Goal: Task Accomplishment & Management: Manage account settings

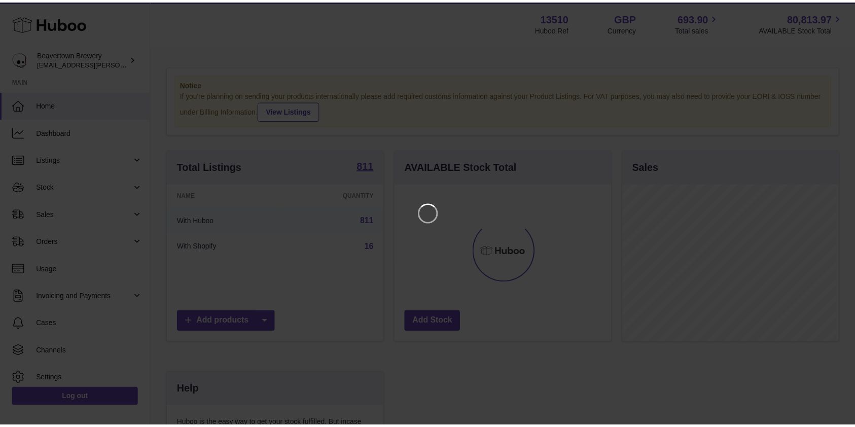
scroll to position [158, 219]
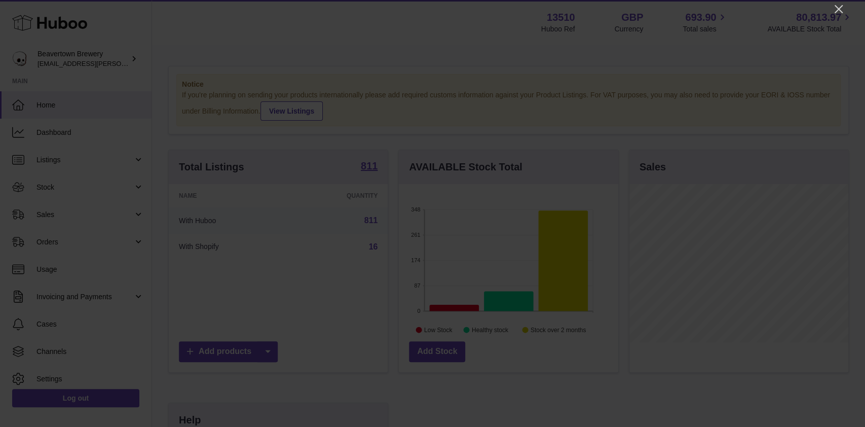
click at [832, 10] on div at bounding box center [432, 213] width 865 height 427
click at [840, 10] on icon "Close" at bounding box center [839, 9] width 8 height 8
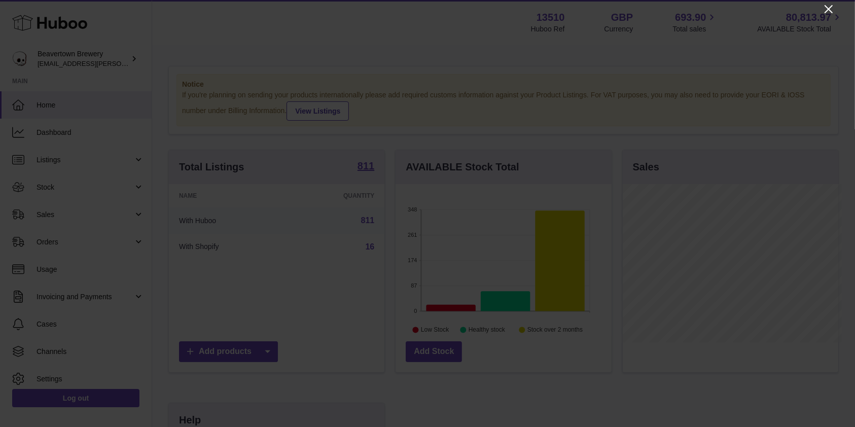
scroll to position [506794, 506736]
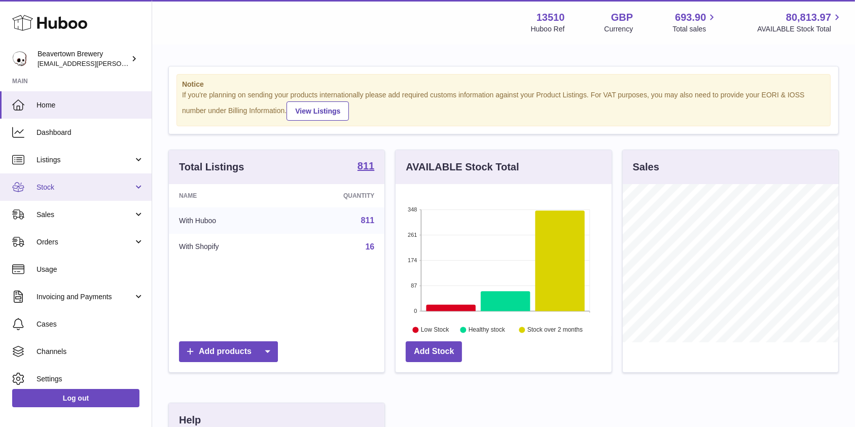
click at [62, 189] on span "Stock" at bounding box center [85, 188] width 97 height 10
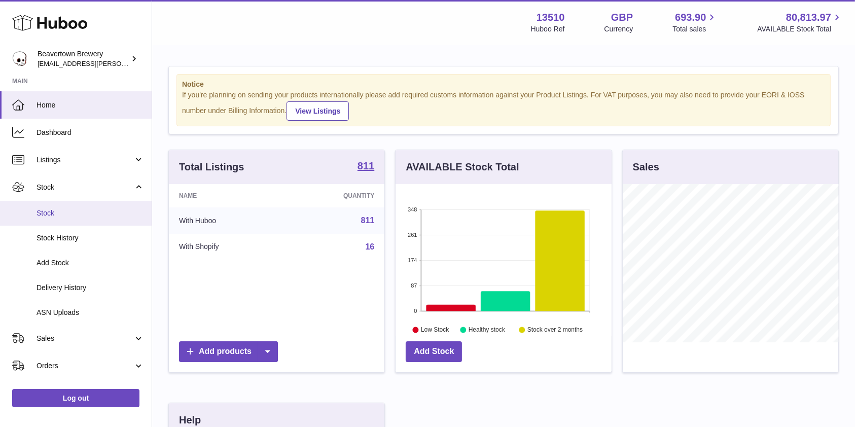
click at [49, 212] on span "Stock" at bounding box center [90, 213] width 107 height 10
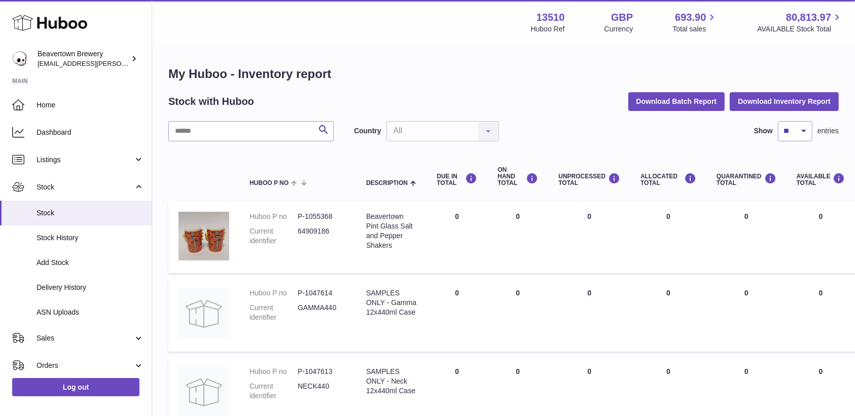
click at [59, 337] on span "Sales" at bounding box center [85, 339] width 97 height 10
click at [53, 363] on span "Sales" at bounding box center [90, 364] width 107 height 10
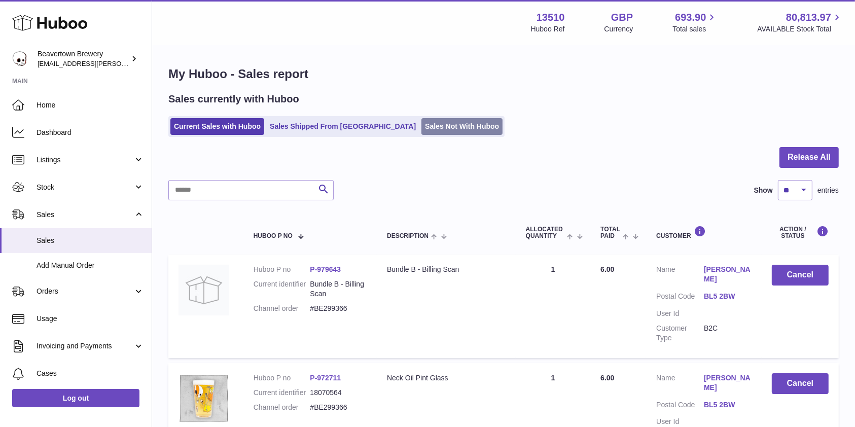
click at [430, 129] on link "Sales Not With Huboo" at bounding box center [461, 126] width 81 height 17
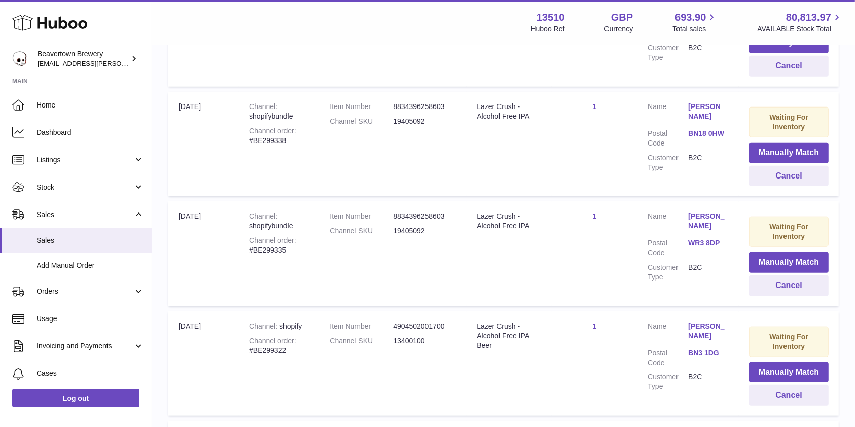
scroll to position [1044, 0]
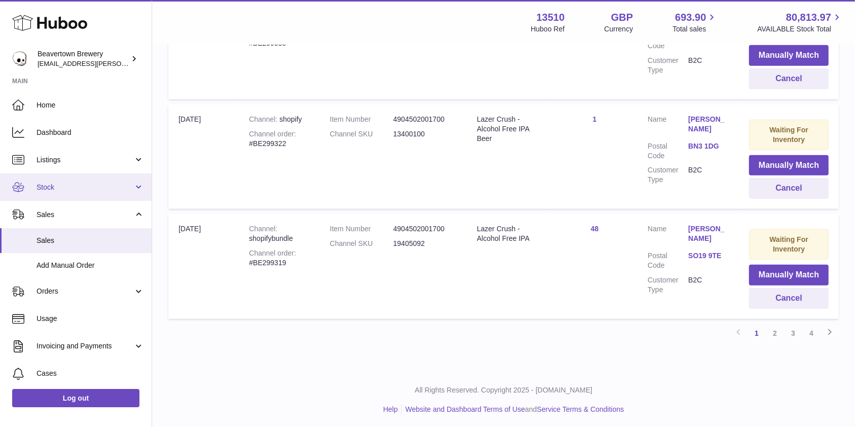
click at [40, 188] on span "Stock" at bounding box center [85, 188] width 97 height 10
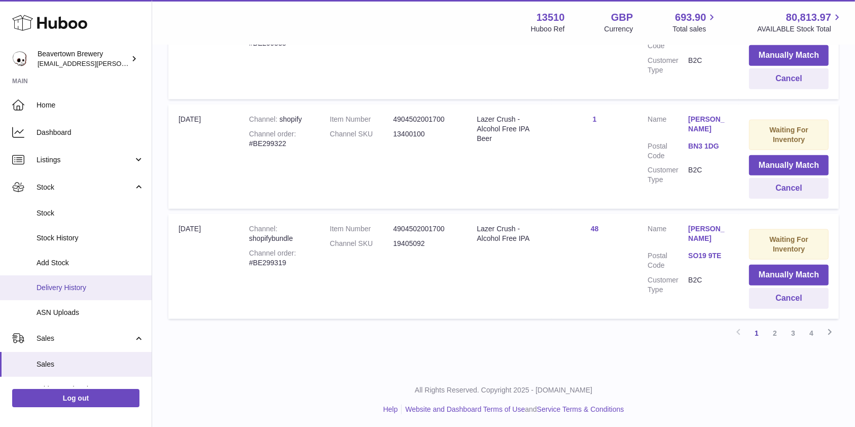
click at [66, 283] on span "Delivery History" at bounding box center [90, 288] width 107 height 10
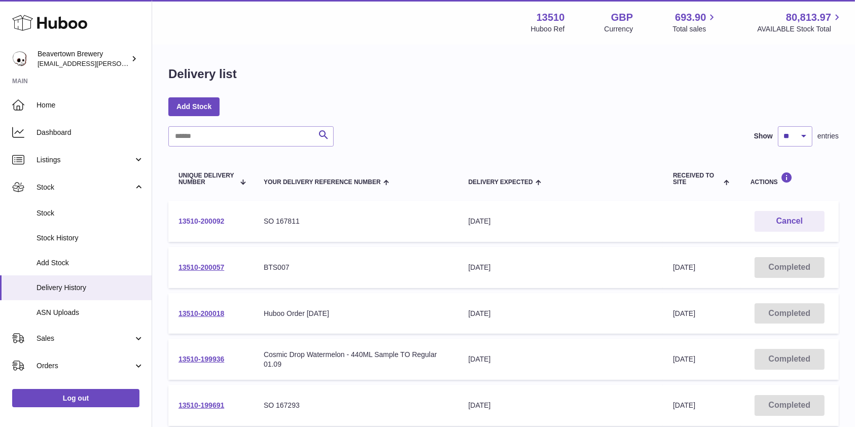
click at [208, 220] on link "13510-200092" at bounding box center [201, 221] width 46 height 8
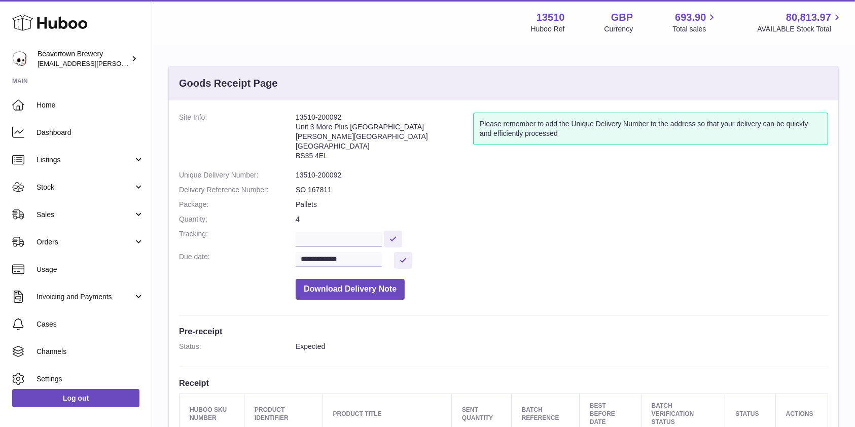
click at [539, 18] on strong "13510" at bounding box center [550, 18] width 28 height 14
copy strong "13510"
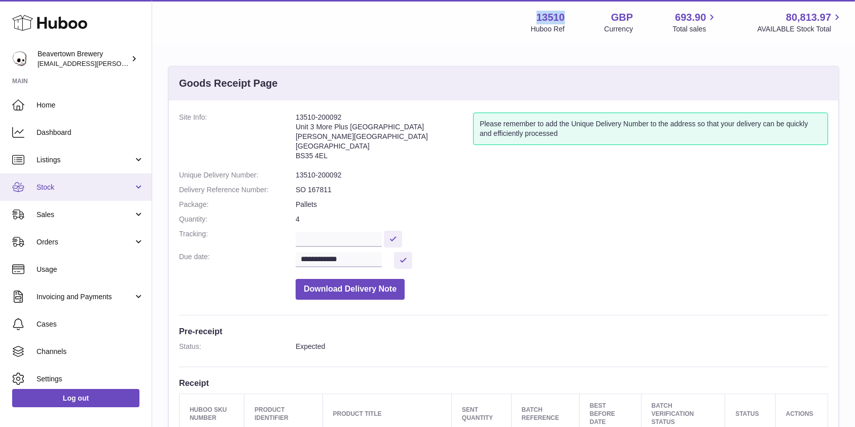
click at [40, 195] on link "Stock" at bounding box center [76, 186] width 152 height 27
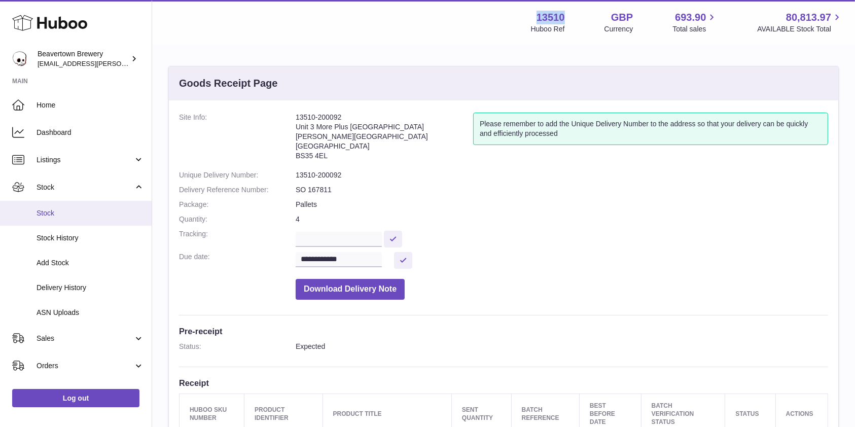
click at [47, 216] on span "Stock" at bounding box center [90, 213] width 107 height 10
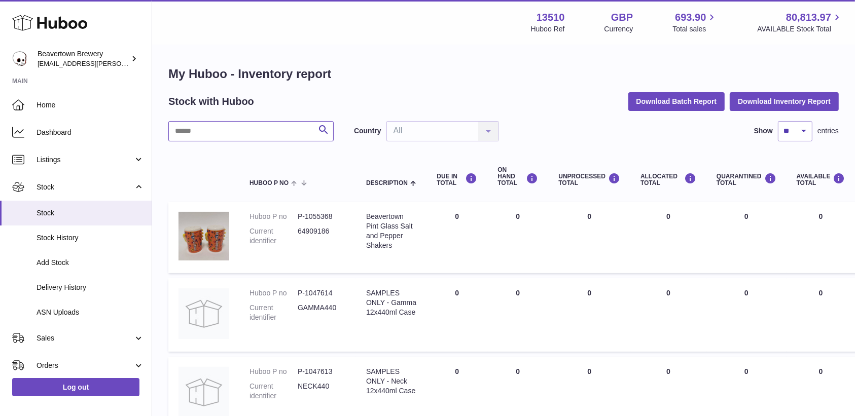
click at [240, 132] on input "text" at bounding box center [250, 131] width 165 height 20
paste input "********"
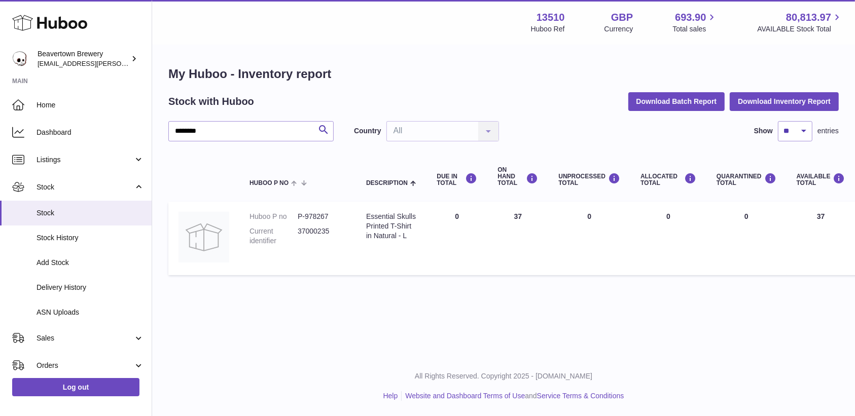
click at [249, 213] on dt "Huboo P no" at bounding box center [273, 217] width 48 height 10
drag, startPoint x: 280, startPoint y: 239, endPoint x: 245, endPoint y: 231, distance: 35.9
click at [245, 231] on td "Huboo P no P-978267 Current identifier 37000235" at bounding box center [297, 239] width 117 height 74
copy dt "Current identifier"
drag, startPoint x: 217, startPoint y: 129, endPoint x: 110, endPoint y: 141, distance: 108.2
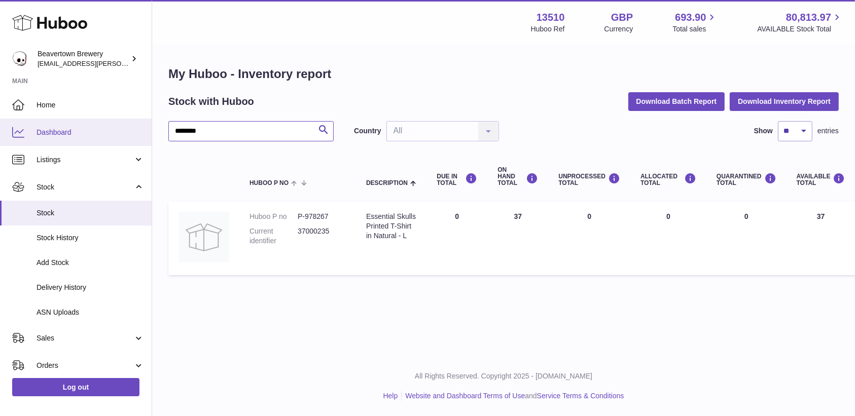
click at [110, 141] on div "Huboo Beavertown Brewery kit.lowe@beavertownbrewery.co.uk Main Home Dashboard L…" at bounding box center [427, 208] width 855 height 416
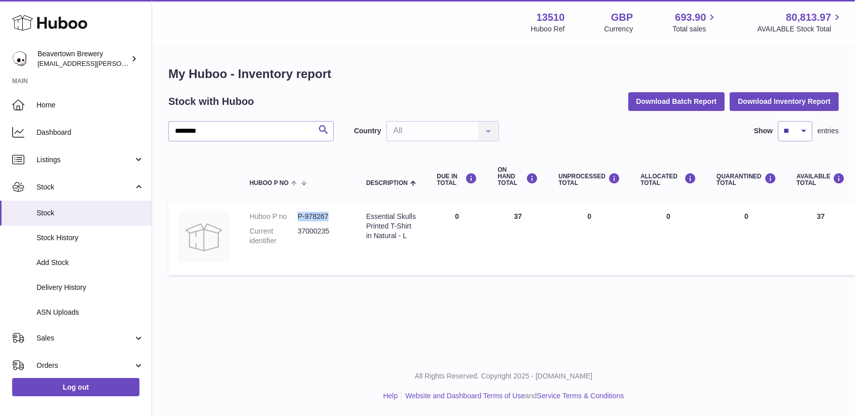
drag, startPoint x: 333, startPoint y: 215, endPoint x: 299, endPoint y: 218, distance: 34.1
click at [299, 218] on dd "P-978267" at bounding box center [322, 217] width 48 height 10
copy dd "P-978267"
click at [236, 145] on div "******** Search Country All All No elements found. Consider changing the search…" at bounding box center [503, 200] width 670 height 159
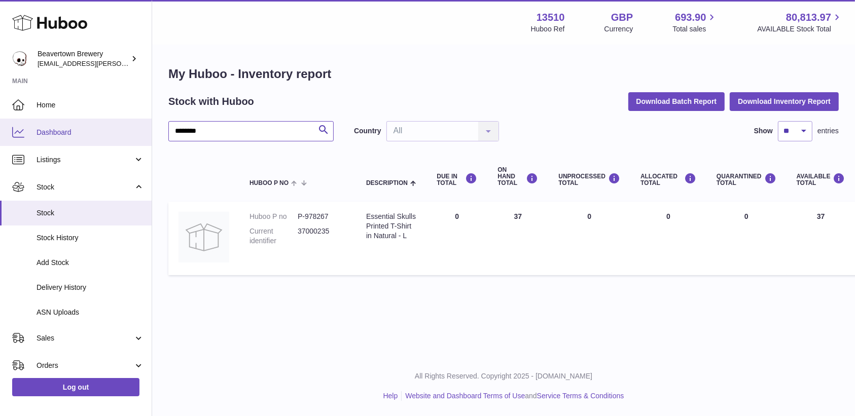
drag, startPoint x: 223, startPoint y: 133, endPoint x: 133, endPoint y: 120, distance: 90.8
click at [133, 120] on div "Huboo Beavertown Brewery kit.lowe@beavertownbrewery.co.uk Main Home Dashboard L…" at bounding box center [427, 208] width 855 height 416
paste input "text"
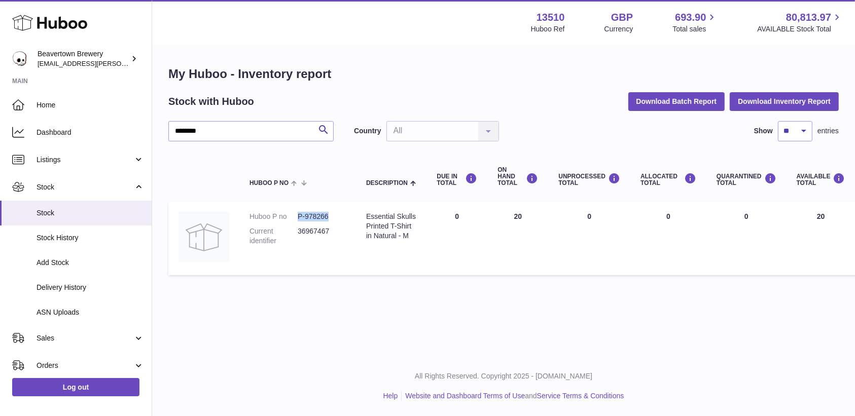
drag, startPoint x: 340, startPoint y: 214, endPoint x: 292, endPoint y: 214, distance: 47.7
click at [292, 214] on dl "Huboo P no P-978266 Current identifier 36967467" at bounding box center [297, 231] width 96 height 39
copy dl "P-978266"
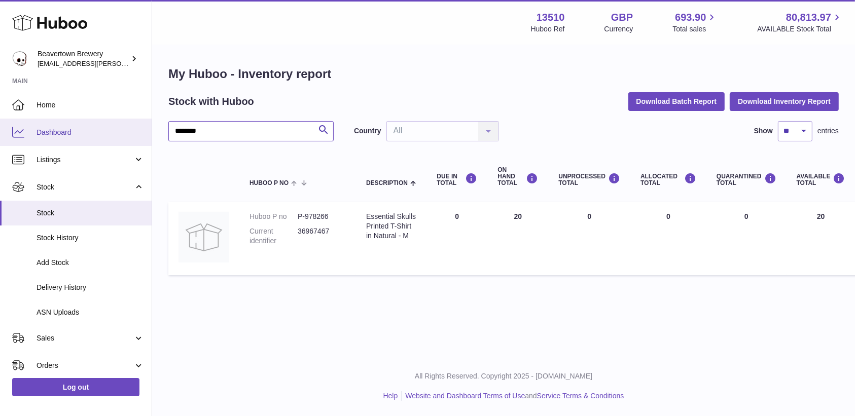
drag, startPoint x: 232, startPoint y: 124, endPoint x: 63, endPoint y: 142, distance: 169.2
click at [63, 142] on div "Huboo Beavertown Brewery kit.lowe@beavertownbrewery.co.uk Main Home Dashboard L…" at bounding box center [427, 208] width 855 height 416
paste input "text"
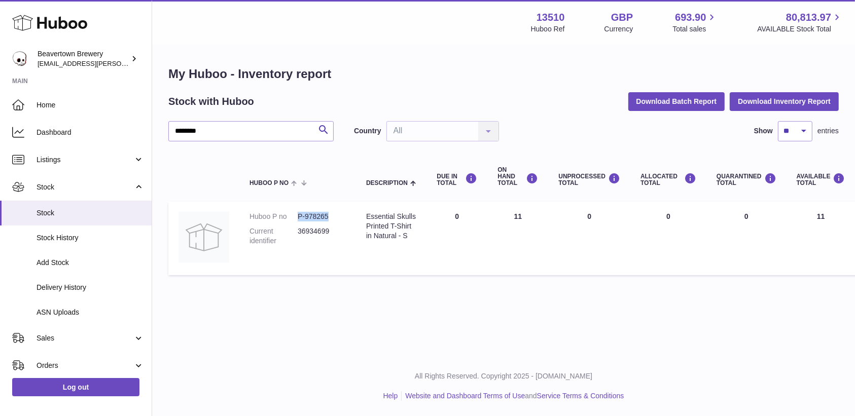
drag, startPoint x: 335, startPoint y: 215, endPoint x: 296, endPoint y: 217, distance: 39.6
click at [296, 217] on dl "Huboo P no P-978265 Current identifier 36934699" at bounding box center [297, 231] width 96 height 39
copy dl "P-978265"
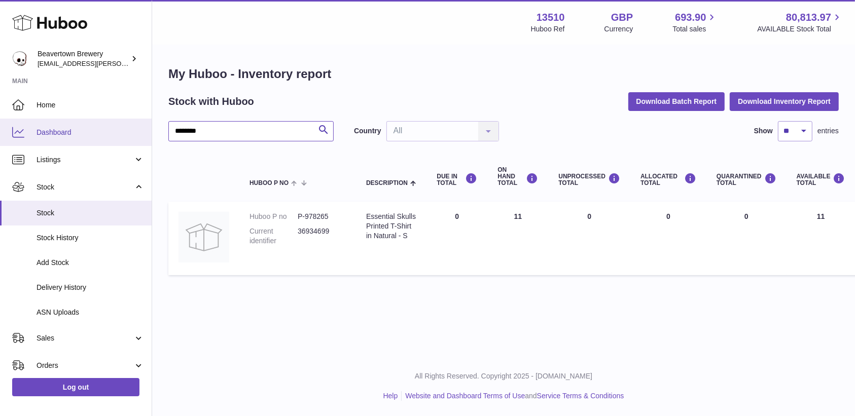
drag, startPoint x: 231, startPoint y: 127, endPoint x: 123, endPoint y: 139, distance: 108.6
click at [123, 139] on div "Huboo Beavertown Brewery kit.lowe@beavertownbrewery.co.uk Main Home Dashboard L…" at bounding box center [427, 208] width 855 height 416
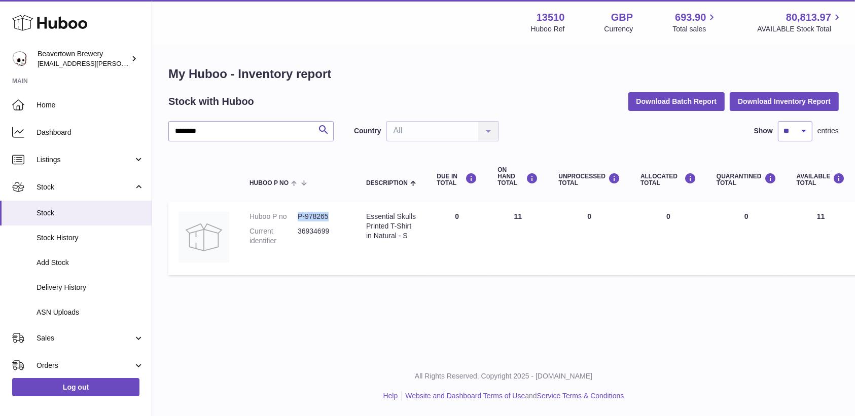
drag, startPoint x: 341, startPoint y: 216, endPoint x: 291, endPoint y: 217, distance: 49.7
click at [291, 217] on dl "Huboo P no P-978265 Current identifier 36934699" at bounding box center [297, 231] width 96 height 39
copy dl "P-978265"
drag, startPoint x: 245, startPoint y: 123, endPoint x: 142, endPoint y: 114, distance: 102.8
click at [142, 114] on div "Huboo Beavertown Brewery kit.lowe@beavertownbrewery.co.uk Main Home Dashboard L…" at bounding box center [427, 208] width 855 height 416
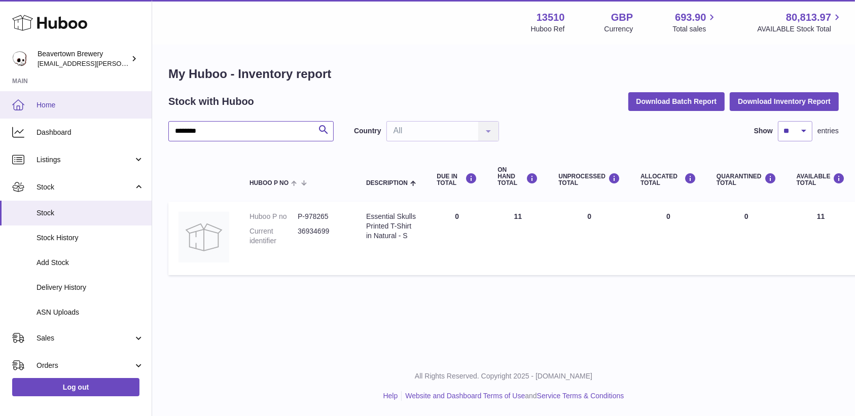
paste input "text"
drag, startPoint x: 338, startPoint y: 217, endPoint x: 296, endPoint y: 215, distance: 42.1
click at [296, 215] on dl "Huboo P no P-978266 Current identifier 36967467" at bounding box center [297, 231] width 96 height 39
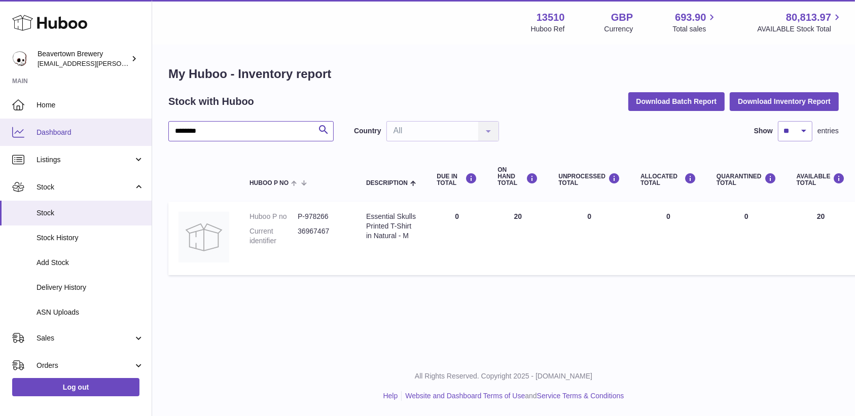
drag, startPoint x: 249, startPoint y: 132, endPoint x: 135, endPoint y: 131, distance: 114.6
click at [135, 131] on div "Huboo Beavertown Brewery kit.lowe@beavertownbrewery.co.uk Main Home Dashboard L…" at bounding box center [427, 208] width 855 height 416
paste input "text"
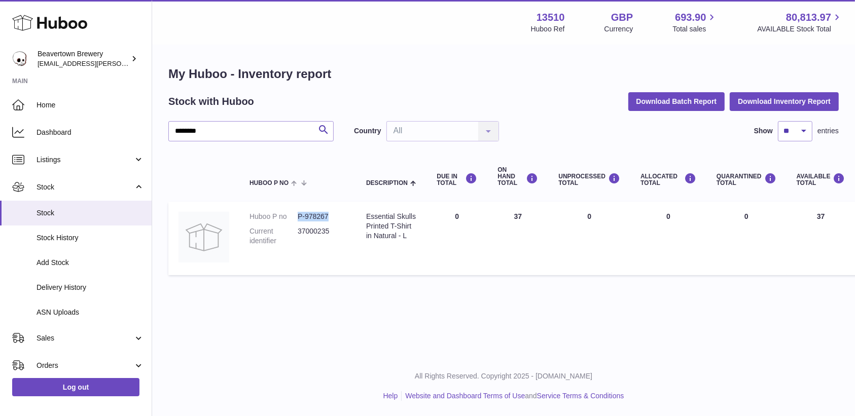
drag, startPoint x: 343, startPoint y: 211, endPoint x: 293, endPoint y: 210, distance: 50.2
click at [293, 210] on td "Huboo P no P-978267 Current identifier 37000235" at bounding box center [297, 239] width 117 height 74
copy dl "P-978267"
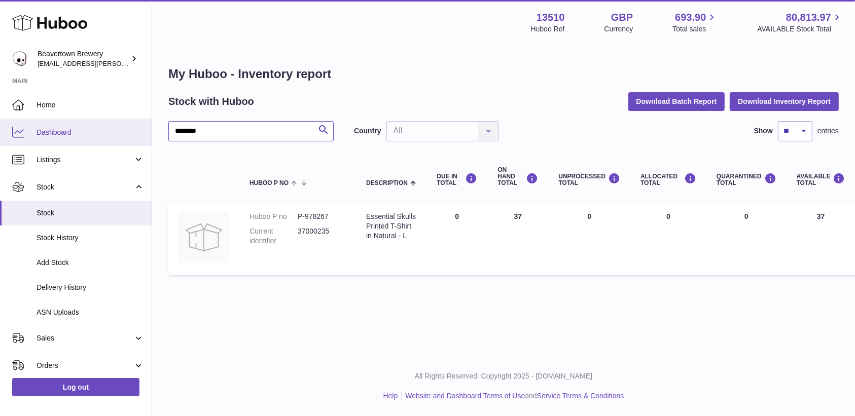
drag, startPoint x: 218, startPoint y: 132, endPoint x: 120, endPoint y: 145, distance: 99.2
click at [120, 145] on div "Huboo Beavertown Brewery kit.lowe@beavertownbrewery.co.uk Main Home Dashboard L…" at bounding box center [427, 208] width 855 height 416
paste input "text"
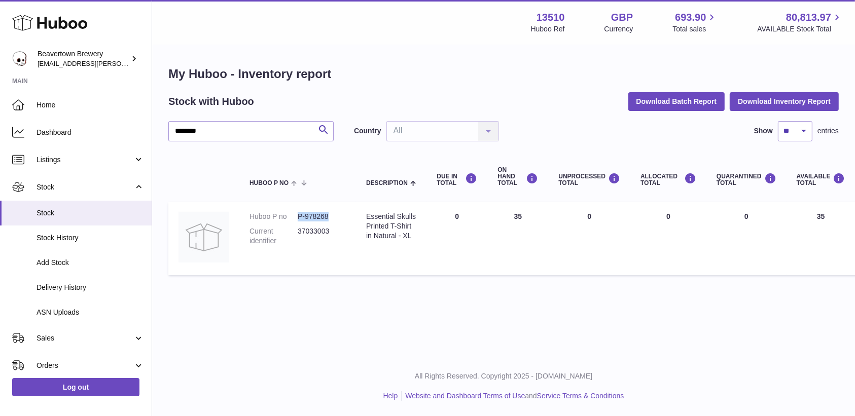
drag, startPoint x: 332, startPoint y: 213, endPoint x: 288, endPoint y: 211, distance: 43.6
click at [288, 212] on dl "Huboo P no P-978268 Current identifier 37033003" at bounding box center [297, 231] width 96 height 39
copy dl "P-978268"
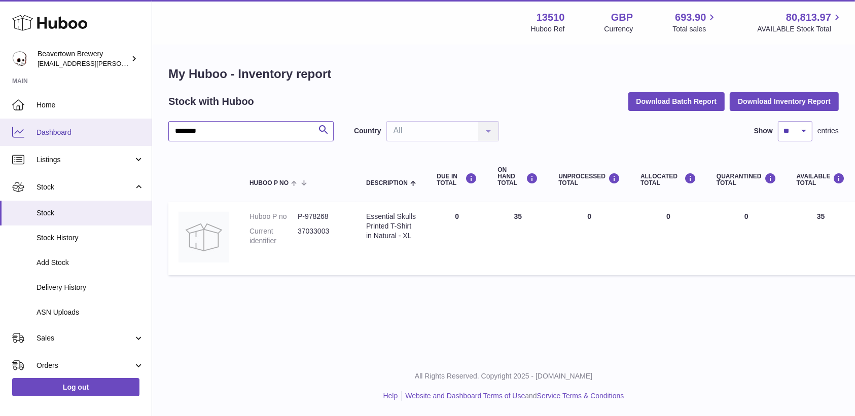
drag, startPoint x: 245, startPoint y: 131, endPoint x: 103, endPoint y: 123, distance: 142.7
click at [103, 123] on div "Huboo Beavertown Brewery kit.lowe@beavertownbrewery.co.uk Main Home Dashboard L…" at bounding box center [427, 208] width 855 height 416
paste input "text"
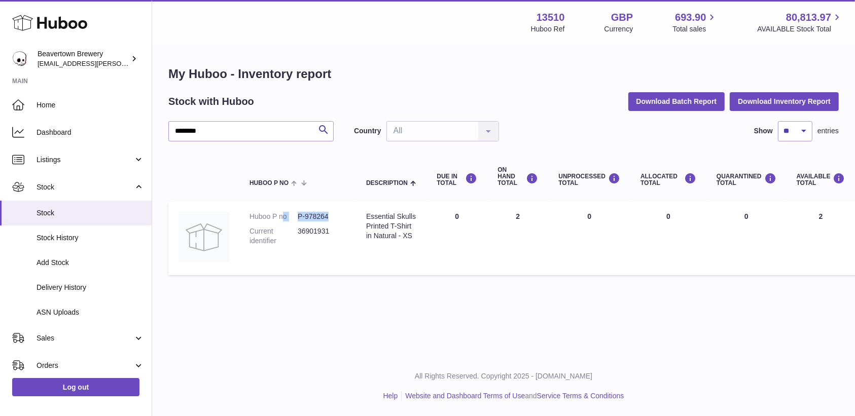
drag, startPoint x: 338, startPoint y: 213, endPoint x: 286, endPoint y: 205, distance: 52.3
click at [286, 205] on td "Huboo P no P-978264 Current identifier 36901931" at bounding box center [297, 239] width 117 height 74
copy dl "o P-978264"
click at [296, 210] on td "Huboo P no P-978264 Current identifier 36901931" at bounding box center [297, 239] width 117 height 74
drag, startPoint x: 297, startPoint y: 212, endPoint x: 351, endPoint y: 217, distance: 54.9
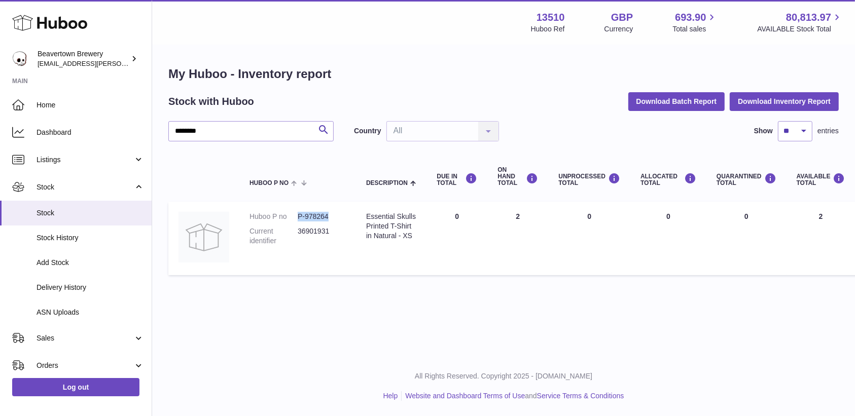
click at [351, 217] on td "Huboo P no P-978264 Current identifier 36901931" at bounding box center [297, 239] width 117 height 74
copy dl "P-978264"
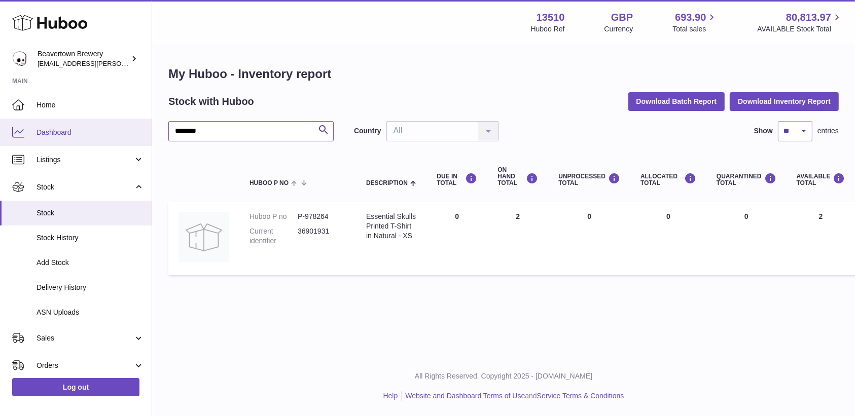
drag, startPoint x: 233, startPoint y: 131, endPoint x: 69, endPoint y: 126, distance: 164.3
click at [69, 126] on div "Huboo Beavertown Brewery kit.lowe@beavertownbrewery.co.uk Main Home Dashboard L…" at bounding box center [427, 208] width 855 height 416
paste input "text"
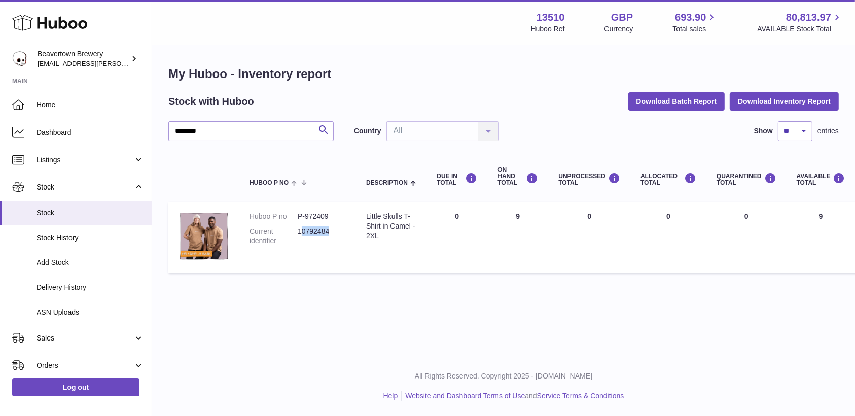
drag, startPoint x: 339, startPoint y: 232, endPoint x: 300, endPoint y: 232, distance: 39.0
click at [300, 232] on dd "10792484" at bounding box center [322, 236] width 48 height 19
click at [329, 213] on dd "P-972409" at bounding box center [322, 217] width 48 height 10
drag, startPoint x: 330, startPoint y: 213, endPoint x: 292, endPoint y: 219, distance: 37.9
click at [292, 219] on dl "Huboo P no P-972409 Current identifier 10792484" at bounding box center [297, 231] width 96 height 39
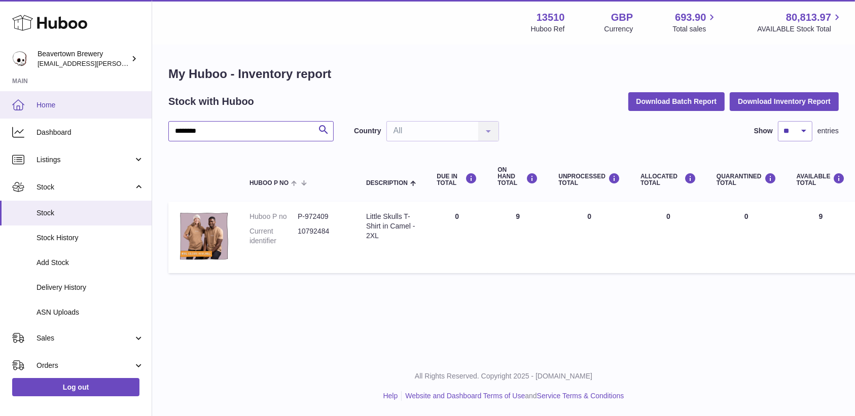
drag, startPoint x: 278, startPoint y: 133, endPoint x: 98, endPoint y: 106, distance: 181.9
click at [98, 106] on div "Huboo Beavertown Brewery kit.lowe@beavertownbrewery.co.uk Main Home Dashboard L…" at bounding box center [427, 208] width 855 height 416
paste input "text"
drag, startPoint x: 335, startPoint y: 217, endPoint x: 292, endPoint y: 216, distance: 42.6
click at [292, 216] on dl "Huboo P no P-972410 Current identifier 10825252" at bounding box center [297, 231] width 96 height 39
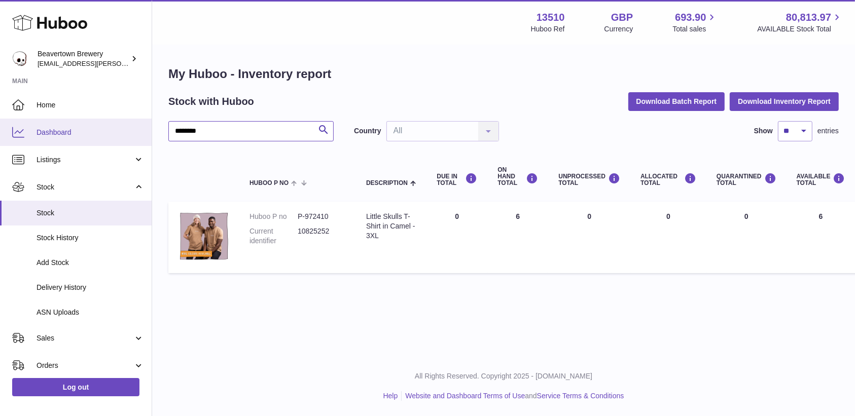
drag, startPoint x: 219, startPoint y: 130, endPoint x: 100, endPoint y: 125, distance: 118.7
click at [100, 125] on div "Huboo Beavertown Brewery kit.lowe@beavertownbrewery.co.uk Main Home Dashboard L…" at bounding box center [427, 208] width 855 height 416
paste input "text"
drag, startPoint x: 221, startPoint y: 128, endPoint x: 137, endPoint y: 128, distance: 83.6
click at [137, 128] on div "Huboo Beavertown Brewery kit.lowe@beavertownbrewery.co.uk Main Home Dashboard L…" at bounding box center [427, 208] width 855 height 416
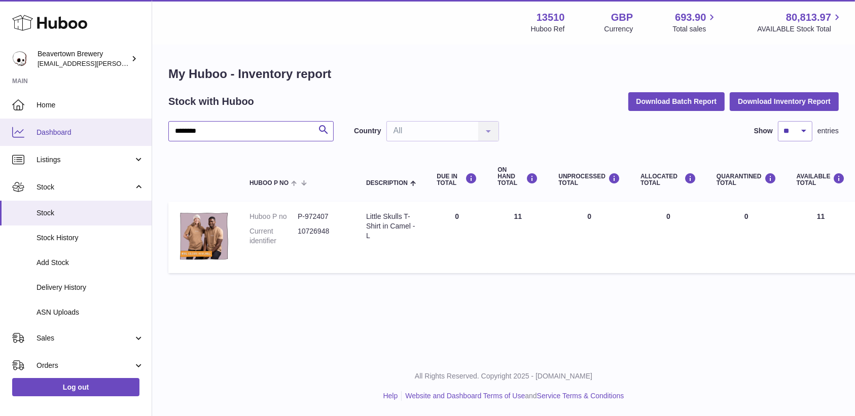
paste input "text"
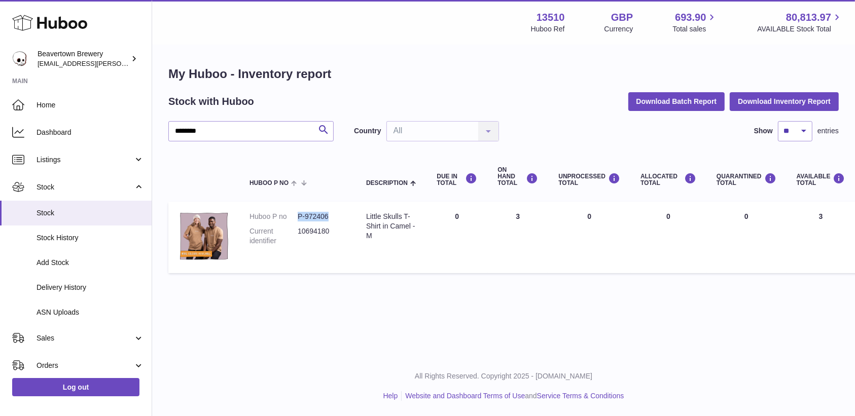
drag, startPoint x: 353, startPoint y: 217, endPoint x: 294, endPoint y: 211, distance: 59.6
click at [294, 211] on td "Huboo P no P-972406 Current identifier 10694180" at bounding box center [297, 237] width 117 height 71
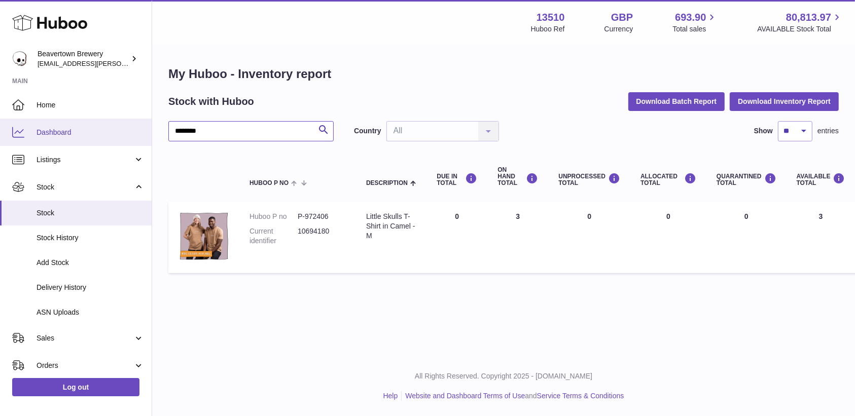
drag, startPoint x: 224, startPoint y: 140, endPoint x: 54, endPoint y: 123, distance: 170.7
click at [54, 123] on div "Huboo Beavertown Brewery kit.lowe@beavertownbrewery.co.uk Main Home Dashboard L…" at bounding box center [427, 208] width 855 height 416
paste input "text"
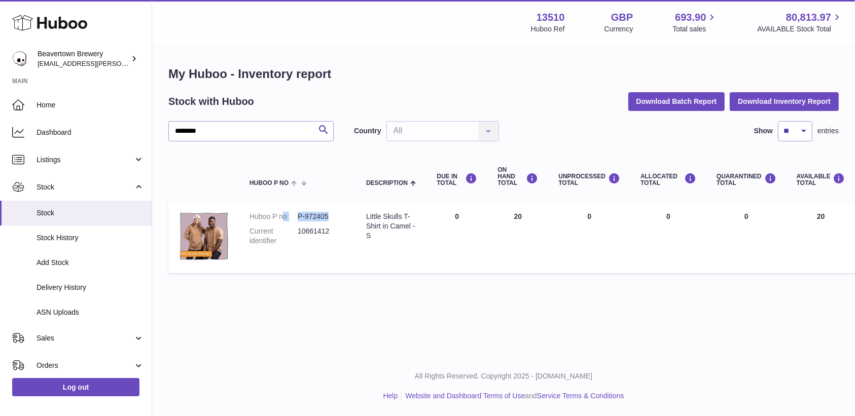
drag, startPoint x: 337, startPoint y: 213, endPoint x: 285, endPoint y: 222, distance: 52.4
click at [285, 222] on dl "Huboo P no P-972405 Current identifier 10661412" at bounding box center [297, 231] width 96 height 39
click at [307, 221] on dd "P-972405" at bounding box center [322, 217] width 48 height 10
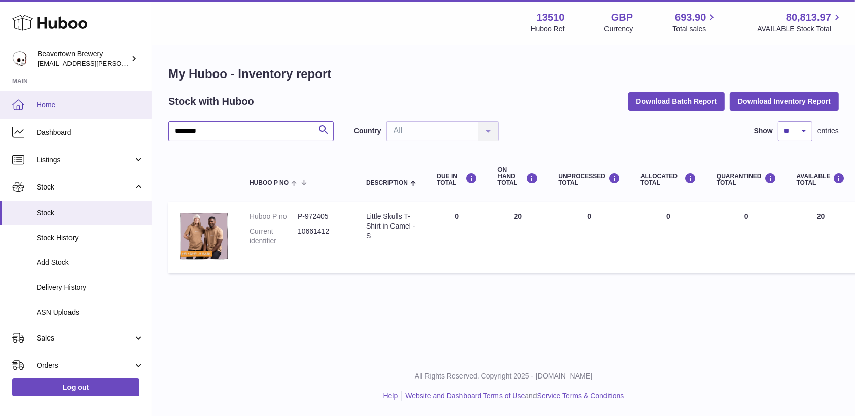
drag, startPoint x: 215, startPoint y: 131, endPoint x: 76, endPoint y: 107, distance: 141.3
click at [76, 107] on div "Huboo Beavertown Brewery kit.lowe@beavertownbrewery.co.uk Main Home Dashboard L…" at bounding box center [427, 208] width 855 height 416
click at [203, 131] on input "********" at bounding box center [250, 131] width 165 height 20
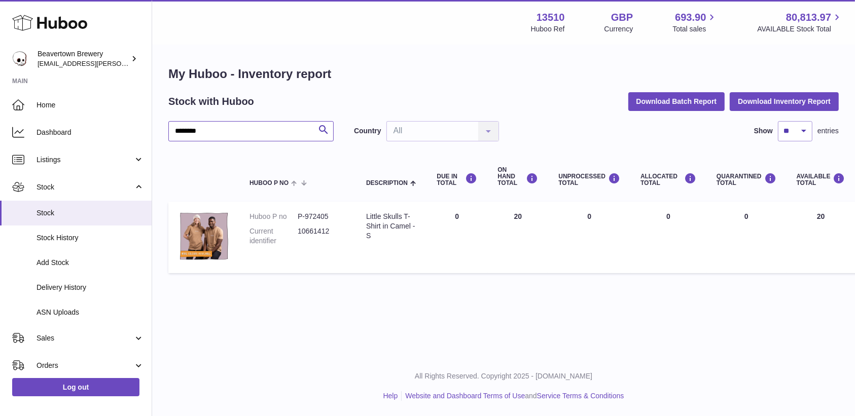
paste input "text"
click at [333, 227] on dd "10759716" at bounding box center [322, 236] width 48 height 19
drag, startPoint x: 334, startPoint y: 216, endPoint x: 295, endPoint y: 212, distance: 39.2
click at [295, 212] on dl "Huboo P no P-972408 Current identifier 10759716" at bounding box center [297, 231] width 96 height 39
drag, startPoint x: 246, startPoint y: 129, endPoint x: 101, endPoint y: 127, distance: 144.5
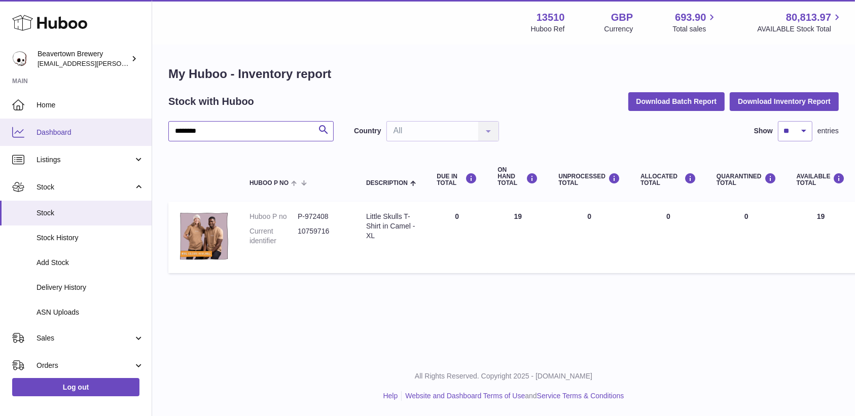
click at [101, 127] on div "Huboo Beavertown Brewery kit.lowe@beavertownbrewery.co.uk Main Home Dashboard L…" at bounding box center [427, 208] width 855 height 416
paste input "text"
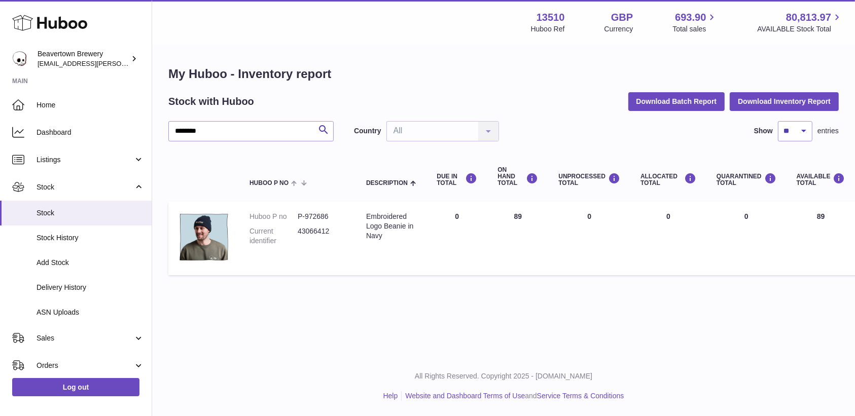
click at [329, 221] on dd "P-972686" at bounding box center [322, 217] width 48 height 10
drag, startPoint x: 335, startPoint y: 216, endPoint x: 296, endPoint y: 211, distance: 39.9
click at [296, 211] on td "Huboo P no P-972686 Current identifier 43066412" at bounding box center [297, 239] width 117 height 74
drag, startPoint x: 248, startPoint y: 135, endPoint x: 96, endPoint y: 130, distance: 152.7
click at [96, 130] on div "Huboo Beavertown Brewery kit.lowe@beavertownbrewery.co.uk Main Home Dashboard L…" at bounding box center [427, 208] width 855 height 416
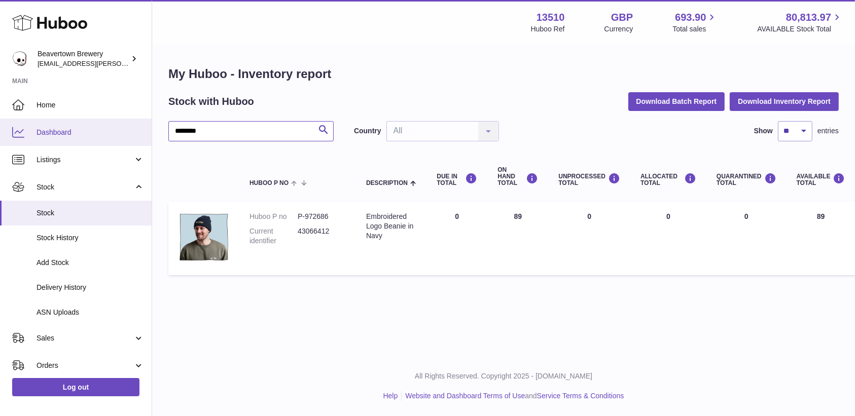
paste input "text"
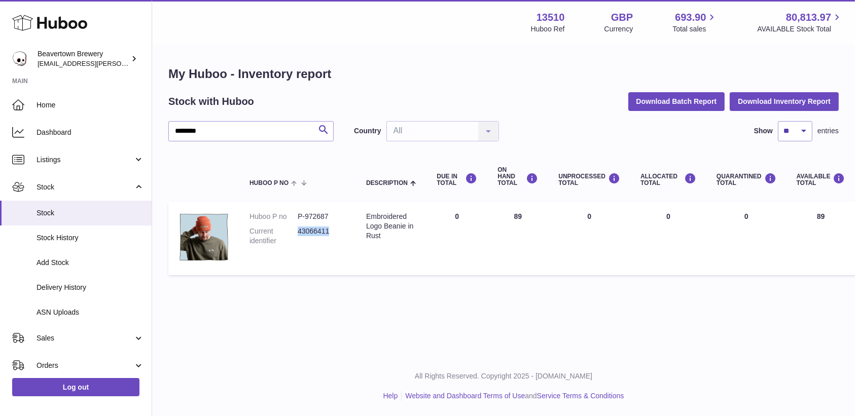
drag, startPoint x: 332, startPoint y: 234, endPoint x: 299, endPoint y: 230, distance: 33.7
click at [299, 230] on dd "43066411" at bounding box center [322, 236] width 48 height 19
drag, startPoint x: 333, startPoint y: 217, endPoint x: 297, endPoint y: 218, distance: 36.0
click at [298, 218] on dd "P-972687" at bounding box center [322, 217] width 48 height 10
drag, startPoint x: 223, startPoint y: 136, endPoint x: 57, endPoint y: 115, distance: 166.6
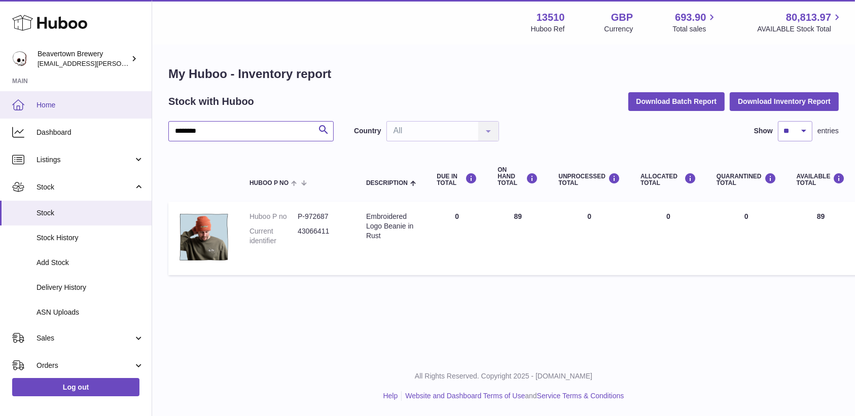
click at [57, 115] on div "Huboo Beavertown Brewery kit.lowe@beavertownbrewery.co.uk Main Home Dashboard L…" at bounding box center [427, 208] width 855 height 416
paste input "text"
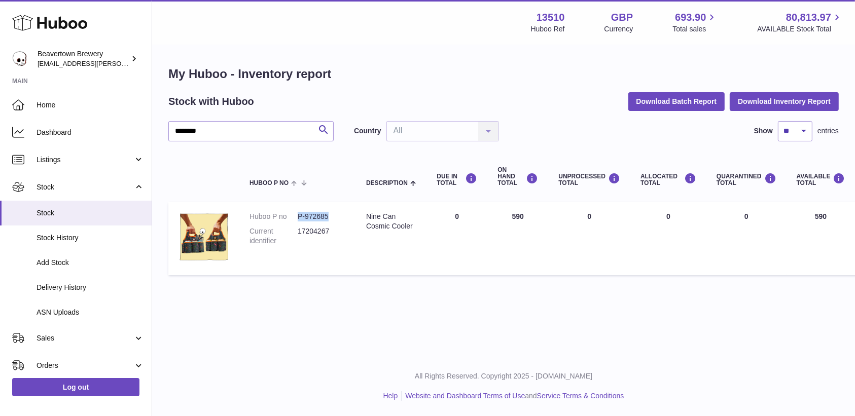
drag, startPoint x: 336, startPoint y: 217, endPoint x: 294, endPoint y: 215, distance: 42.1
click at [294, 215] on dl "Huboo P no P-972685 Current identifier 17204267" at bounding box center [297, 231] width 96 height 39
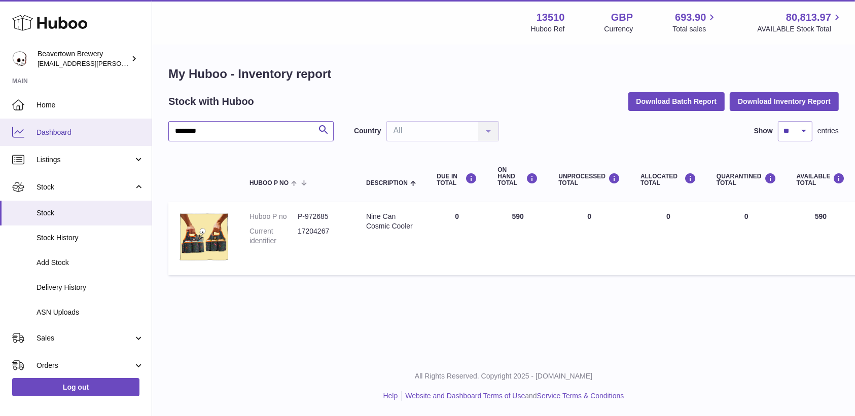
drag, startPoint x: 209, startPoint y: 135, endPoint x: 105, endPoint y: 119, distance: 104.7
click at [105, 119] on div "Huboo Beavertown Brewery kit.lowe@beavertownbrewery.co.uk Main Home Dashboard L…" at bounding box center [427, 208] width 855 height 416
paste input "text"
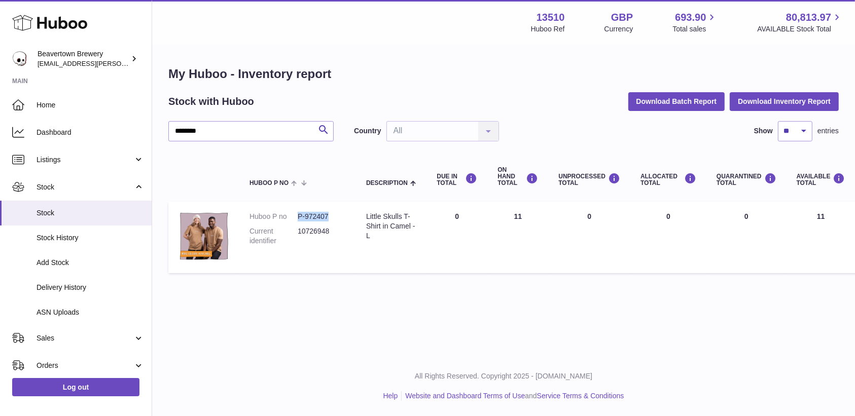
drag, startPoint x: 335, startPoint y: 220, endPoint x: 289, endPoint y: 215, distance: 45.9
click at [289, 215] on dl "Huboo P no P-972407 Current identifier 10726948" at bounding box center [297, 231] width 96 height 39
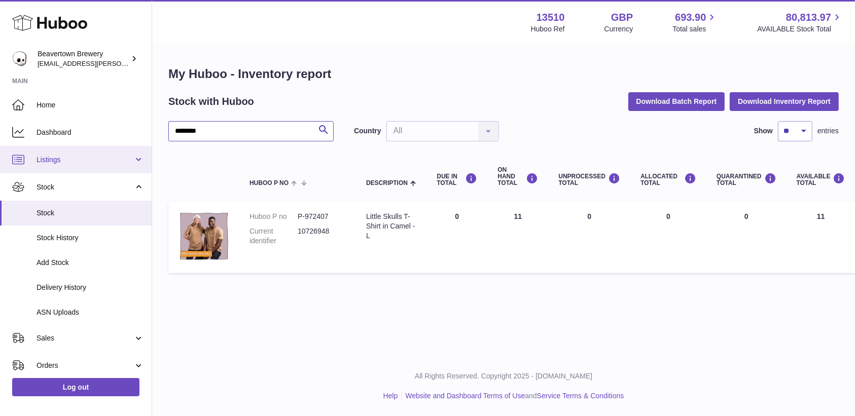
drag, startPoint x: 207, startPoint y: 131, endPoint x: 64, endPoint y: 147, distance: 143.3
click at [64, 147] on div "Huboo Beavertown Brewery kit.lowe@beavertownbrewery.co.uk Main Home Dashboard L…" at bounding box center [427, 208] width 855 height 416
paste input "text"
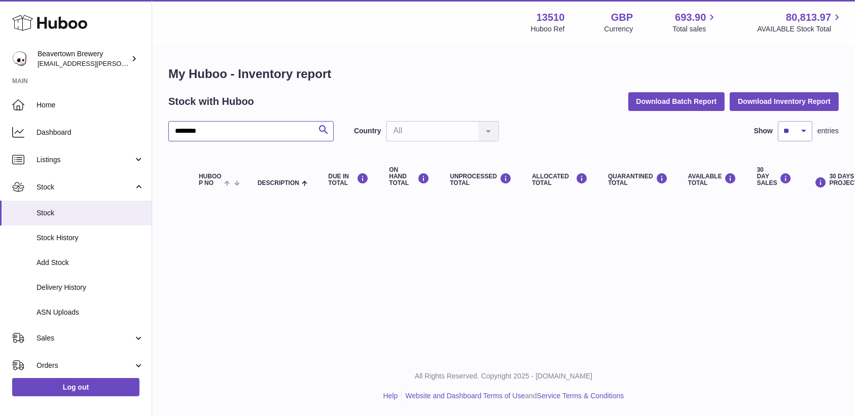
click at [187, 129] on input "********" at bounding box center [250, 131] width 165 height 20
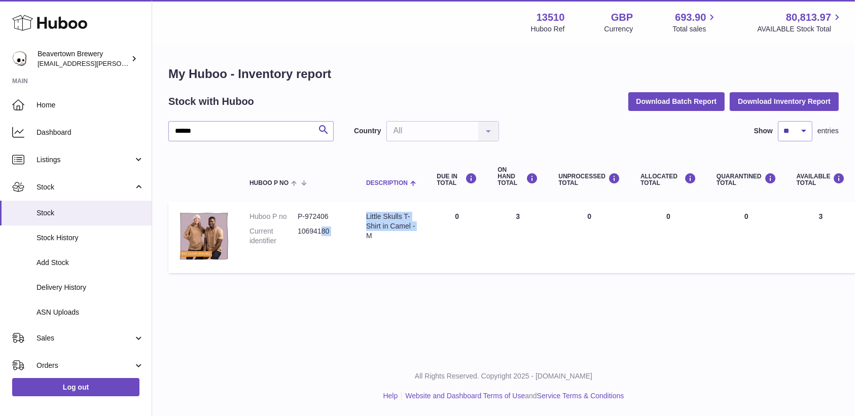
click at [413, 180] on table "Huboo P no Description DUE IN TOTAL ON HAND Total UNPROCESSED Total ALLOCATED T…" at bounding box center [634, 215] width 933 height 127
click at [196, 136] on input "******" at bounding box center [250, 131] width 165 height 20
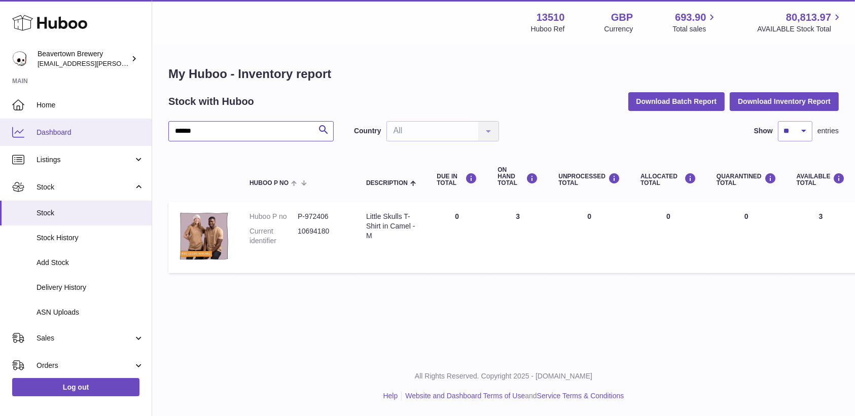
drag, startPoint x: 208, startPoint y: 133, endPoint x: 67, endPoint y: 141, distance: 140.6
click at [67, 141] on div "Huboo Beavertown Brewery kit.lowe@beavertownbrewery.co.uk Main Home Dashboard L…" at bounding box center [427, 208] width 855 height 416
paste input "text"
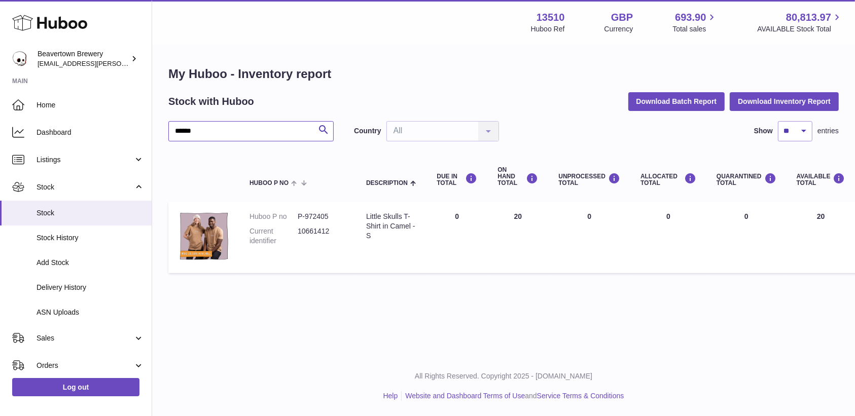
type input "******"
click at [74, 112] on link "Home" at bounding box center [76, 104] width 152 height 27
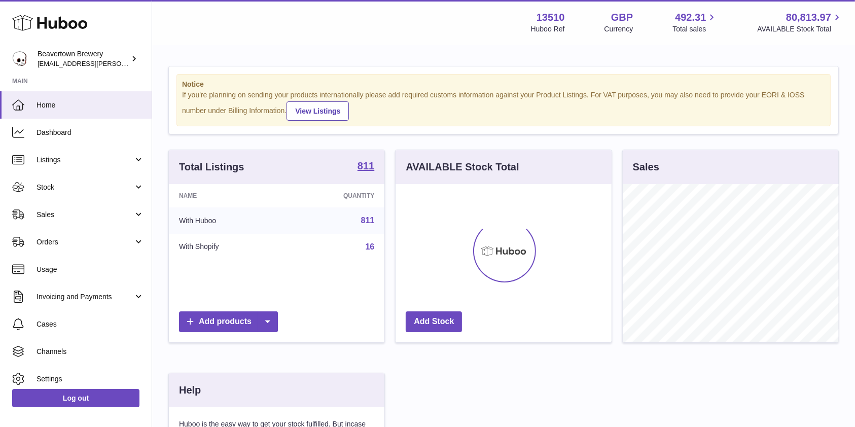
scroll to position [158, 215]
click at [60, 188] on span "Stock" at bounding box center [85, 188] width 97 height 10
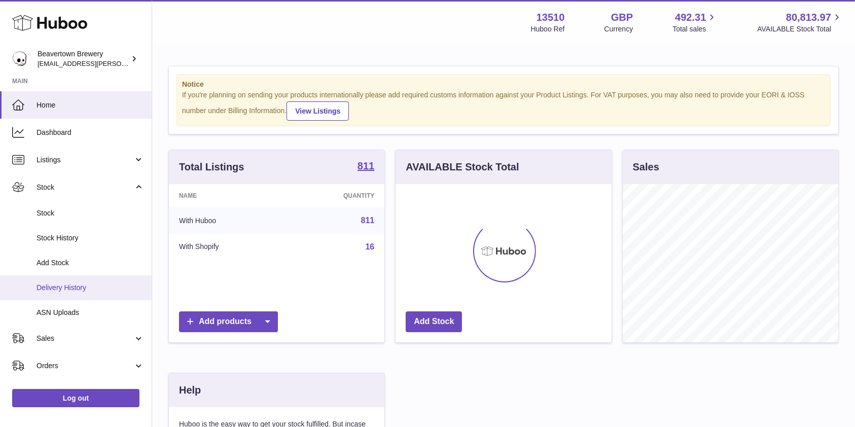
click at [60, 285] on span "Delivery History" at bounding box center [90, 288] width 107 height 10
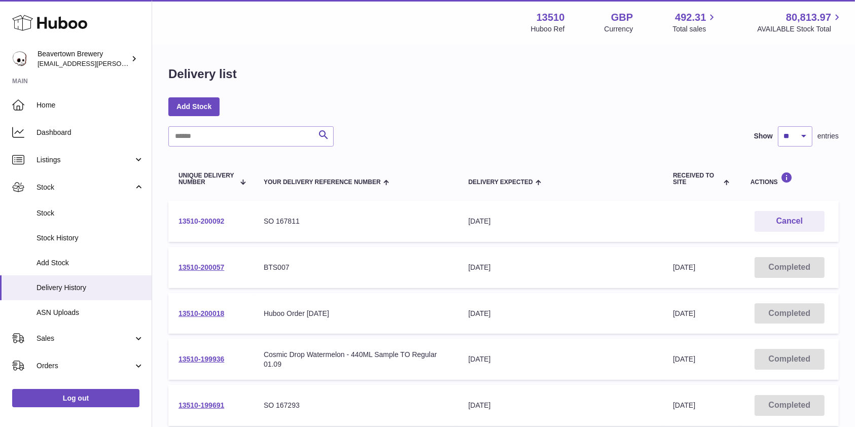
click at [205, 218] on link "13510-200092" at bounding box center [201, 221] width 46 height 8
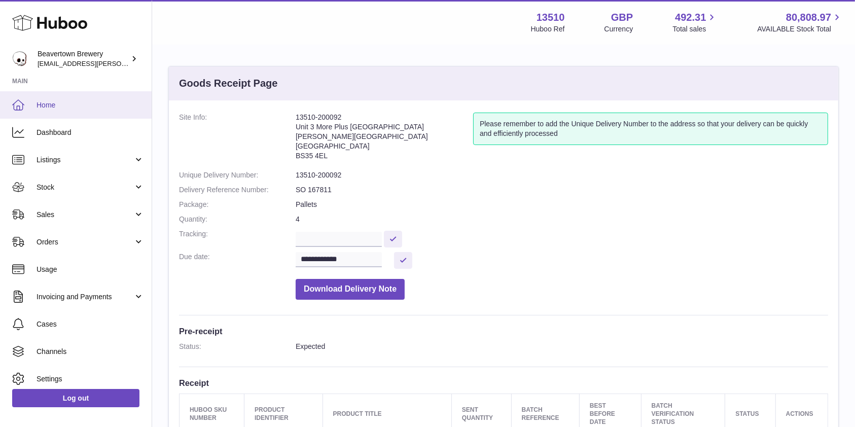
click at [80, 92] on link "Home" at bounding box center [76, 104] width 152 height 27
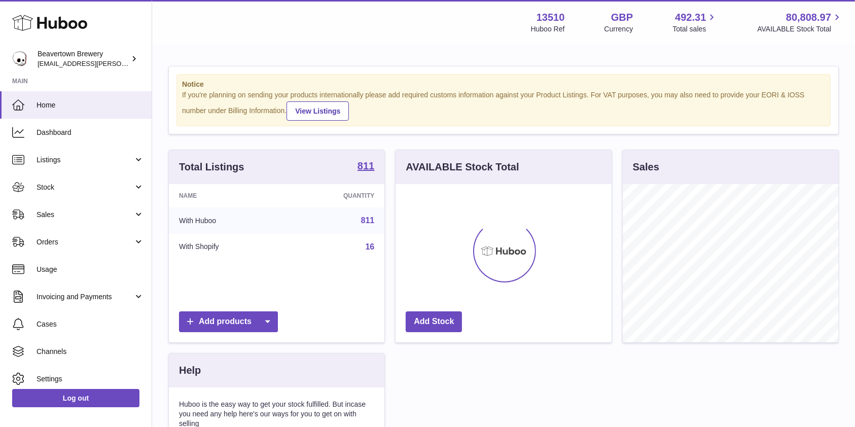
scroll to position [158, 215]
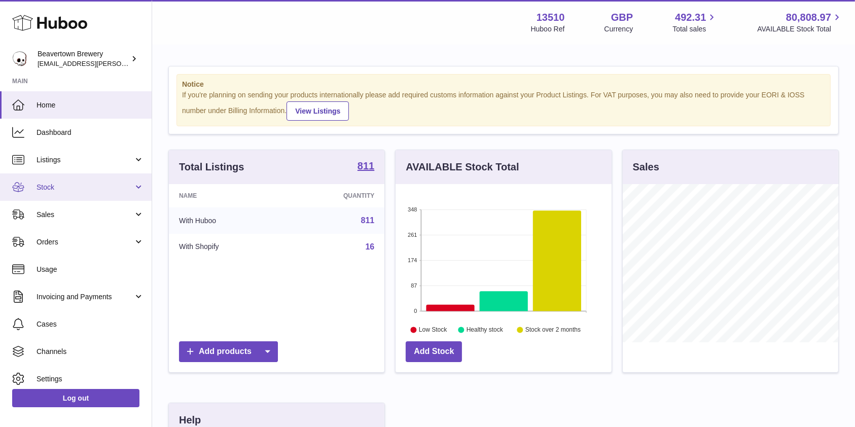
click at [79, 184] on span "Stock" at bounding box center [85, 188] width 97 height 10
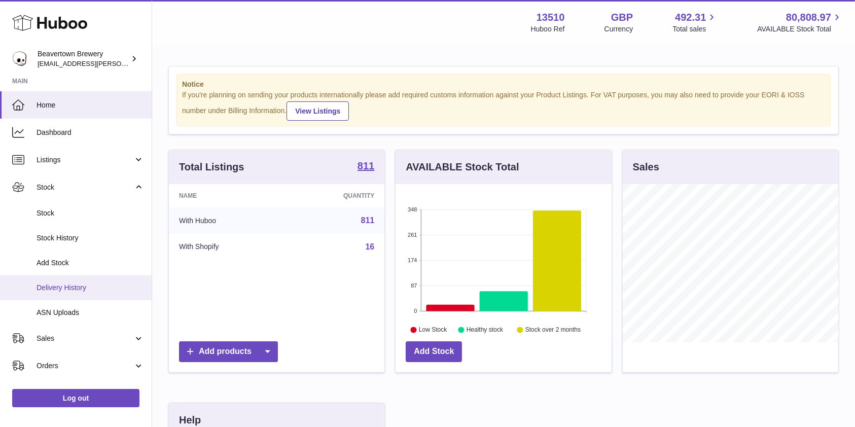
click at [65, 278] on link "Delivery History" at bounding box center [76, 287] width 152 height 25
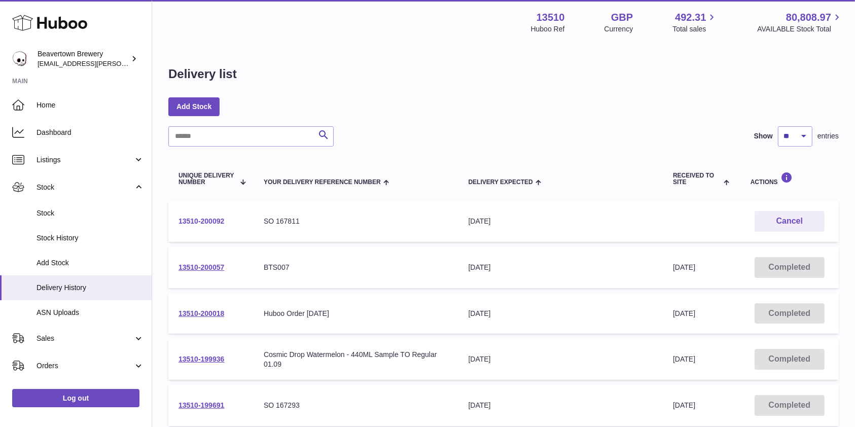
click at [200, 221] on link "13510-200092" at bounding box center [201, 221] width 46 height 8
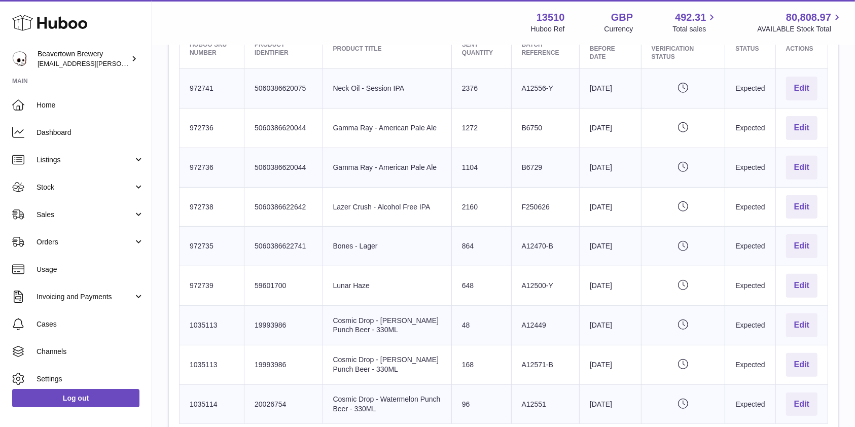
scroll to position [371, 0]
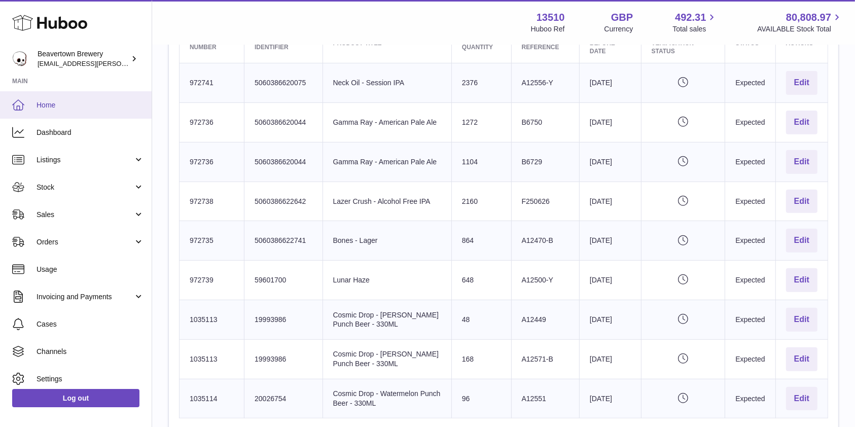
click at [76, 110] on span "Home" at bounding box center [90, 105] width 107 height 10
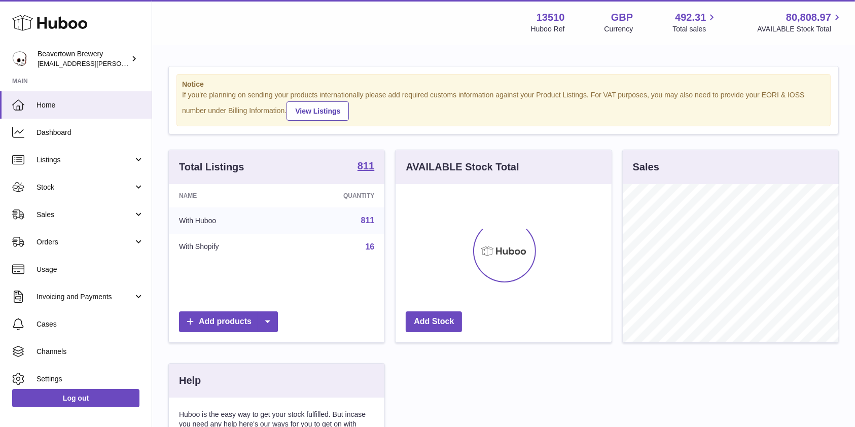
scroll to position [158, 215]
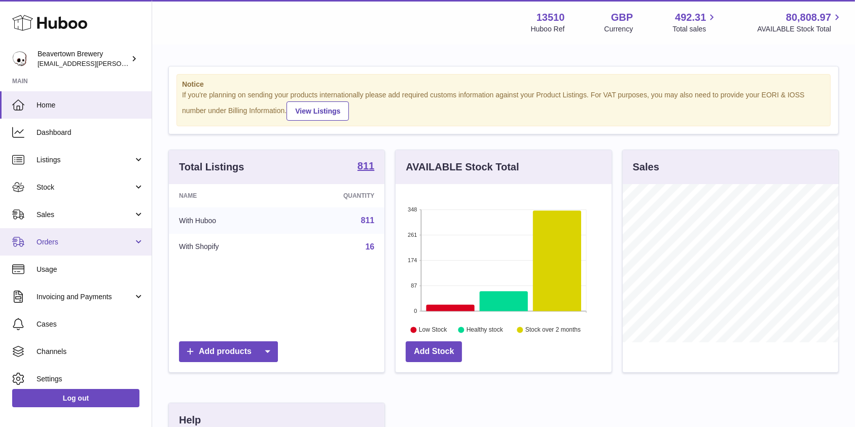
click at [59, 245] on span "Orders" at bounding box center [85, 242] width 97 height 10
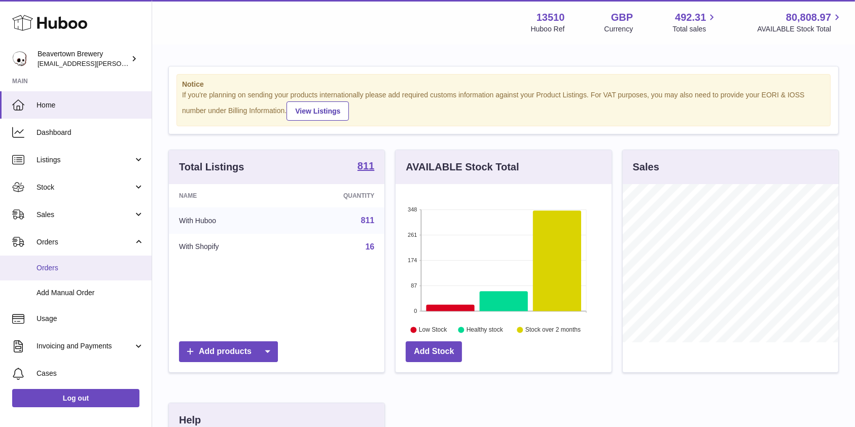
click at [59, 275] on link "Orders" at bounding box center [76, 268] width 152 height 25
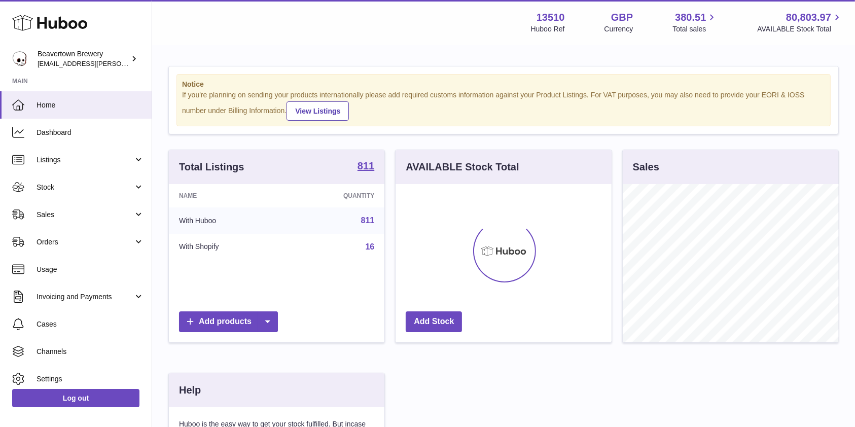
scroll to position [158, 215]
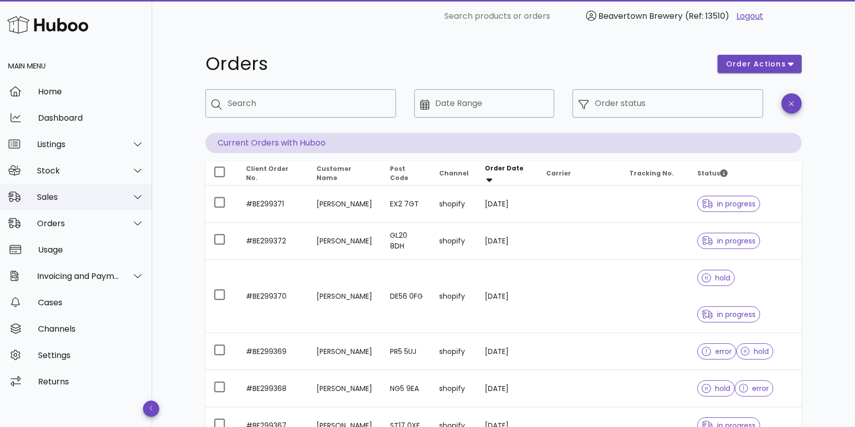
click at [102, 193] on div "Sales" at bounding box center [78, 197] width 83 height 10
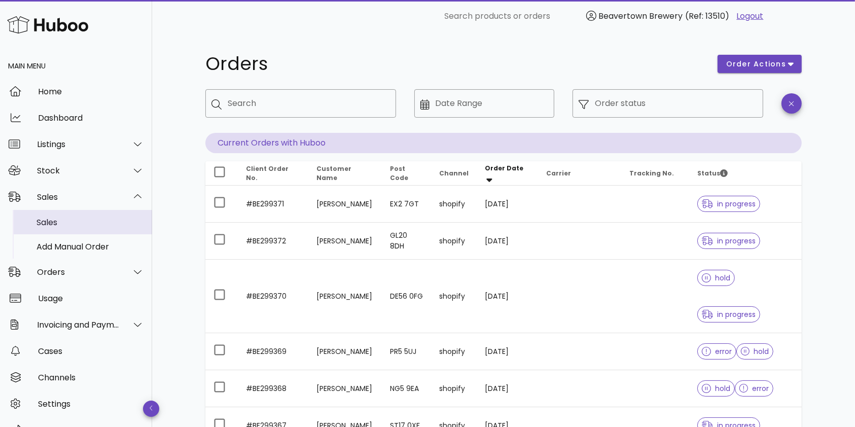
click at [85, 220] on div "Sales" at bounding box center [90, 222] width 107 height 10
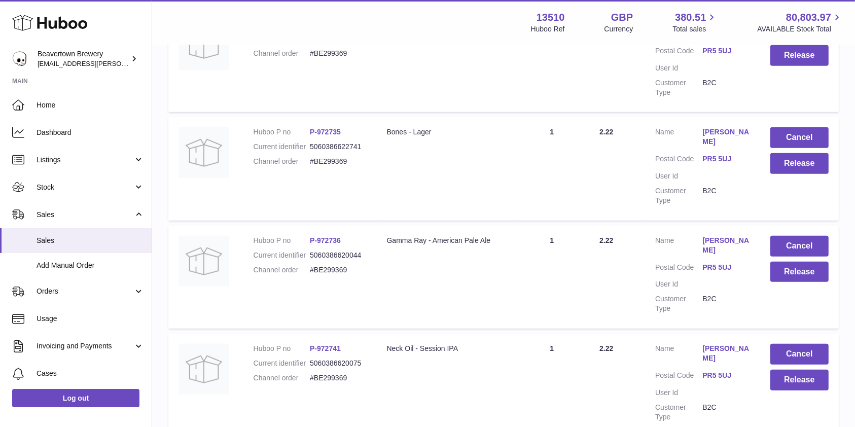
scroll to position [918, 0]
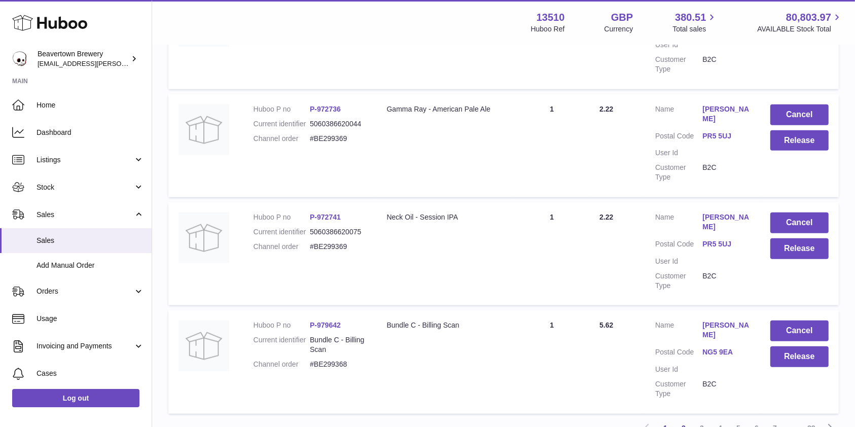
click at [677, 419] on link "2" at bounding box center [683, 428] width 18 height 18
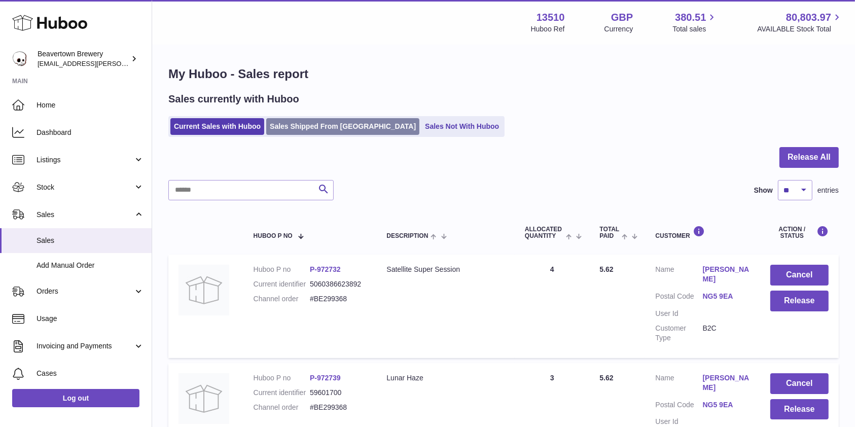
click at [321, 127] on link "Sales Shipped From [GEOGRAPHIC_DATA]" at bounding box center [342, 126] width 153 height 17
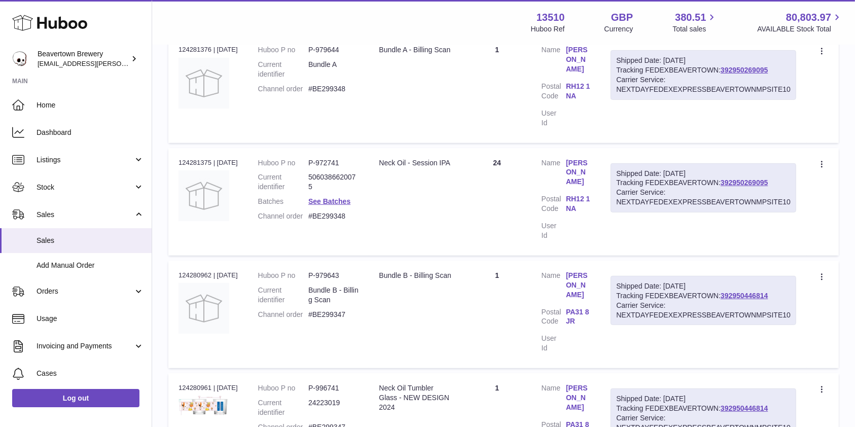
scroll to position [886, 0]
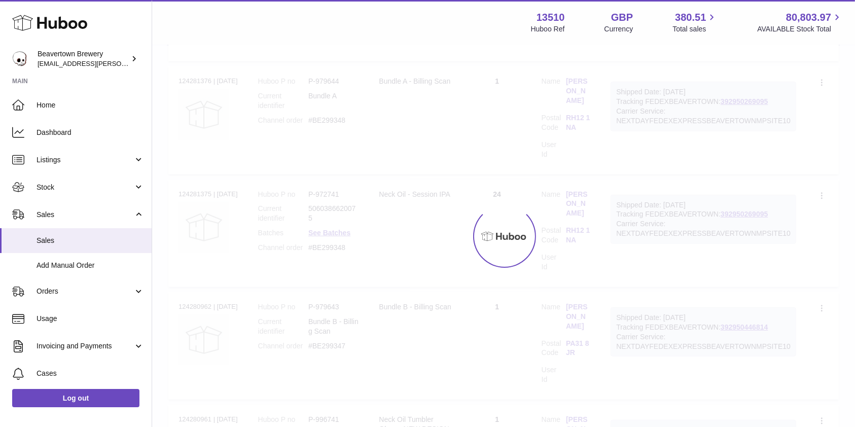
scroll to position [45, 0]
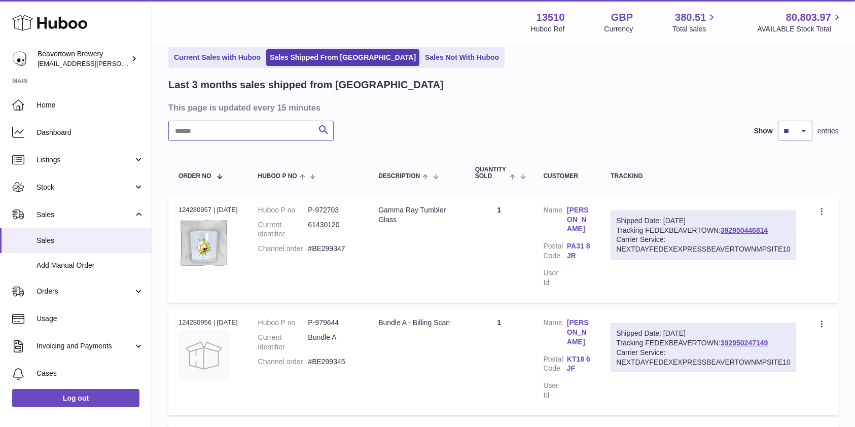
click at [212, 136] on input "text" at bounding box center [250, 131] width 165 height 20
type input "********"
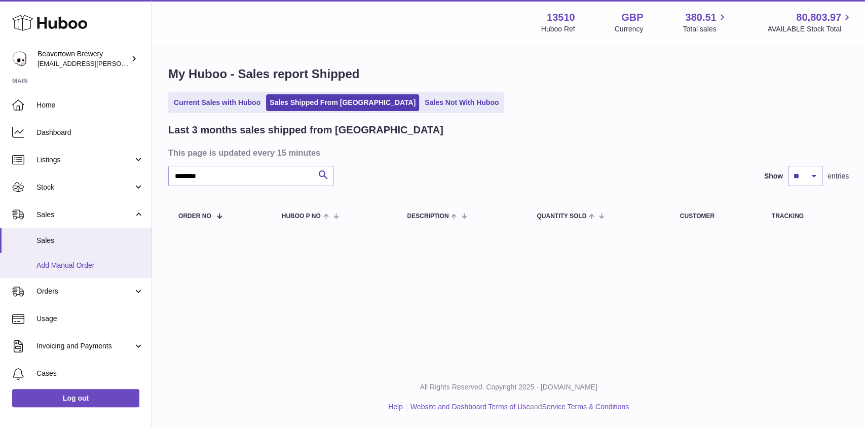
click at [82, 264] on span "Add Manual Order" at bounding box center [90, 266] width 107 height 10
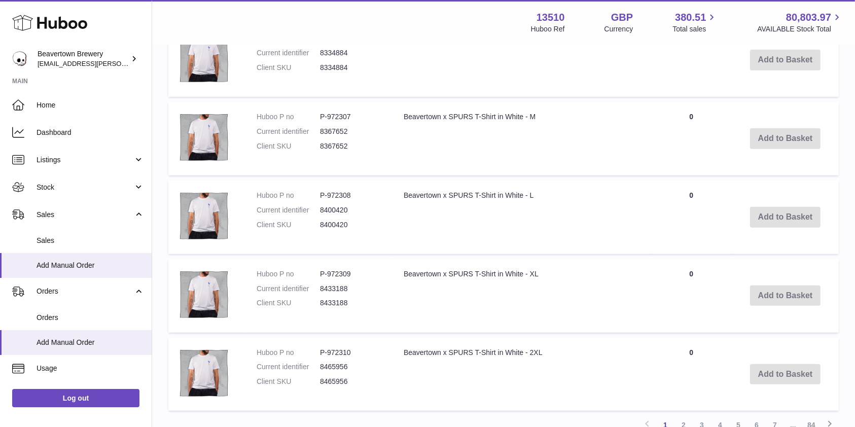
scroll to position [860, 0]
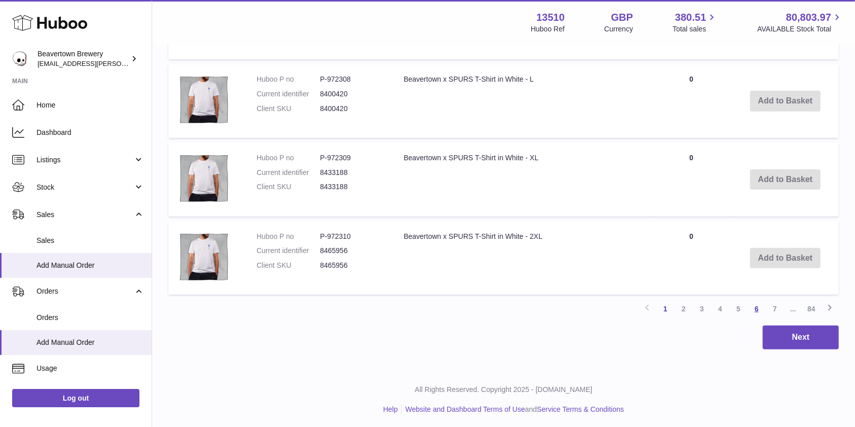
click at [756, 305] on link "6" at bounding box center [756, 309] width 18 height 18
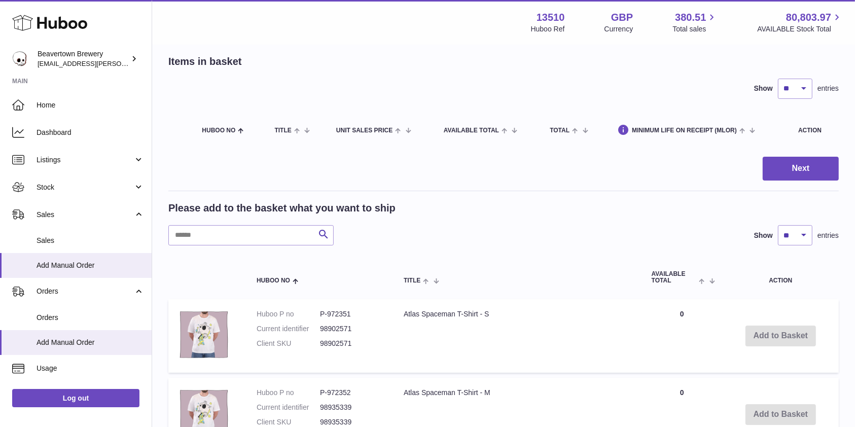
scroll to position [829, 0]
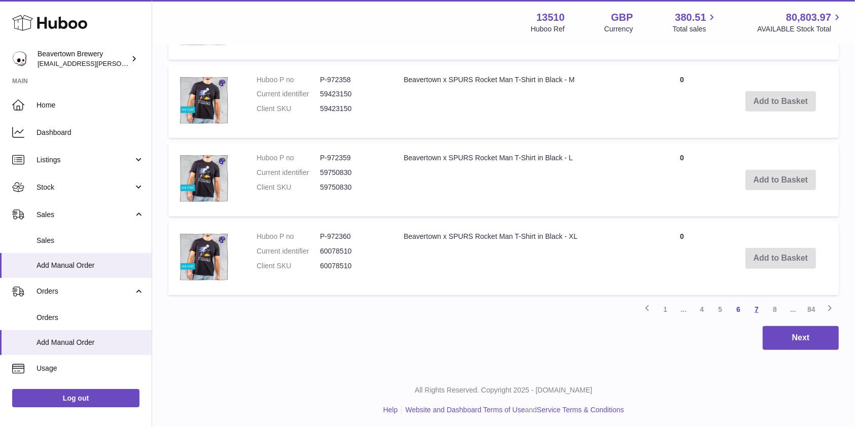
click at [756, 304] on link "7" at bounding box center [756, 309] width 18 height 18
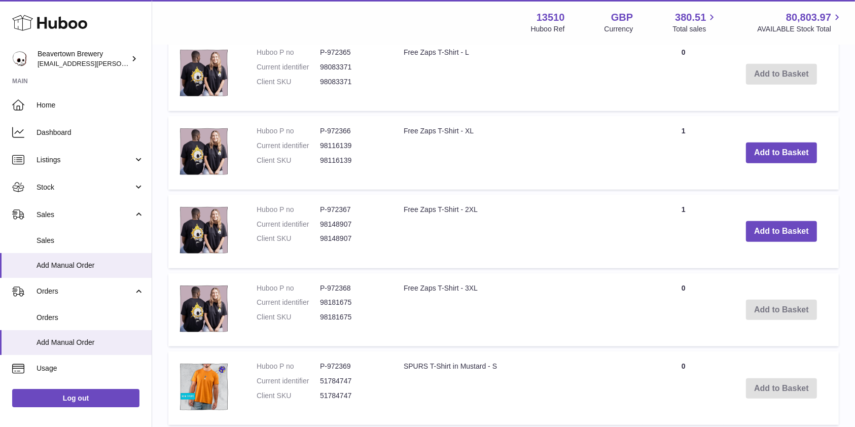
scroll to position [601, 0]
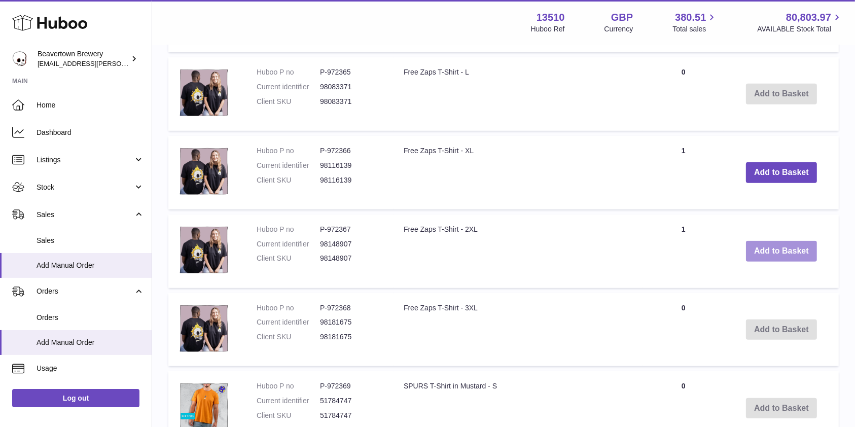
click at [767, 250] on button "Add to Basket" at bounding box center [781, 251] width 71 height 21
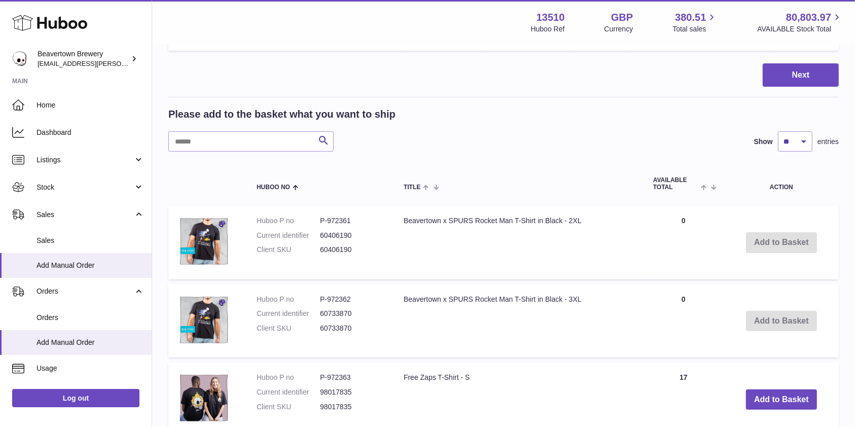
scroll to position [0, 0]
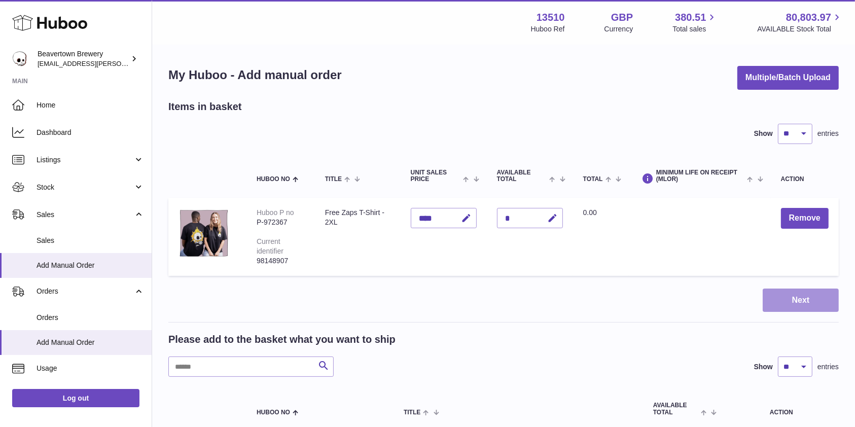
click at [797, 297] on button "Next" at bounding box center [800, 300] width 76 height 24
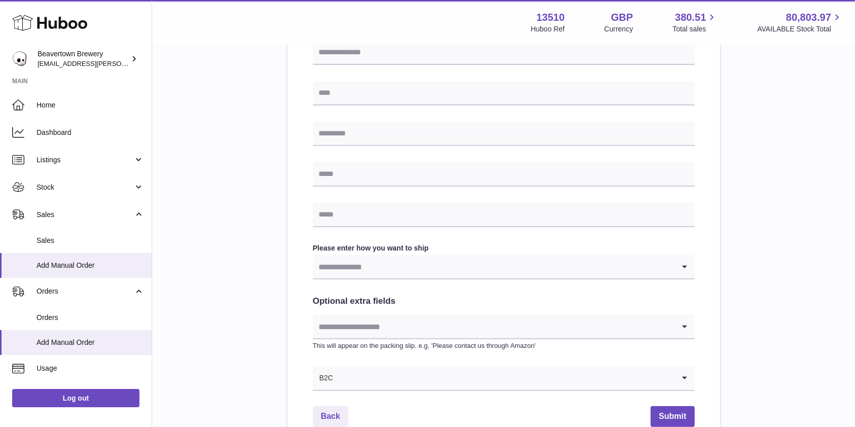
scroll to position [459, 0]
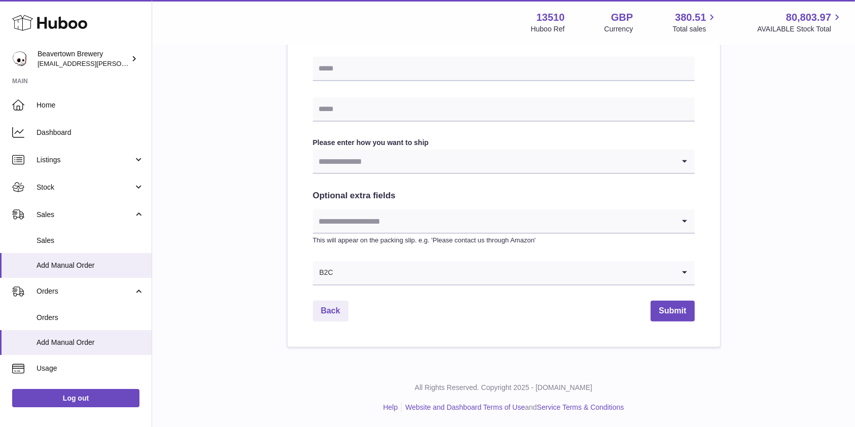
click at [614, 159] on input "Search for option" at bounding box center [493, 161] width 361 height 23
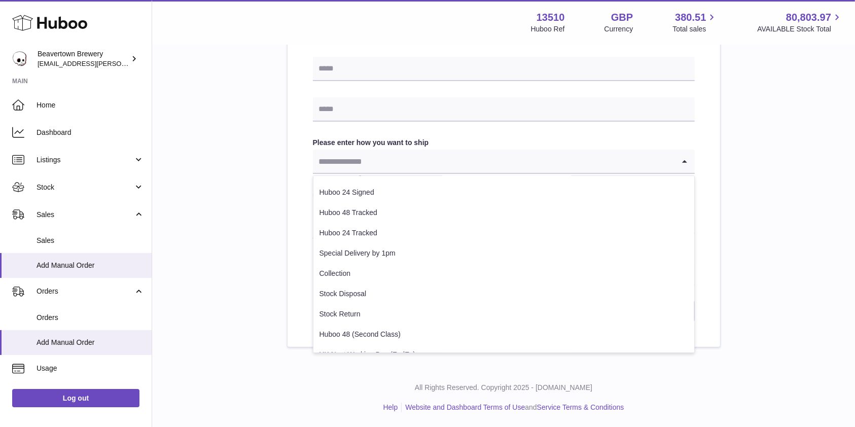
scroll to position [71, 0]
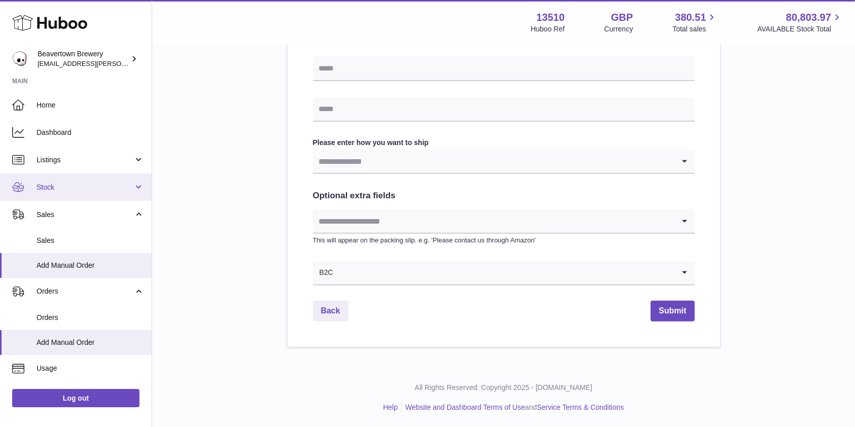
click at [57, 195] on link "Stock" at bounding box center [76, 186] width 152 height 27
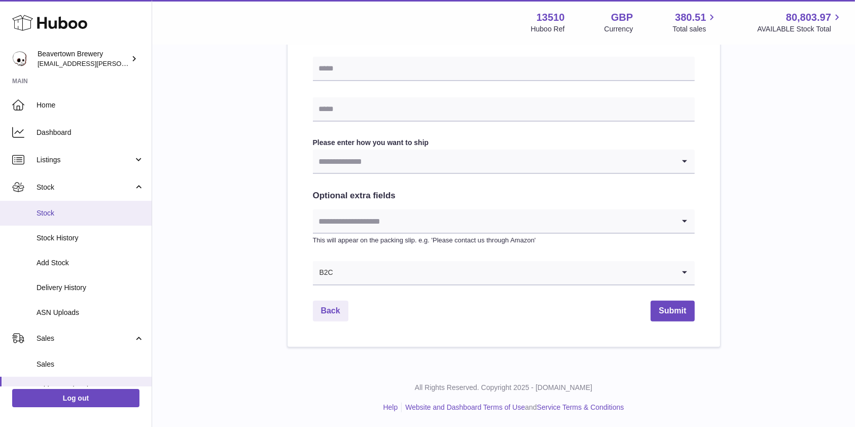
click at [53, 214] on span "Stock" at bounding box center [90, 213] width 107 height 10
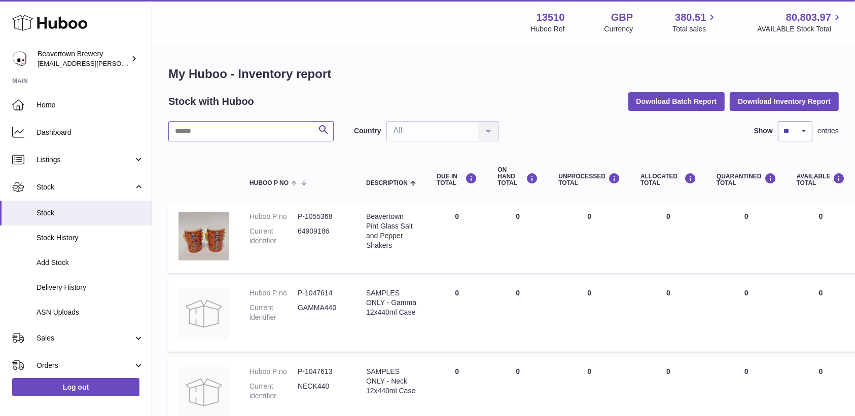
click at [263, 138] on input "text" at bounding box center [250, 131] width 165 height 20
paste input "******"
type input "******"
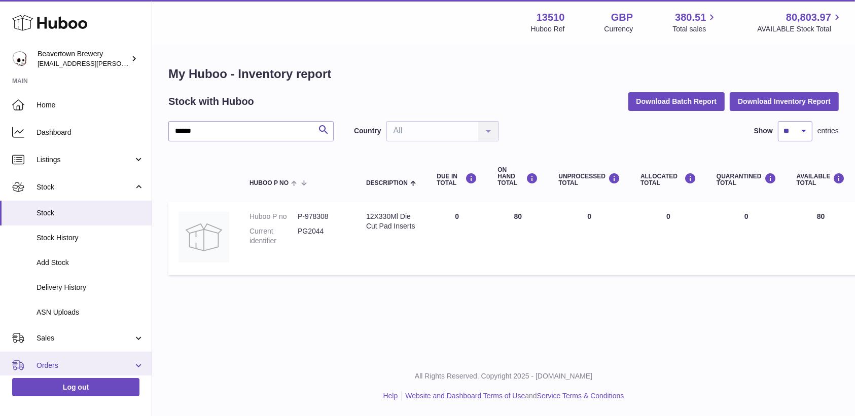
click at [66, 361] on span "Orders" at bounding box center [85, 366] width 97 height 10
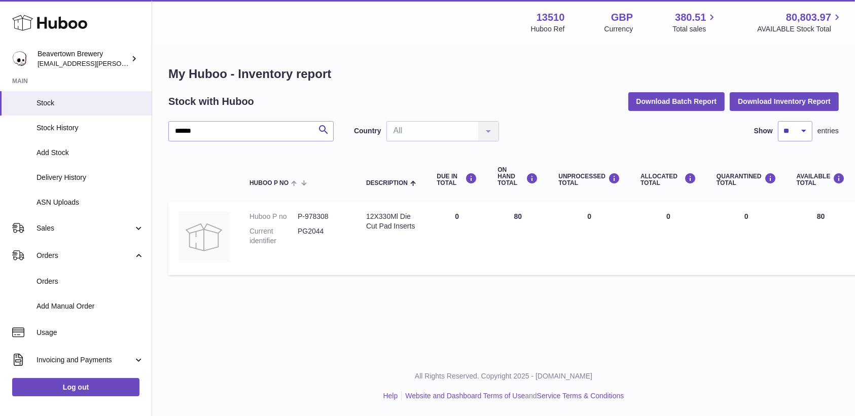
scroll to position [113, 0]
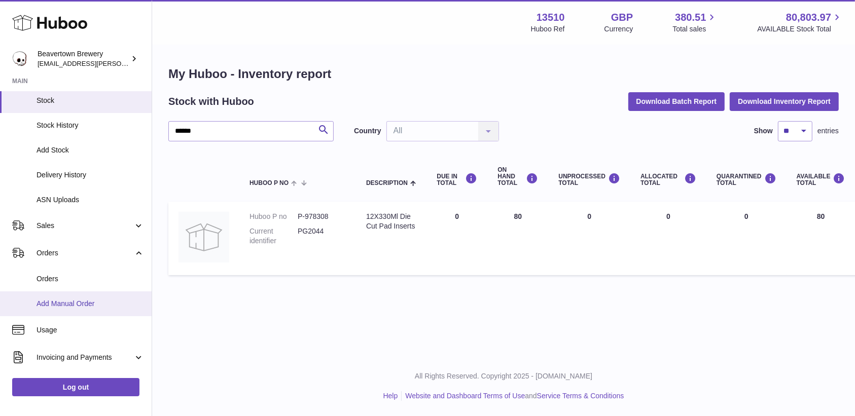
click at [86, 307] on span "Add Manual Order" at bounding box center [90, 304] width 107 height 10
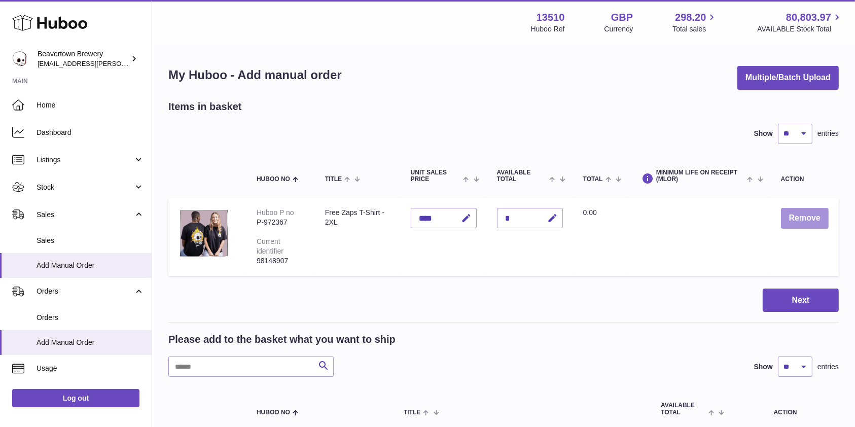
click at [807, 216] on button "Remove" at bounding box center [805, 218] width 48 height 21
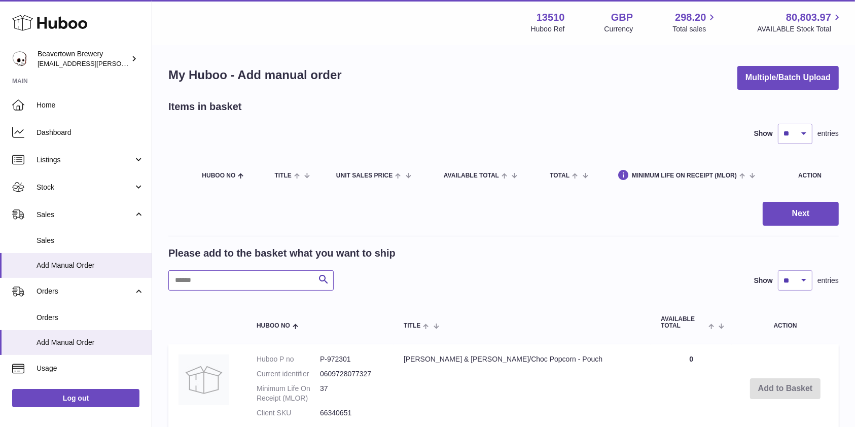
click at [243, 278] on input "text" at bounding box center [250, 280] width 165 height 20
paste input "********"
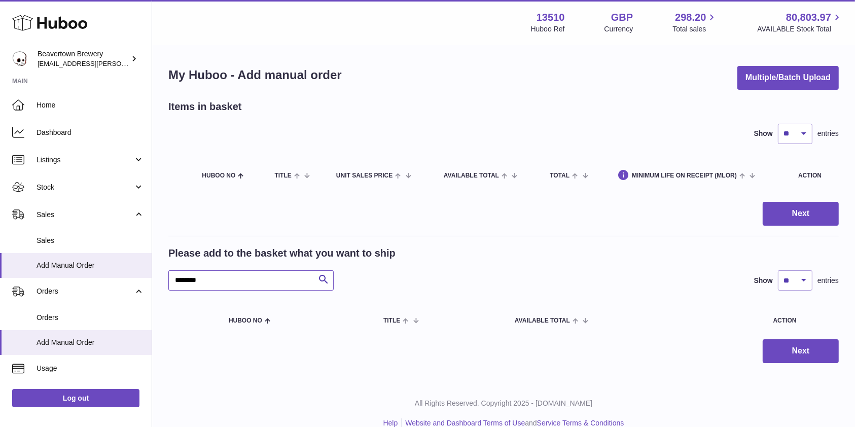
click at [185, 279] on input "********" at bounding box center [250, 280] width 165 height 20
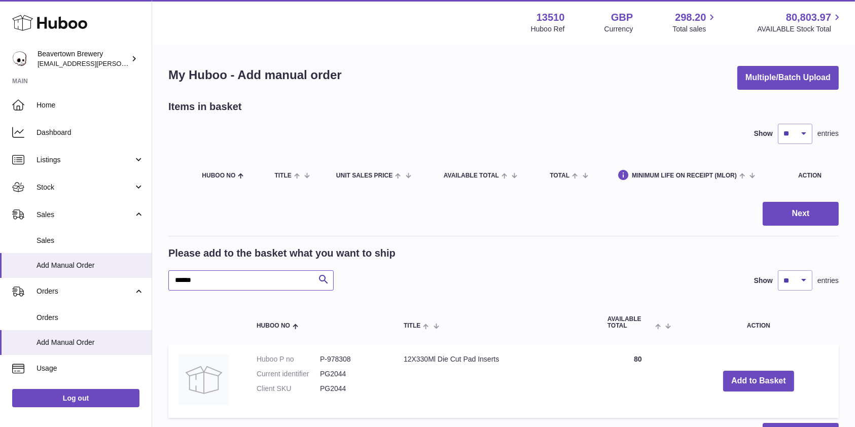
scroll to position [39, 0]
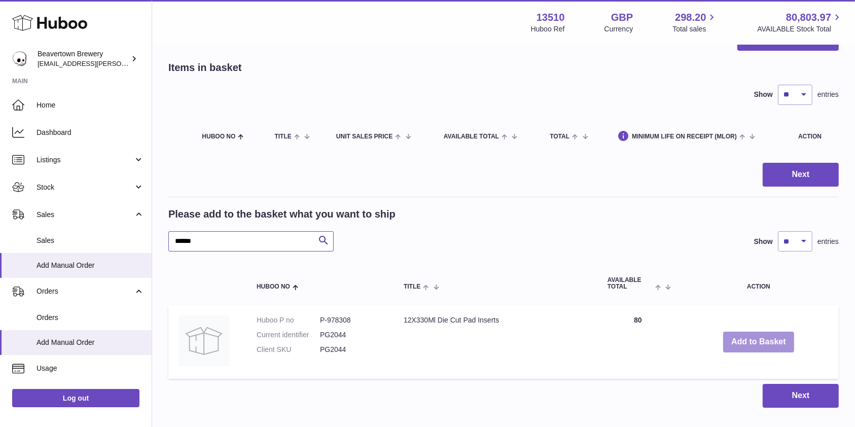
type input "******"
click at [751, 338] on button "Add to Basket" at bounding box center [758, 342] width 71 height 21
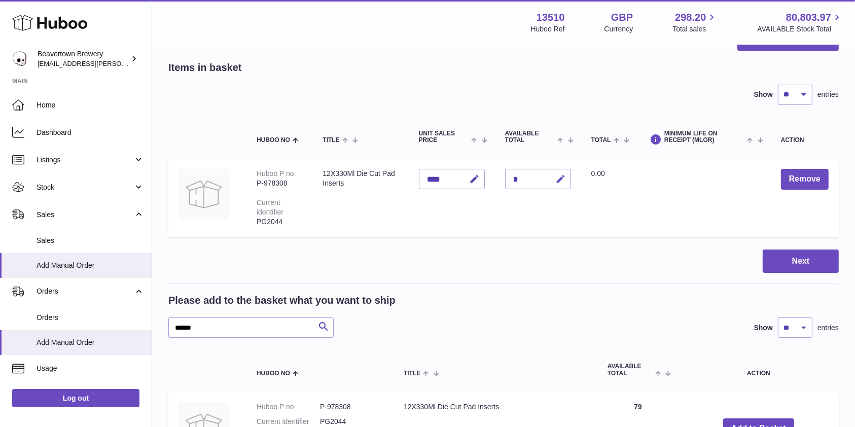
click at [569, 188] on button "button" at bounding box center [559, 179] width 24 height 21
type input "**"
click at [565, 180] on icon "submit" at bounding box center [560, 178] width 9 height 9
drag, startPoint x: 237, startPoint y: 327, endPoint x: 46, endPoint y: 322, distance: 190.7
click at [46, 322] on div "Huboo Beavertown Brewery kit.lowe@beavertownbrewery.co.uk Main Home Dashboard L…" at bounding box center [427, 267] width 855 height 613
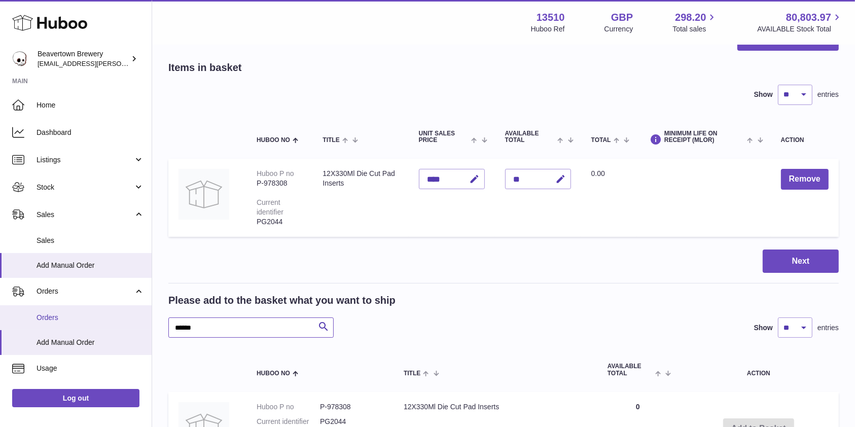
paste input "text"
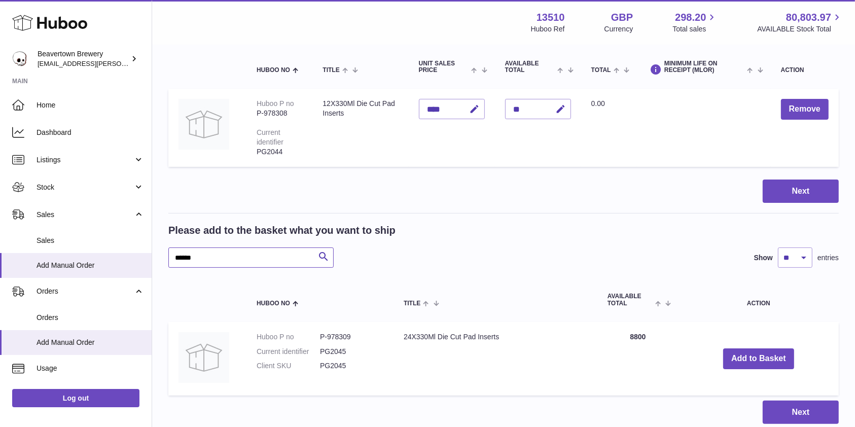
scroll to position [158, 0]
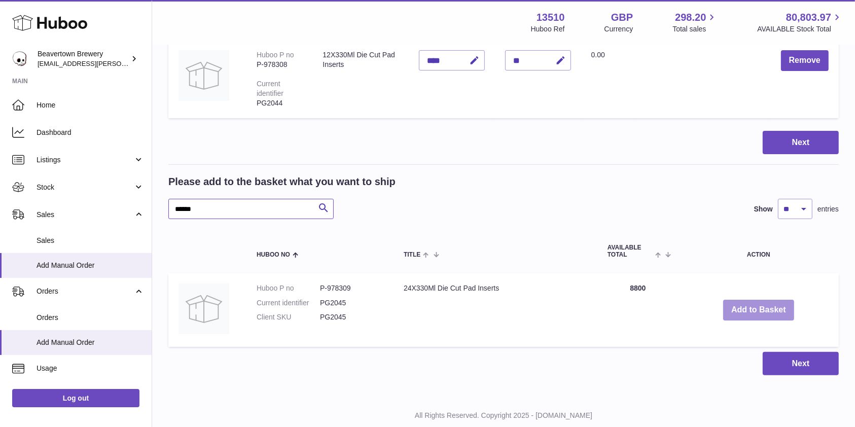
type input "******"
click at [760, 310] on button "Add to Basket" at bounding box center [758, 310] width 71 height 21
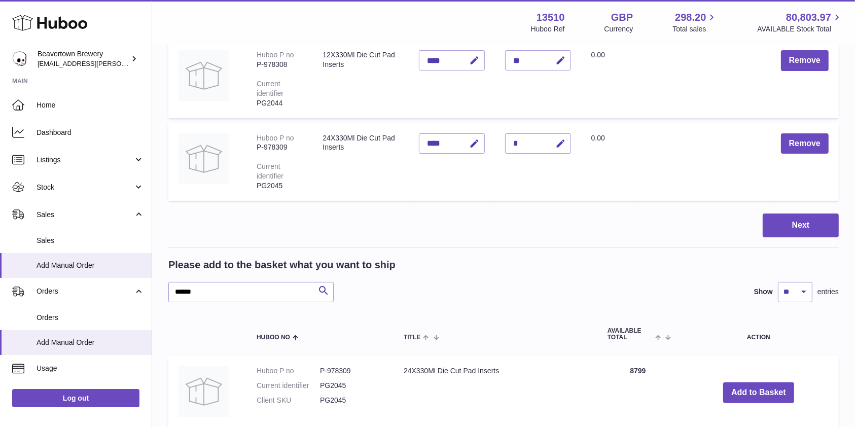
click at [578, 144] on td "Quantity *" at bounding box center [538, 162] width 86 height 78
click at [566, 144] on icon "button" at bounding box center [560, 143] width 11 height 11
type input "****"
click at [564, 140] on icon "submit" at bounding box center [560, 143] width 9 height 9
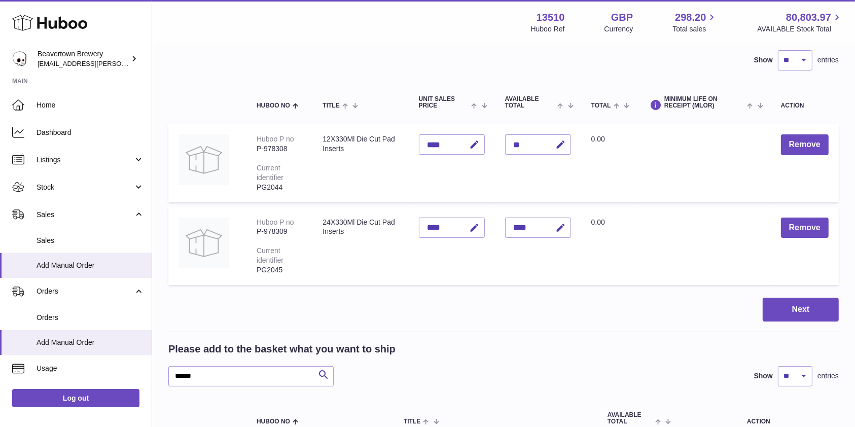
scroll to position [73, 0]
click at [791, 312] on button "Next" at bounding box center [800, 310] width 76 height 24
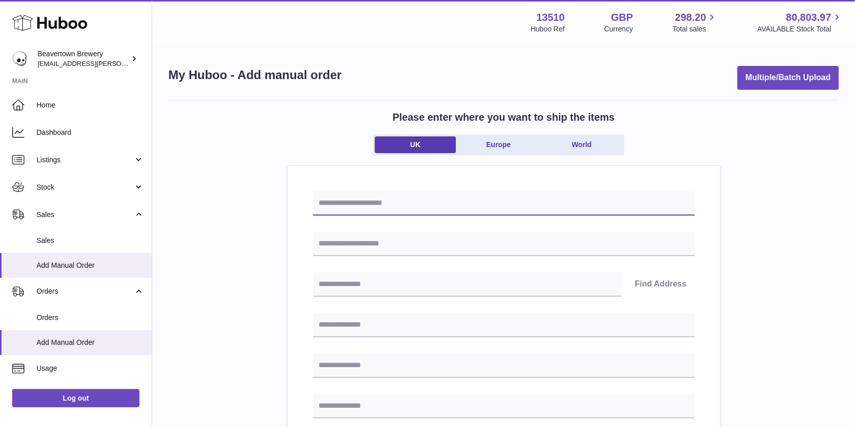
click at [389, 205] on input "text" at bounding box center [504, 203] width 382 height 24
paste input "**********"
drag, startPoint x: 568, startPoint y: 198, endPoint x: 499, endPoint y: 202, distance: 68.5
click at [499, 202] on input "**********" at bounding box center [504, 203] width 382 height 24
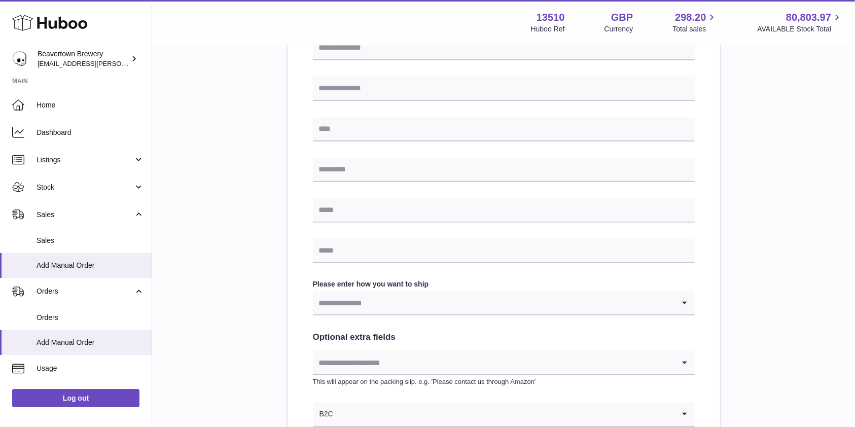
type input "**********"
click at [831, 247] on div "**********" at bounding box center [503, 136] width 670 height 706
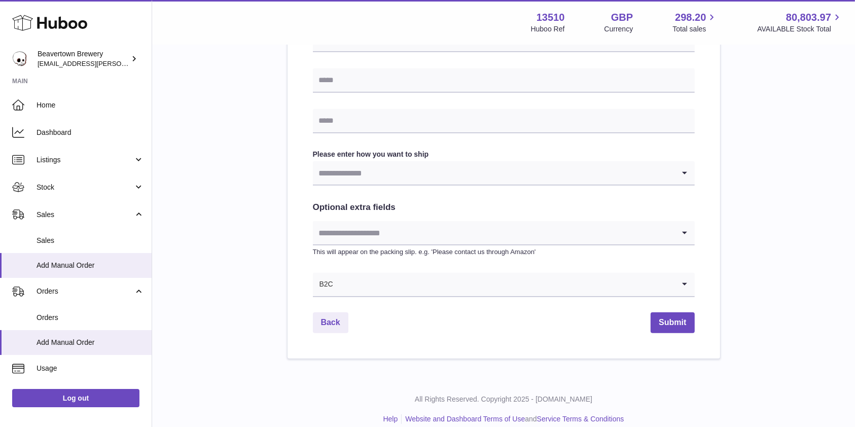
scroll to position [459, 0]
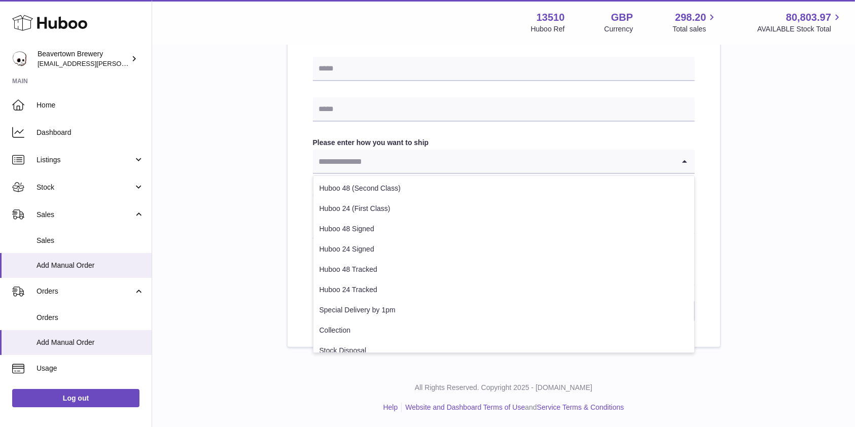
click at [526, 161] on input "Search for option" at bounding box center [493, 161] width 361 height 23
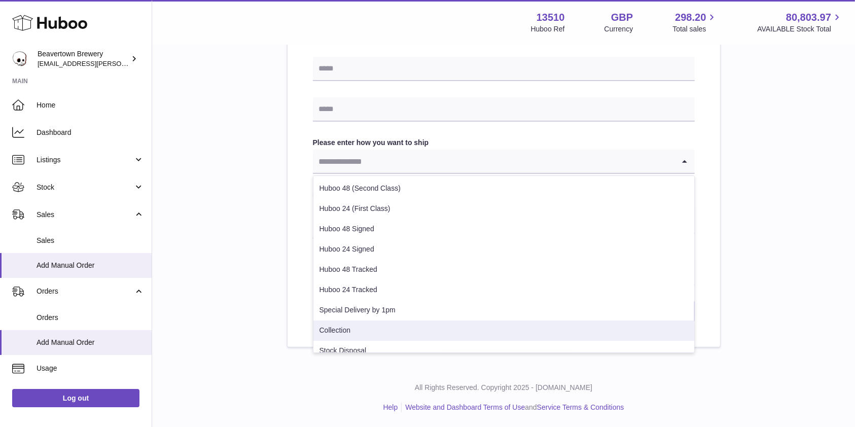
click at [436, 335] on li "Collection" at bounding box center [503, 330] width 381 height 20
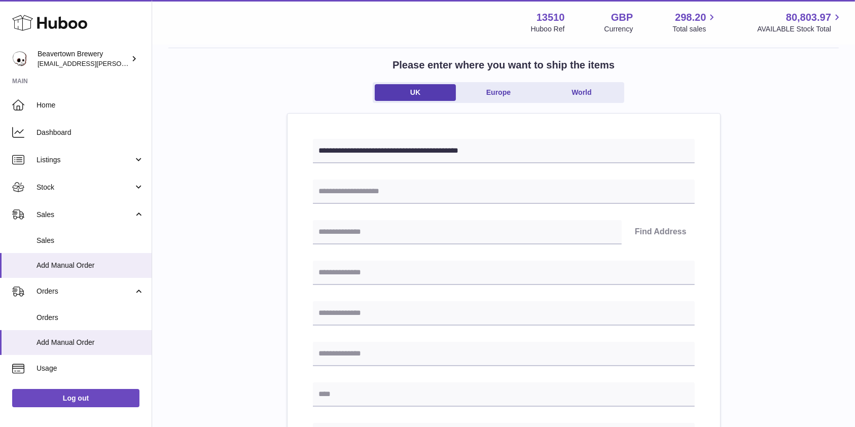
scroll to position [68, 0]
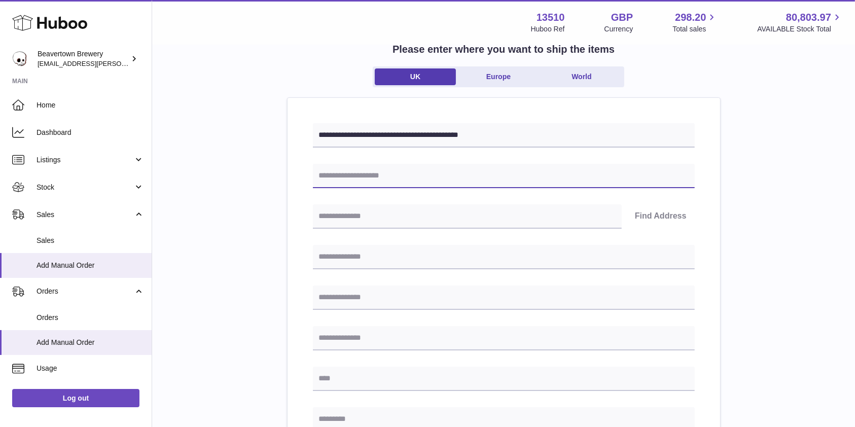
click at [629, 176] on input "text" at bounding box center [504, 176] width 382 height 24
type input "**********"
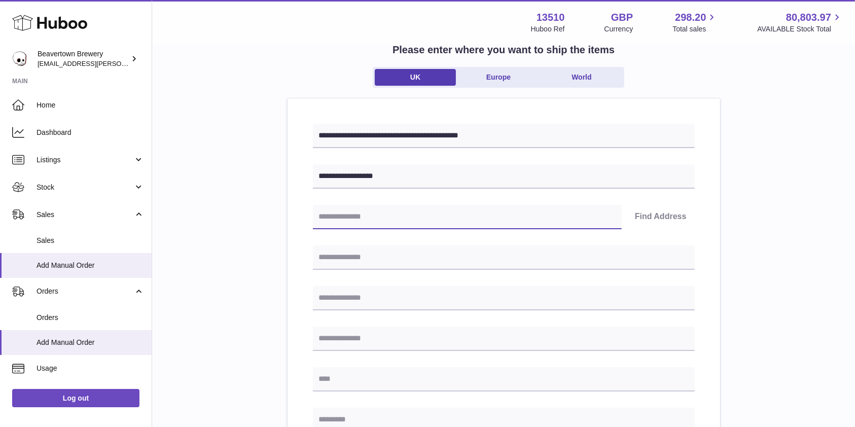
click at [391, 218] on input "text" at bounding box center [467, 217] width 309 height 24
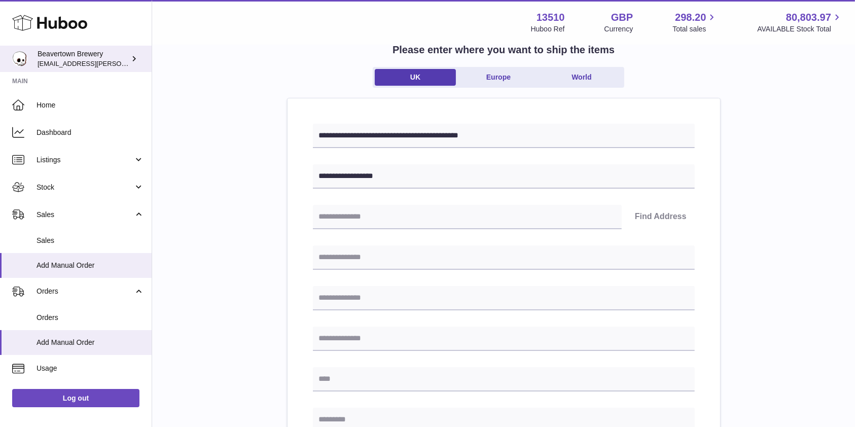
click at [83, 59] on span "[EMAIL_ADDRESS][PERSON_NAME][DOMAIN_NAME]" at bounding box center [121, 63] width 166 height 8
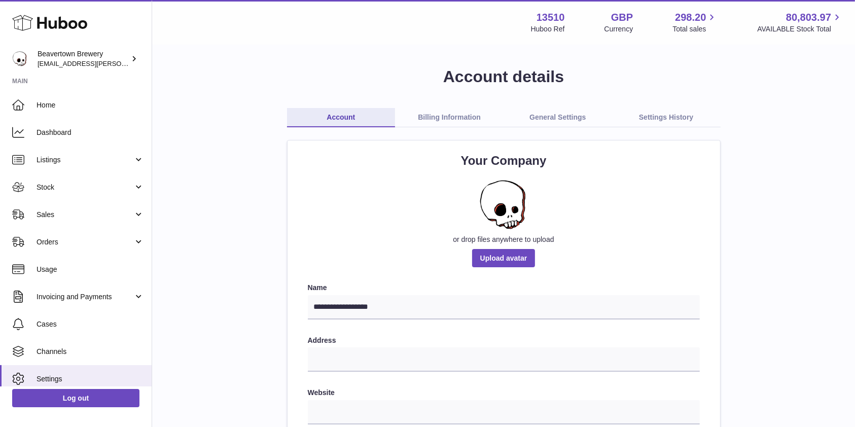
click at [470, 118] on link "Billing Information" at bounding box center [449, 117] width 108 height 19
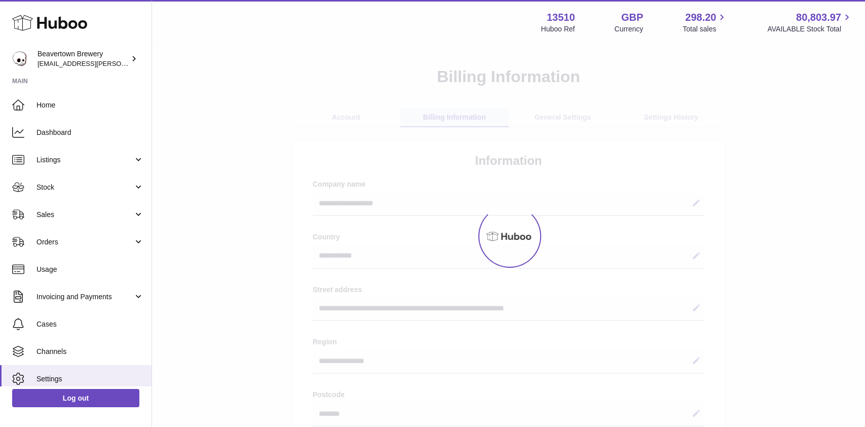
select select "**"
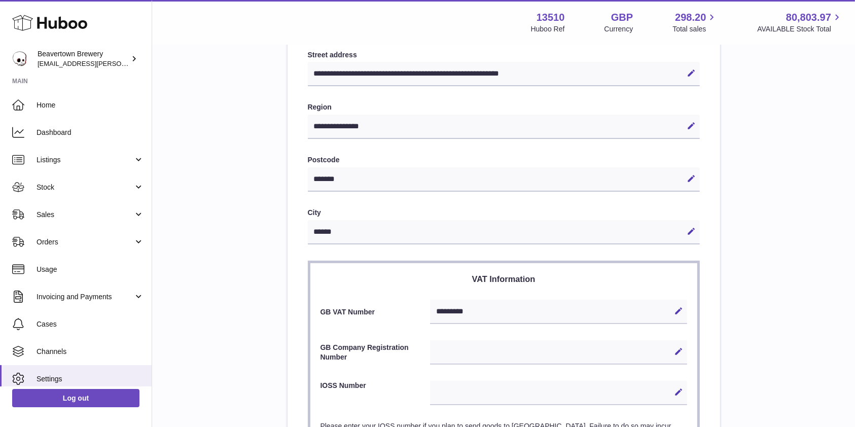
scroll to position [220, 0]
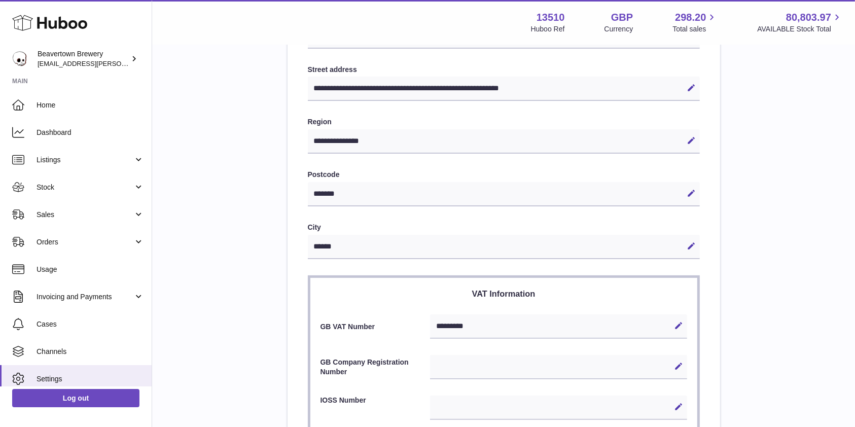
drag, startPoint x: 346, startPoint y: 185, endPoint x: 261, endPoint y: 193, distance: 85.6
click at [261, 193] on div "**********" at bounding box center [503, 223] width 670 height 755
click at [355, 201] on div "******* Edit Cancel Save" at bounding box center [504, 194] width 392 height 24
click at [337, 193] on div "******* Edit Cancel Save" at bounding box center [504, 194] width 392 height 24
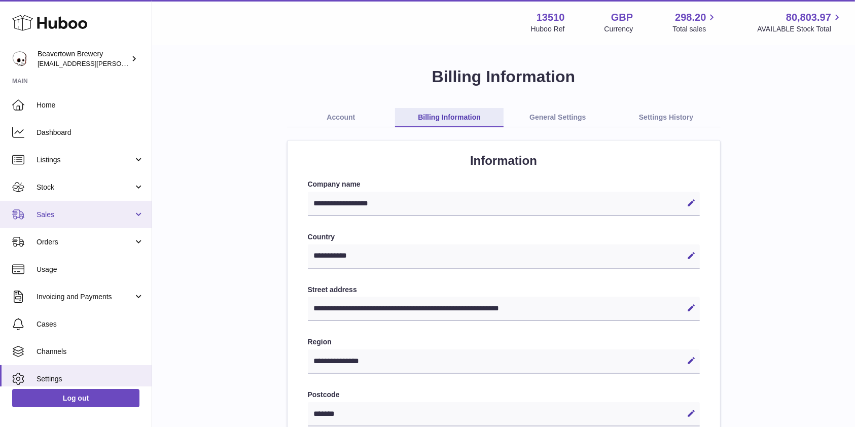
click at [58, 215] on span "Sales" at bounding box center [85, 215] width 97 height 10
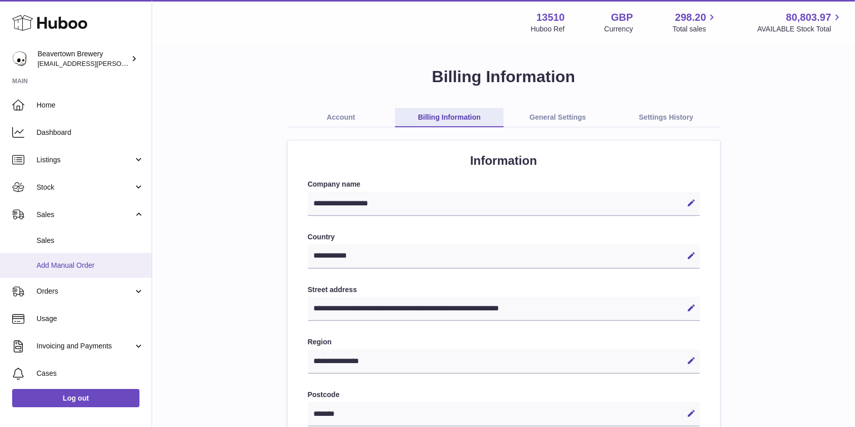
click at [63, 261] on span "Add Manual Order" at bounding box center [90, 266] width 107 height 10
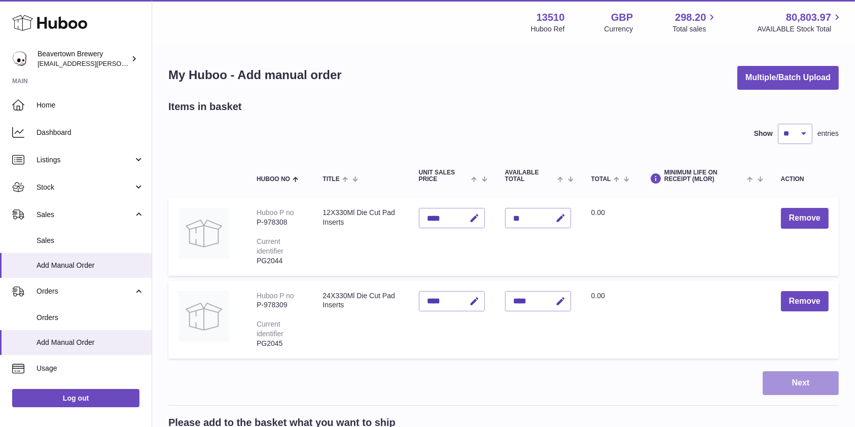
click at [783, 392] on button "Next" at bounding box center [800, 383] width 76 height 24
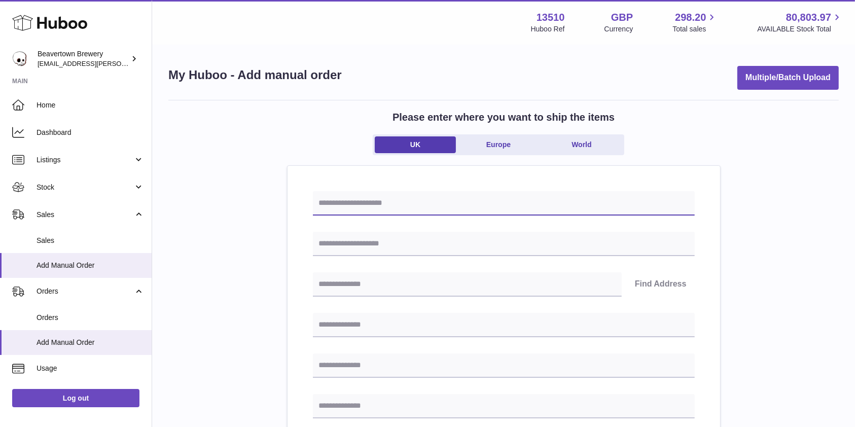
click at [368, 193] on input "text" at bounding box center [504, 203] width 382 height 24
paste input "**********"
drag, startPoint x: 573, startPoint y: 207, endPoint x: 514, endPoint y: 201, distance: 59.1
click at [514, 201] on input "**********" at bounding box center [504, 203] width 382 height 24
type input "**********"
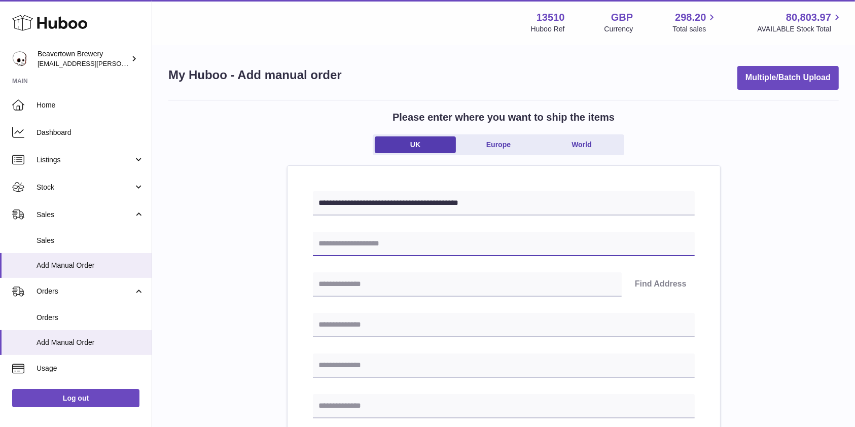
click at [494, 238] on input "text" at bounding box center [504, 244] width 382 height 24
type input "*"
type input "**********"
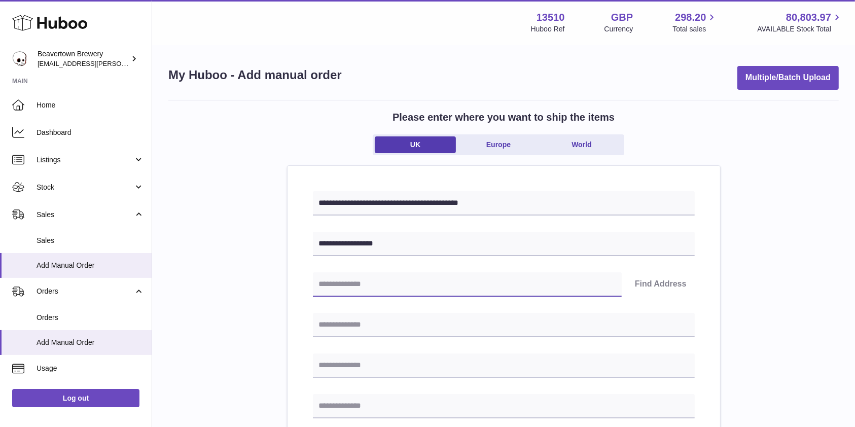
click at [483, 287] on input "text" at bounding box center [467, 284] width 309 height 24
paste input "**********"
drag, startPoint x: 574, startPoint y: 281, endPoint x: 240, endPoint y: 290, distance: 334.7
type input "*******"
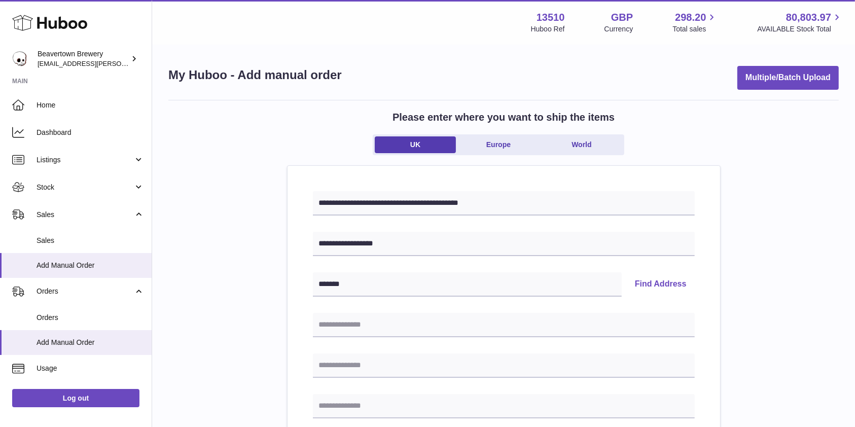
click at [659, 290] on button "Find Address" at bounding box center [661, 284] width 68 height 24
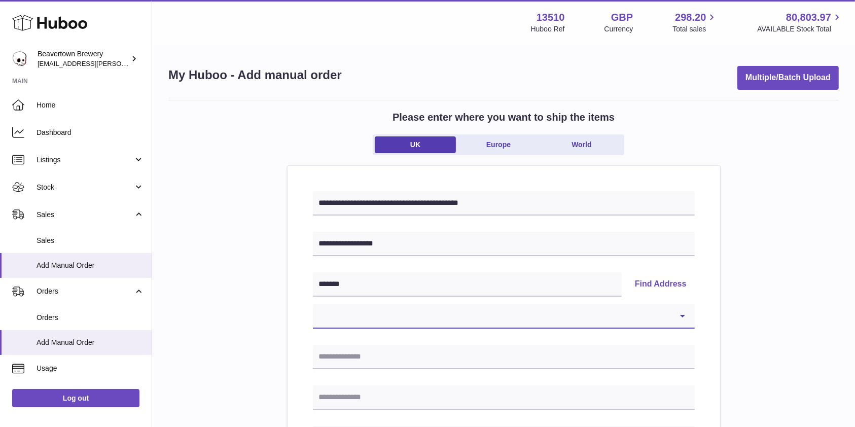
click at [649, 307] on select "**********" at bounding box center [504, 316] width 382 height 24
select select "**"
click at [313, 304] on select "**********" at bounding box center [504, 316] width 382 height 24
type input "**********"
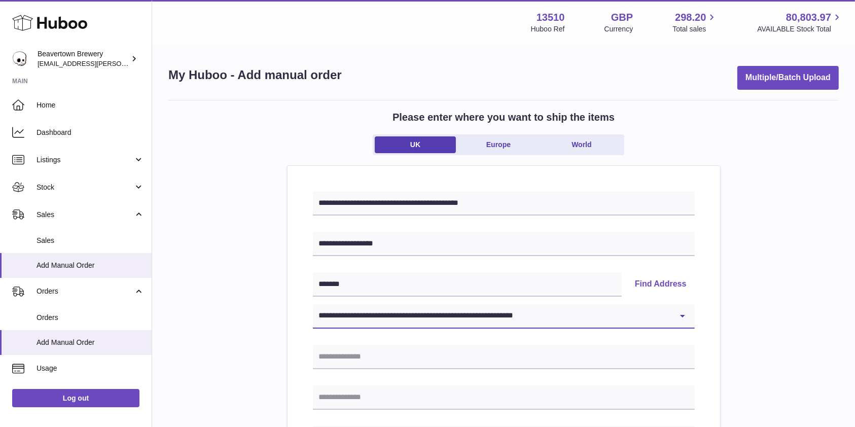
type input "*******"
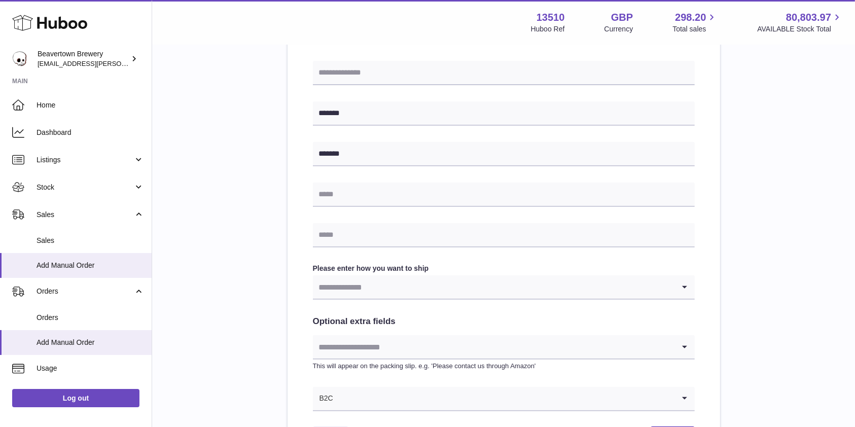
scroll to position [403, 0]
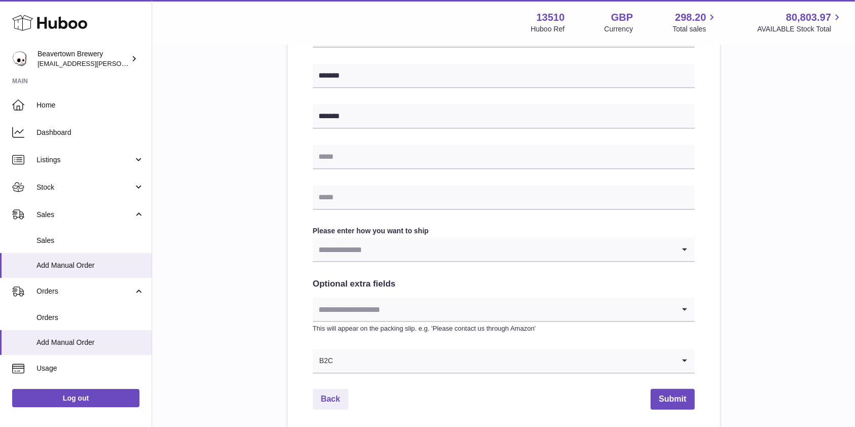
click at [663, 252] on input "Search for option" at bounding box center [493, 249] width 361 height 23
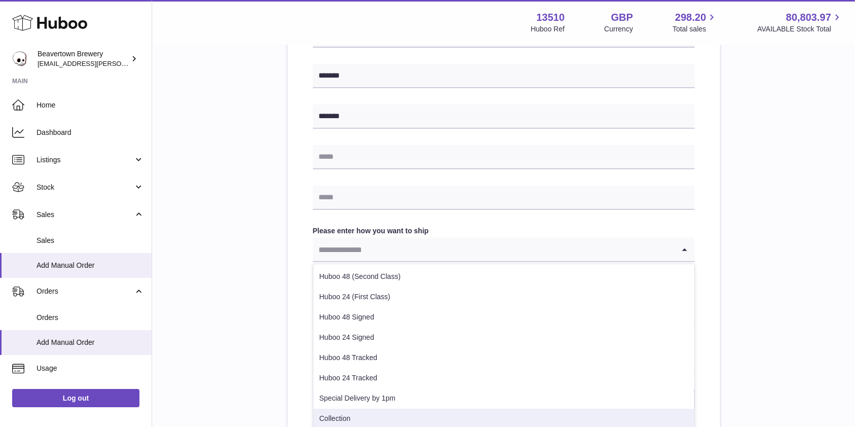
click at [545, 412] on li "Collection" at bounding box center [503, 419] width 381 height 20
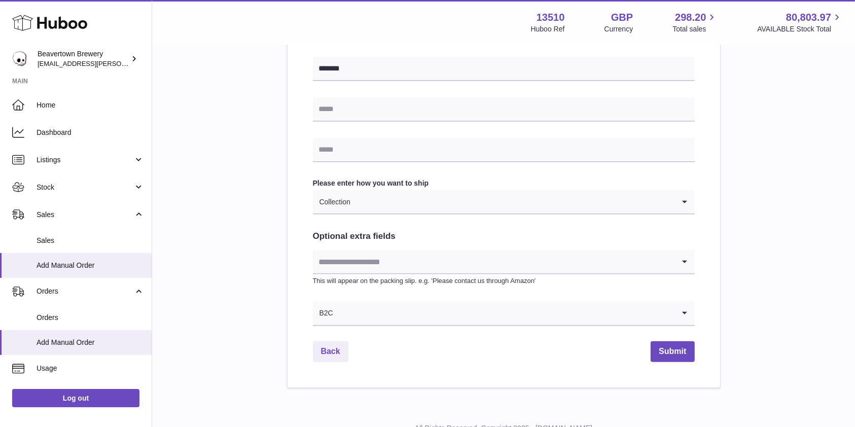
scroll to position [475, 0]
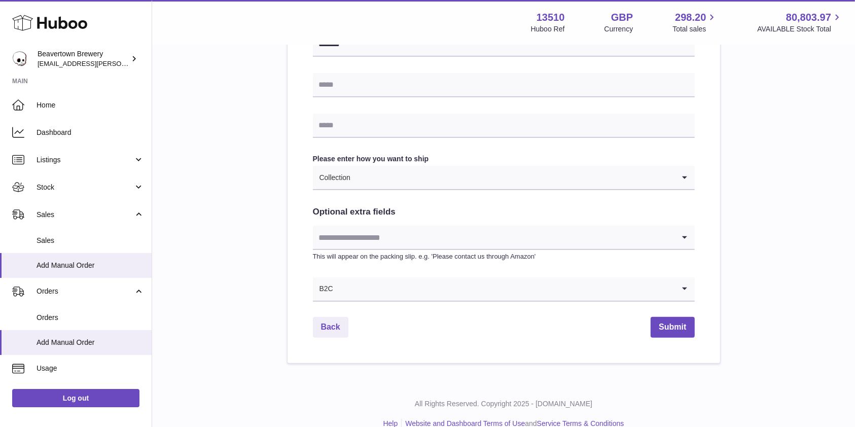
click at [677, 238] on icon "Search for option" at bounding box center [684, 237] width 20 height 23
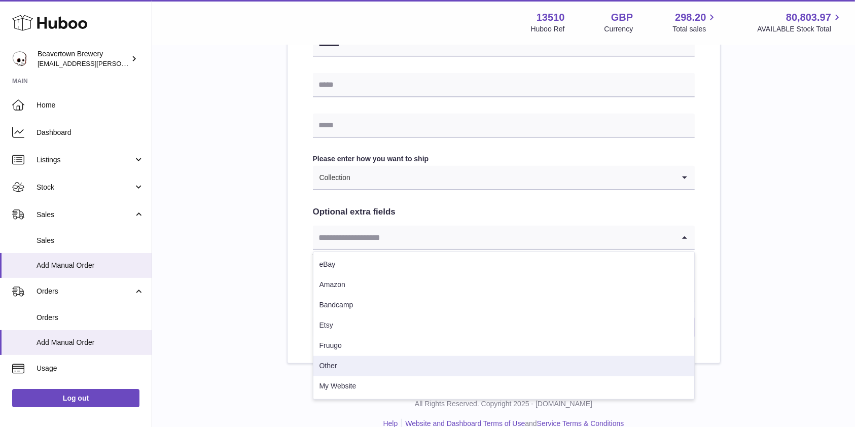
click at [571, 367] on li "Other" at bounding box center [503, 366] width 381 height 20
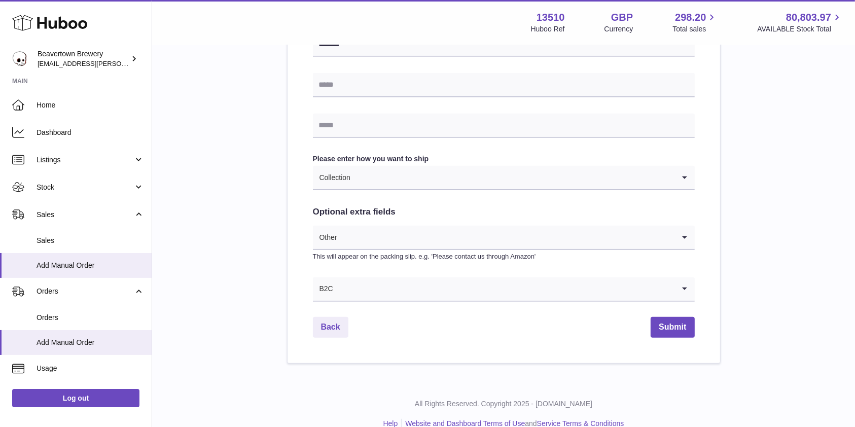
drag, startPoint x: 847, startPoint y: 294, endPoint x: 846, endPoint y: 302, distance: 8.1
click at [683, 292] on icon "Search for option" at bounding box center [684, 288] width 20 height 23
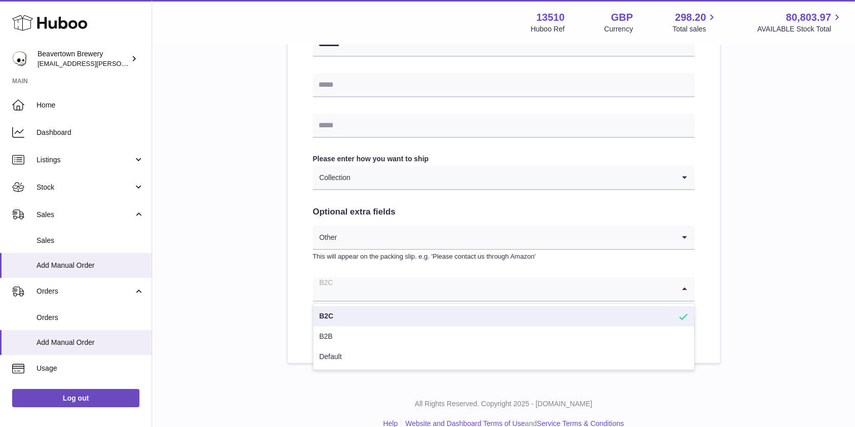
click at [663, 316] on li "B2C" at bounding box center [503, 316] width 381 height 20
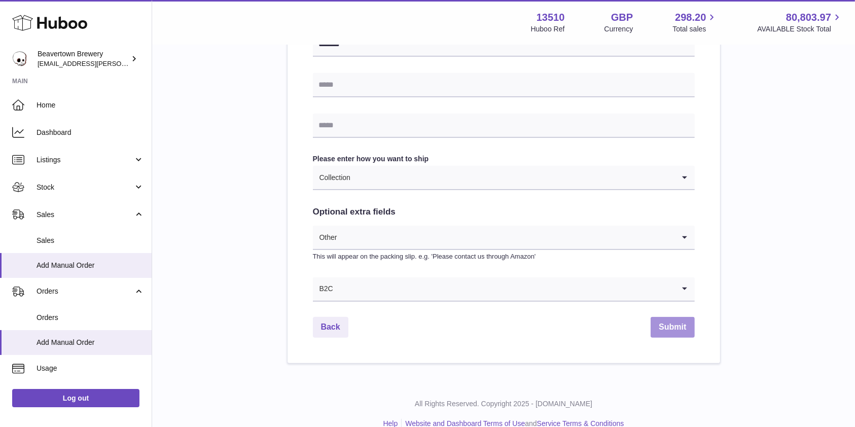
click at [661, 328] on button "Submit" at bounding box center [672, 327] width 44 height 21
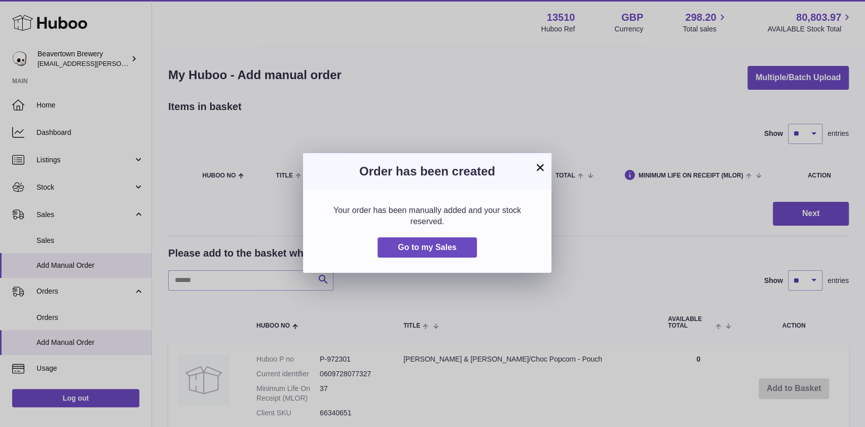
click at [443, 259] on div "Your order has been manually added and your stock reserved. Go to my Sales" at bounding box center [427, 231] width 248 height 83
click at [441, 253] on button "Go to my Sales" at bounding box center [427, 247] width 99 height 21
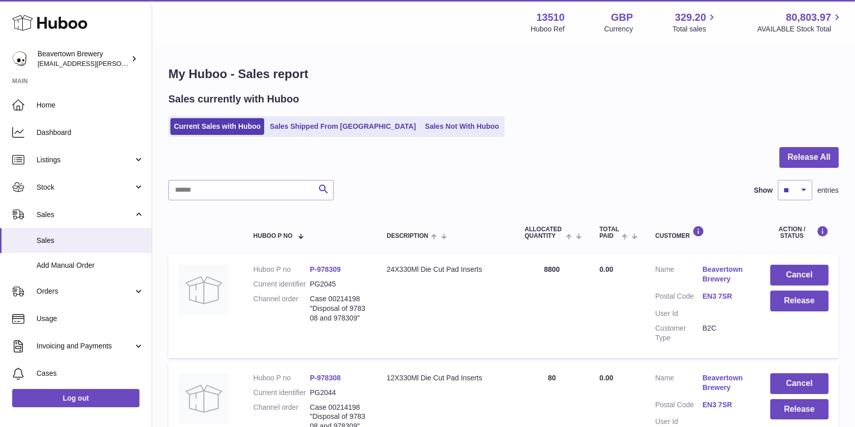
drag, startPoint x: 338, startPoint y: 347, endPoint x: 308, endPoint y: 314, distance: 44.8
click at [308, 314] on td "Huboo P no P-978309 Current identifier PG2045 Channel order Case 00214198 "Disp…" at bounding box center [309, 305] width 133 height 103
copy dl "Case 00214198 "Disposal of 978308 and 978309""
click at [421, 132] on link "Sales Not With Huboo" at bounding box center [461, 126] width 81 height 17
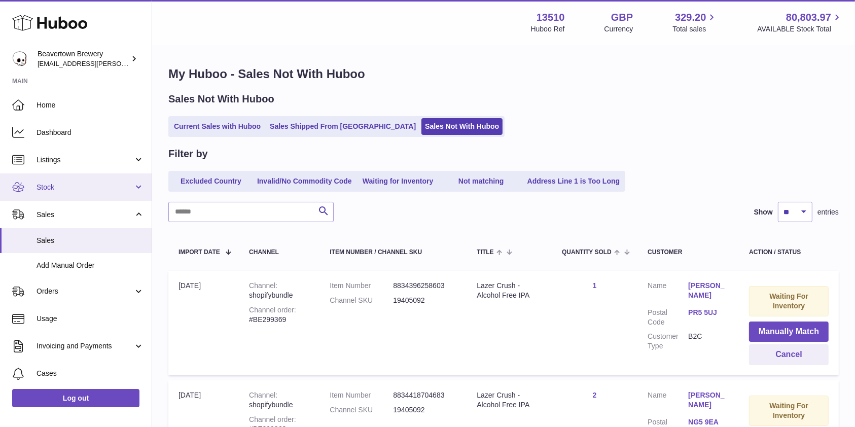
click at [55, 185] on span "Stock" at bounding box center [85, 188] width 97 height 10
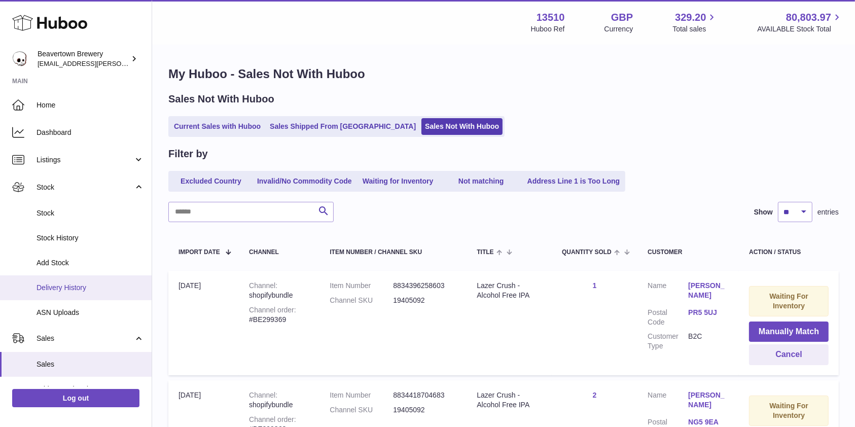
click at [69, 283] on span "Delivery History" at bounding box center [90, 288] width 107 height 10
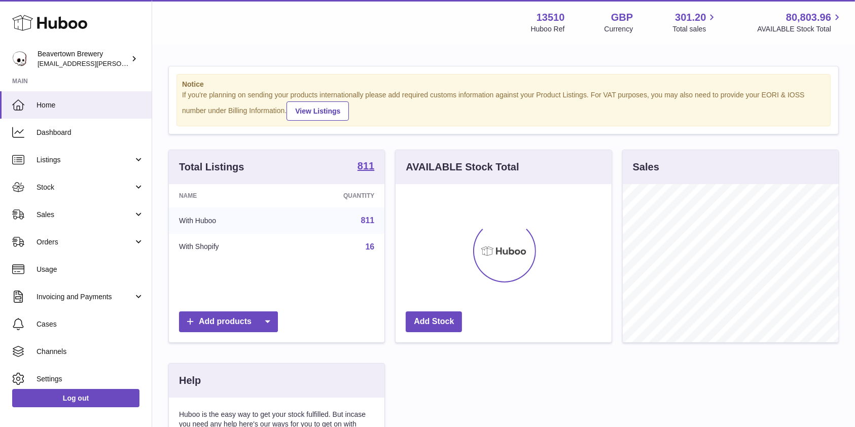
scroll to position [158, 215]
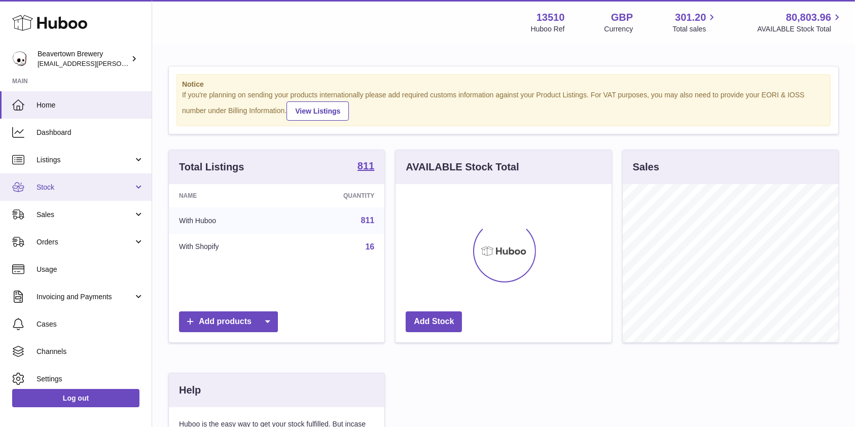
click at [63, 193] on link "Stock" at bounding box center [76, 186] width 152 height 27
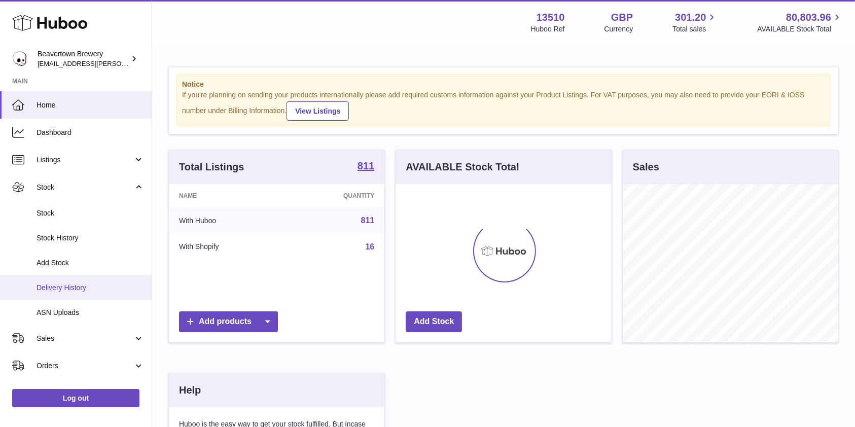
click at [63, 287] on span "Delivery History" at bounding box center [90, 288] width 107 height 10
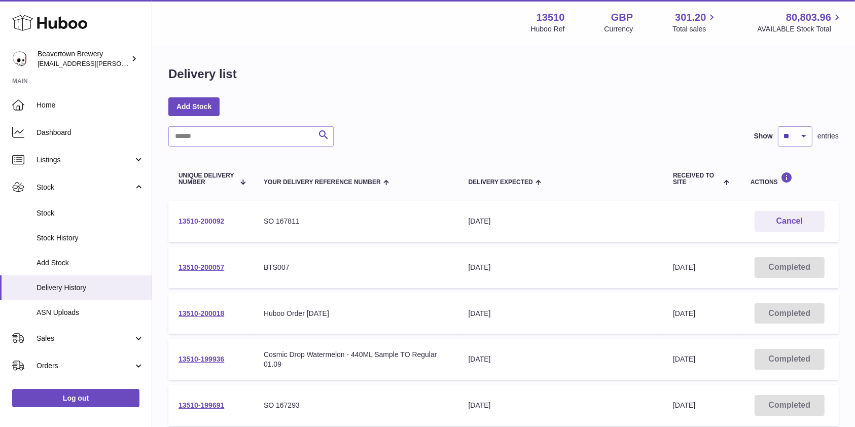
click at [194, 225] on link "13510-200092" at bounding box center [201, 221] width 46 height 8
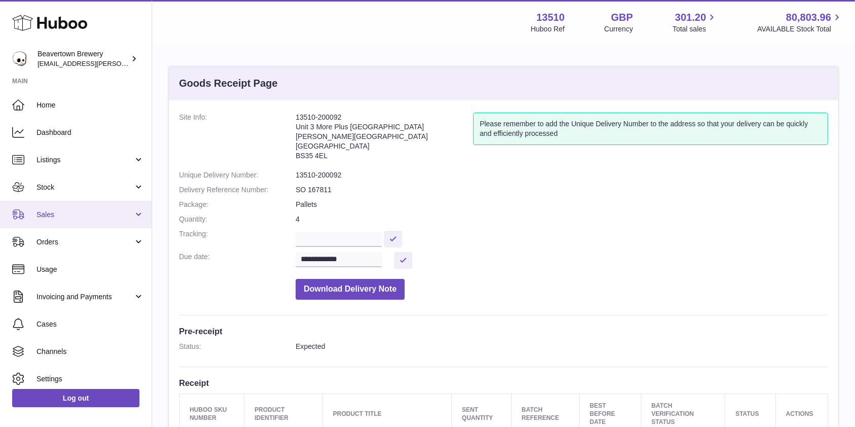
click at [57, 220] on link "Sales" at bounding box center [76, 214] width 152 height 27
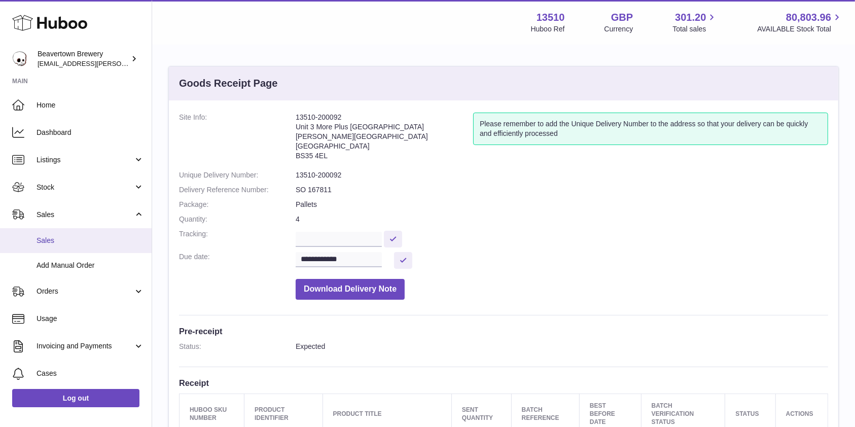
click at [52, 237] on span "Sales" at bounding box center [90, 241] width 107 height 10
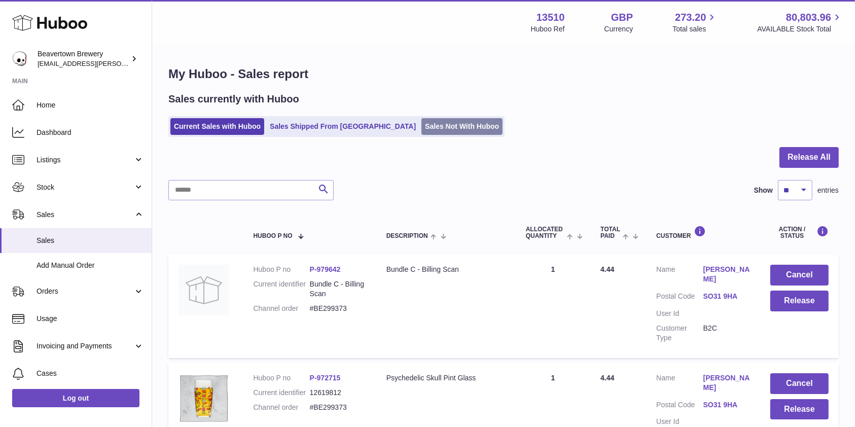
click at [427, 129] on link "Sales Not With Huboo" at bounding box center [461, 126] width 81 height 17
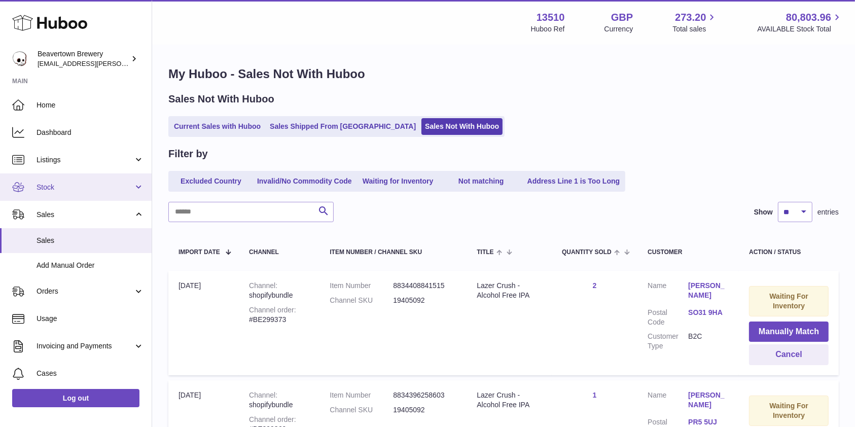
click at [119, 185] on span "Stock" at bounding box center [85, 188] width 97 height 10
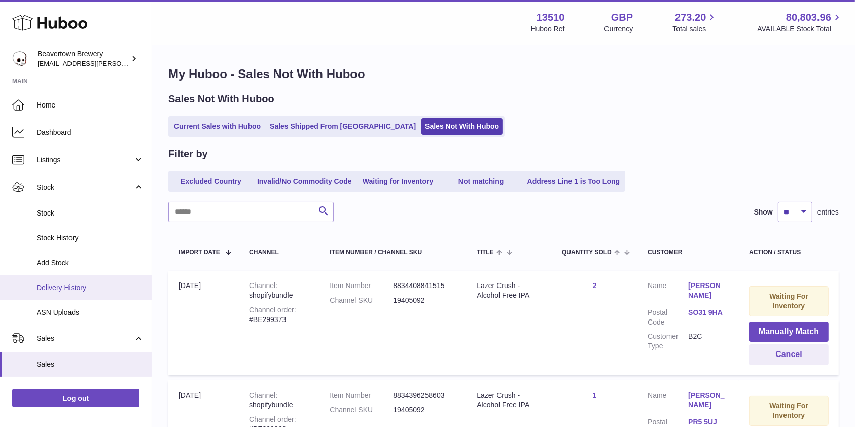
click at [87, 287] on span "Delivery History" at bounding box center [90, 288] width 107 height 10
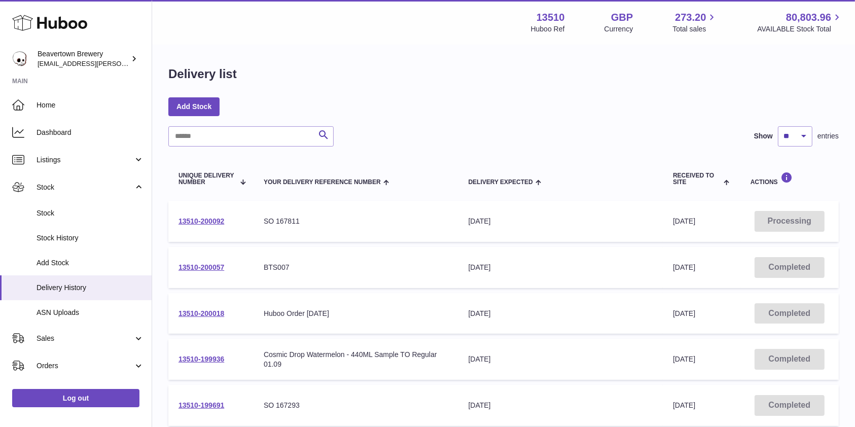
click at [200, 227] on td "13510-200092" at bounding box center [210, 221] width 85 height 41
click at [197, 221] on link "13510-200092" at bounding box center [201, 221] width 46 height 8
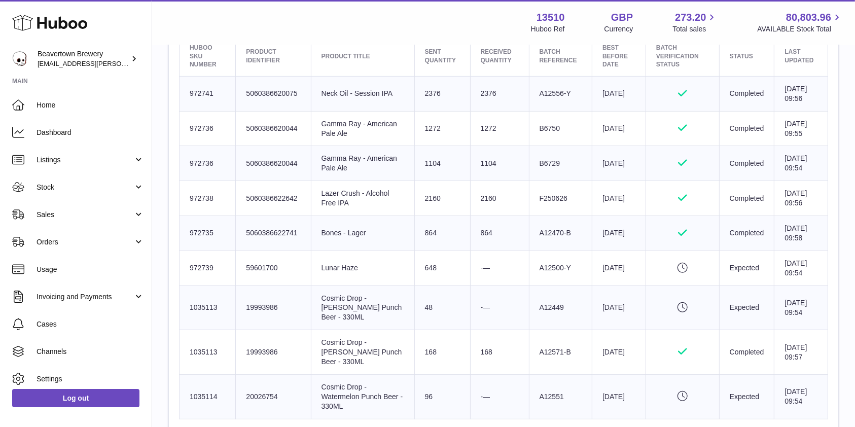
scroll to position [417, 0]
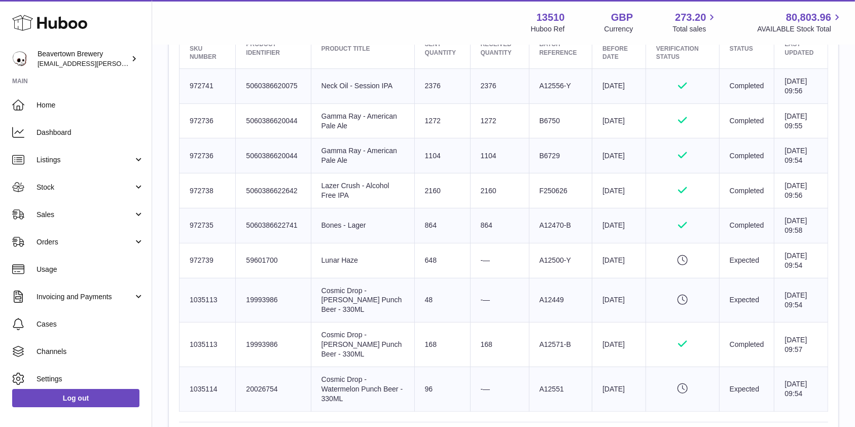
click at [848, 208] on div "Goods Receipt Page Site Info: 13510-200092 Unit 3 More Plus Central Park Hudson…" at bounding box center [503, 116] width 703 height 974
click at [104, 192] on span "Stock" at bounding box center [85, 188] width 97 height 10
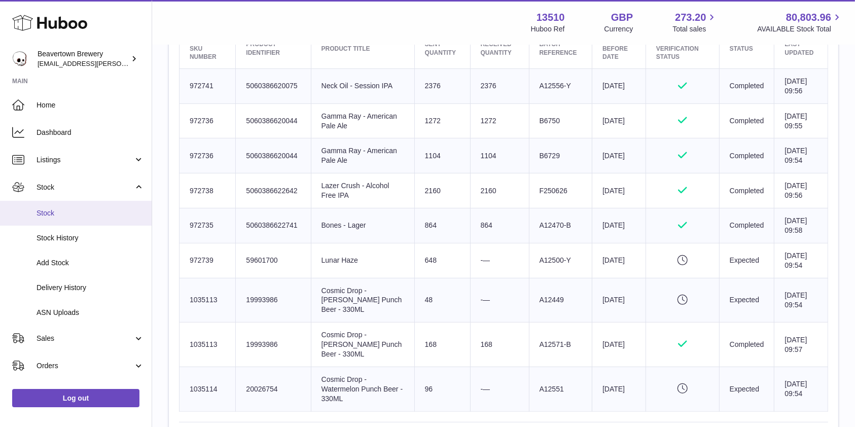
click at [89, 212] on span "Stock" at bounding box center [90, 213] width 107 height 10
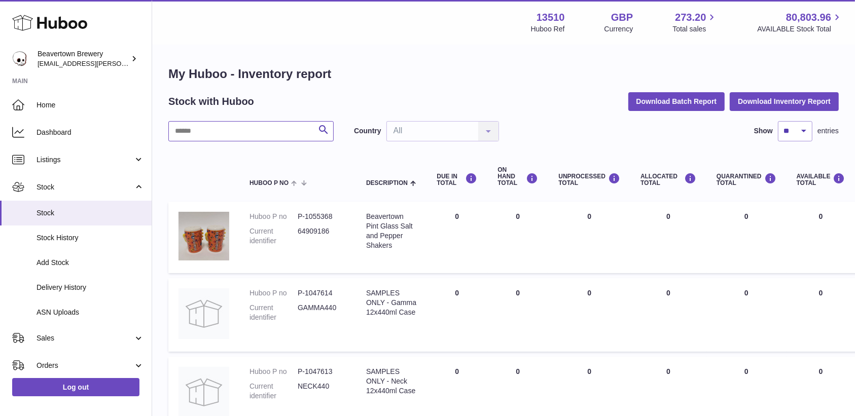
click at [199, 137] on input "text" at bounding box center [250, 131] width 165 height 20
type input "*****"
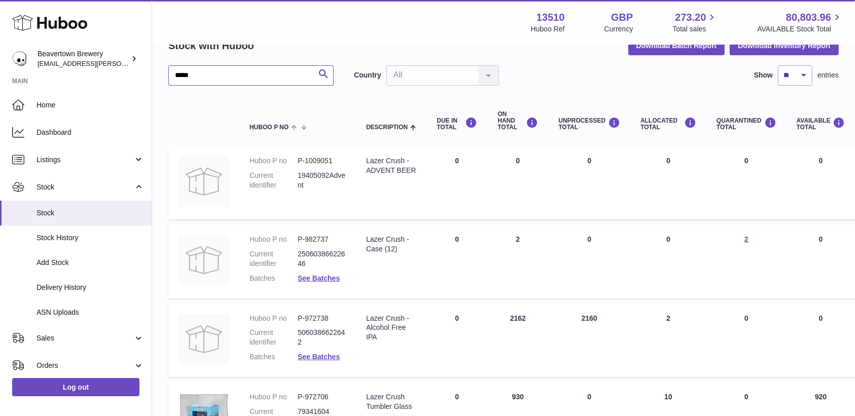
scroll to position [91, 0]
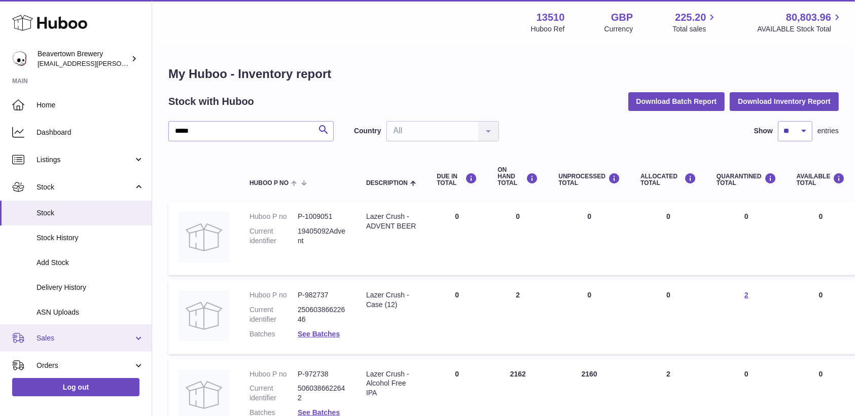
click at [62, 335] on span "Sales" at bounding box center [85, 339] width 97 height 10
click at [60, 354] on link "Sales" at bounding box center [76, 364] width 152 height 25
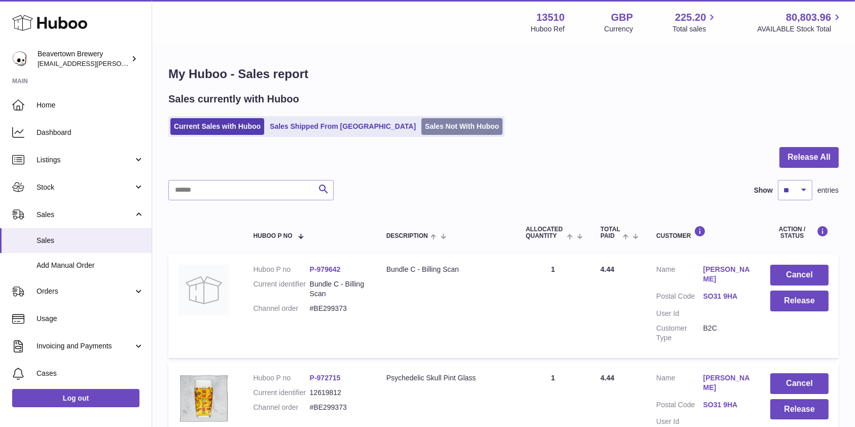
click at [421, 128] on link "Sales Not With Huboo" at bounding box center [461, 126] width 81 height 17
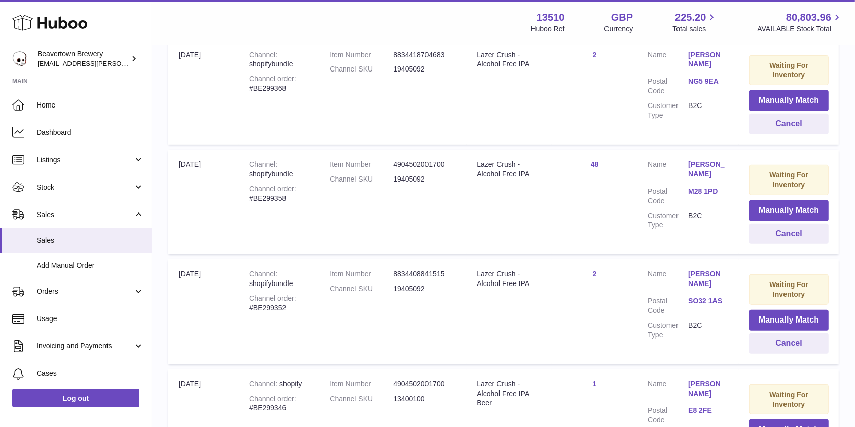
scroll to position [452, 0]
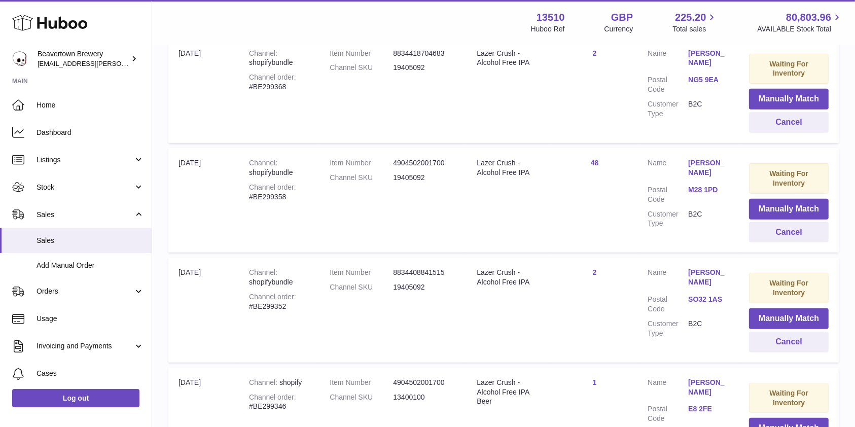
click at [854, 110] on div "My Huboo - Sales Not With Huboo Sales Not With Huboo Current Sales with Huboo S…" at bounding box center [503, 278] width 703 height 1368
click at [69, 186] on span "Stock" at bounding box center [85, 188] width 97 height 10
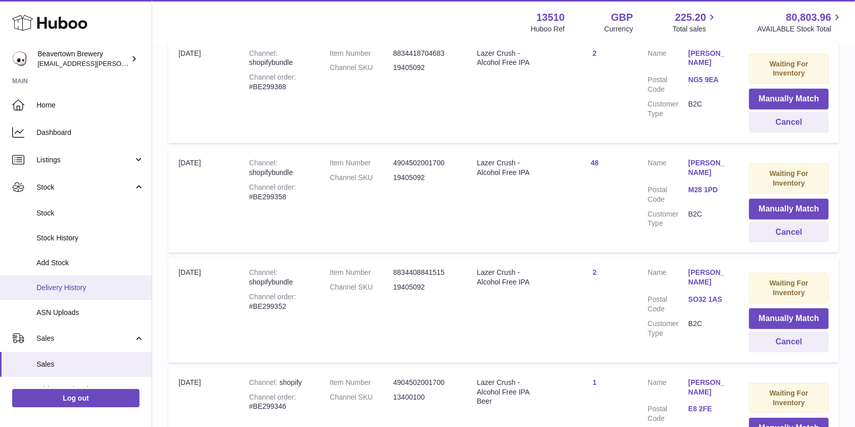
click at [92, 296] on link "Delivery History" at bounding box center [76, 287] width 152 height 25
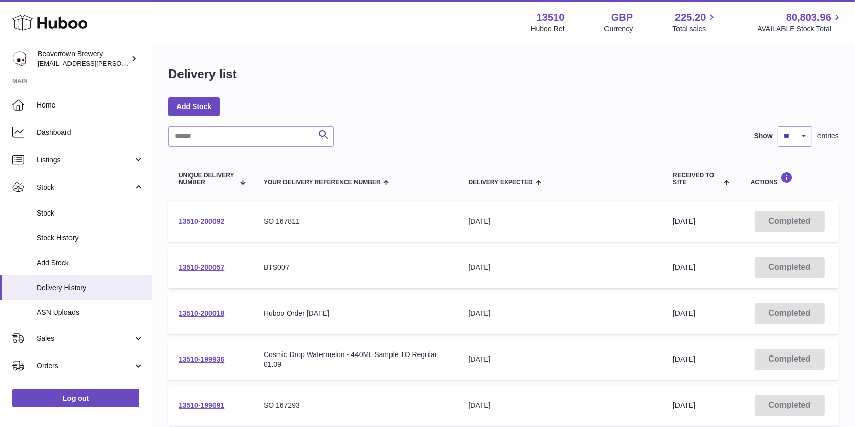
click at [191, 222] on link "13510-200092" at bounding box center [201, 221] width 46 height 8
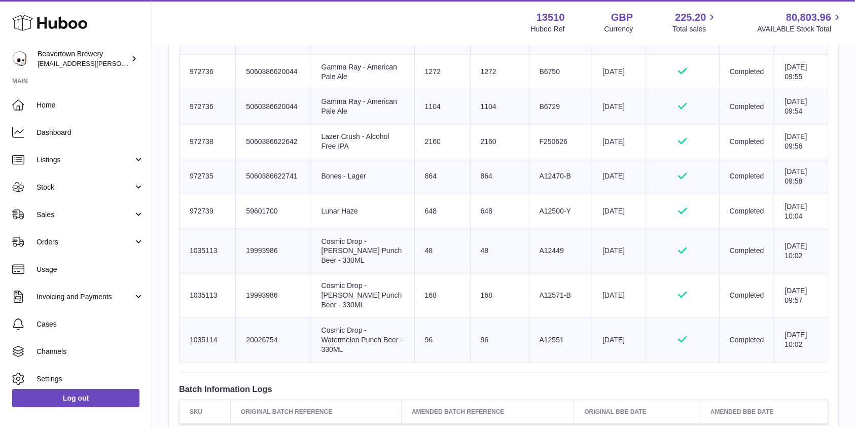
scroll to position [493, 0]
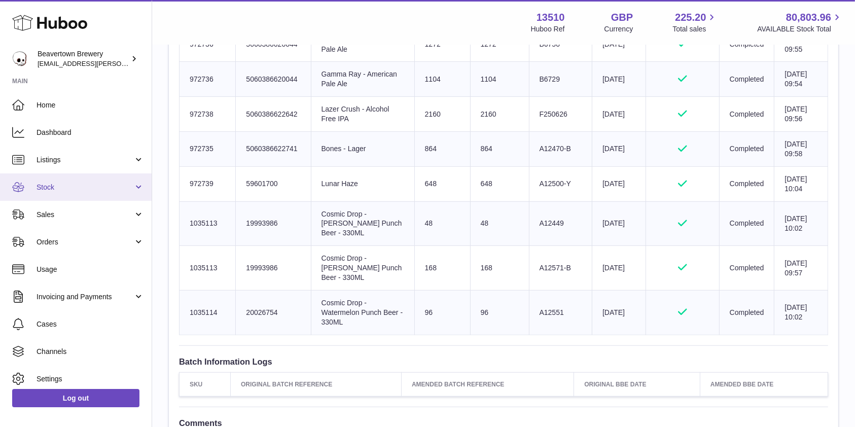
click at [67, 194] on link "Stock" at bounding box center [76, 186] width 152 height 27
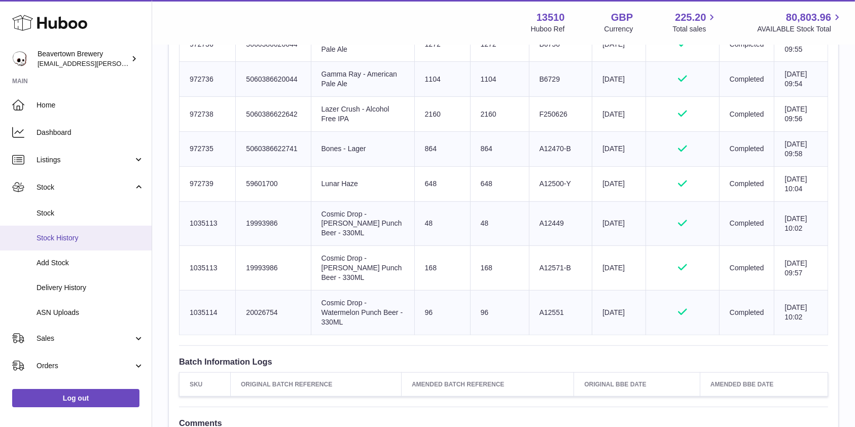
click at [57, 236] on span "Stock History" at bounding box center [90, 238] width 107 height 10
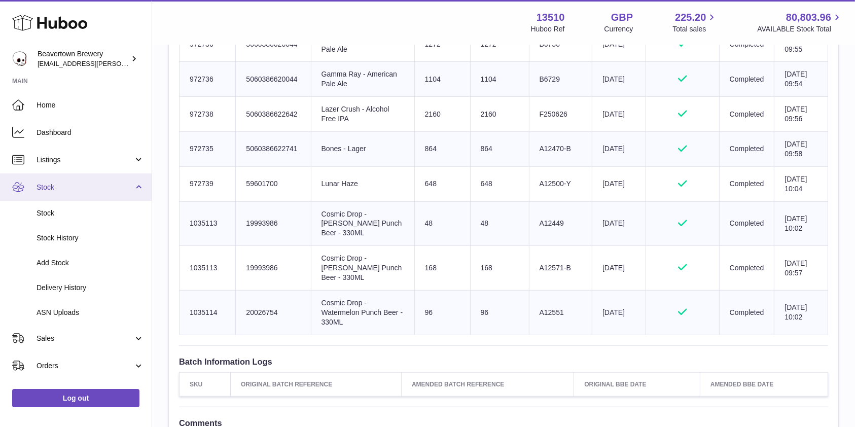
click at [49, 185] on span "Stock" at bounding box center [85, 188] width 97 height 10
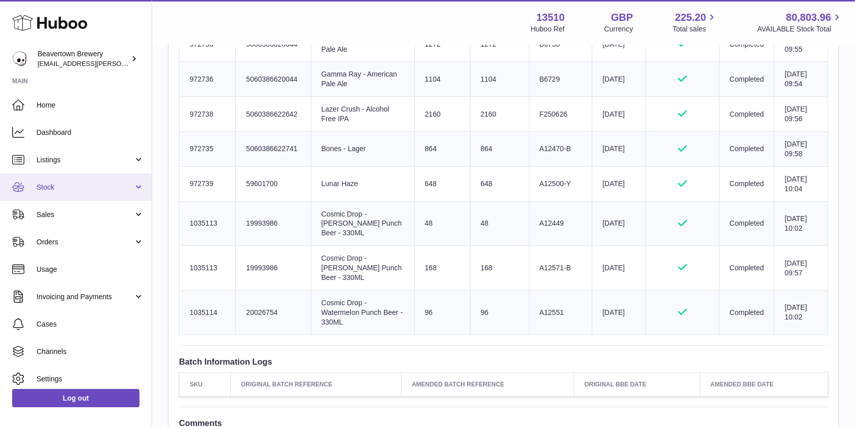
click at [55, 188] on span "Stock" at bounding box center [85, 188] width 97 height 10
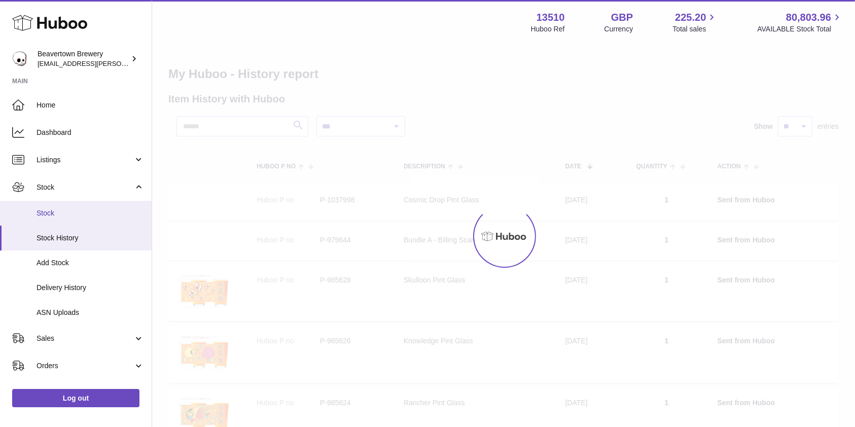
click at [49, 212] on span "Stock" at bounding box center [90, 213] width 107 height 10
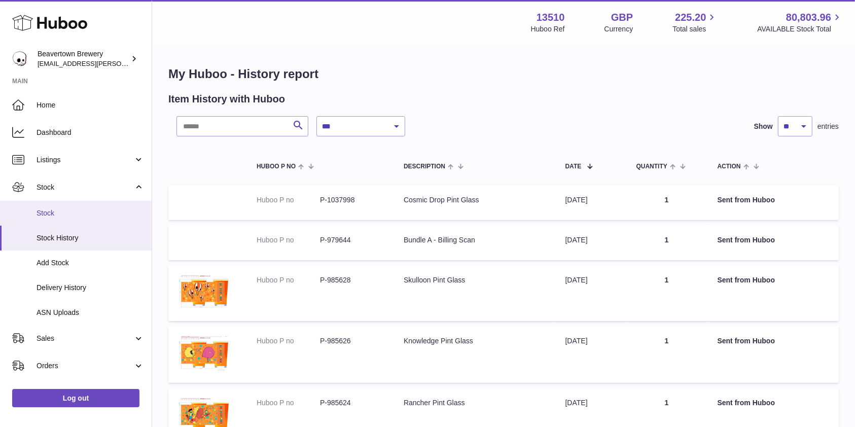
click at [53, 212] on span "Stock" at bounding box center [90, 213] width 107 height 10
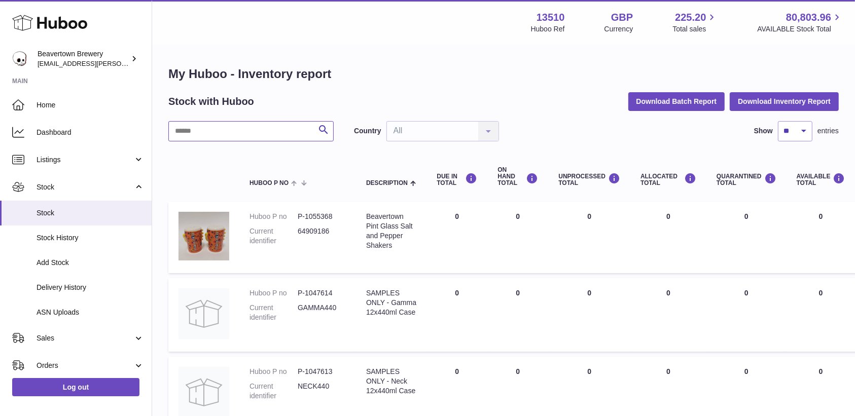
click at [205, 127] on input "text" at bounding box center [250, 131] width 165 height 20
type input "*****"
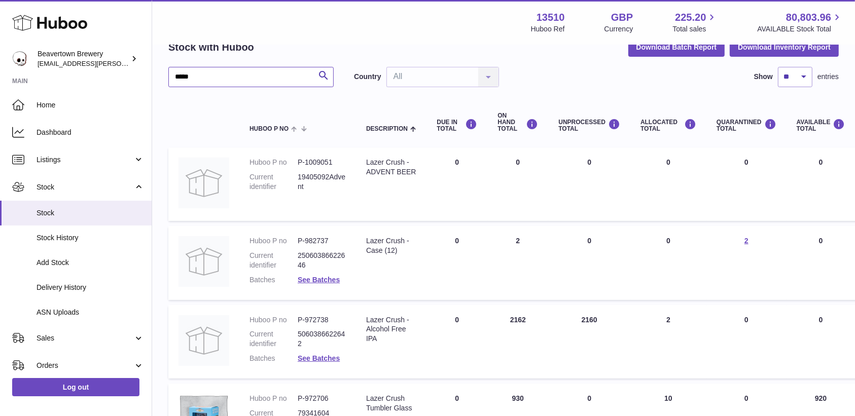
scroll to position [56, 0]
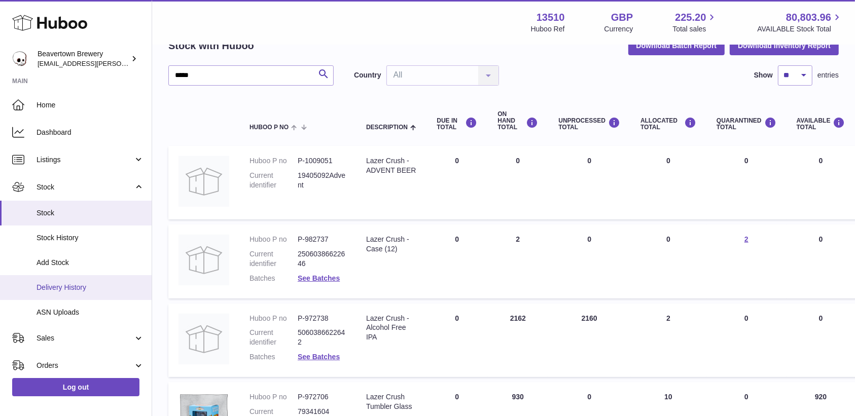
click at [59, 296] on link "Delivery History" at bounding box center [76, 287] width 152 height 25
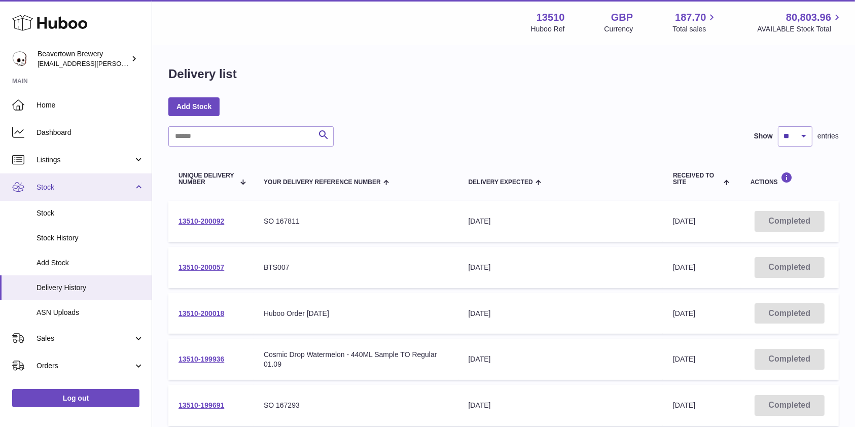
click at [59, 180] on link "Stock" at bounding box center [76, 186] width 152 height 27
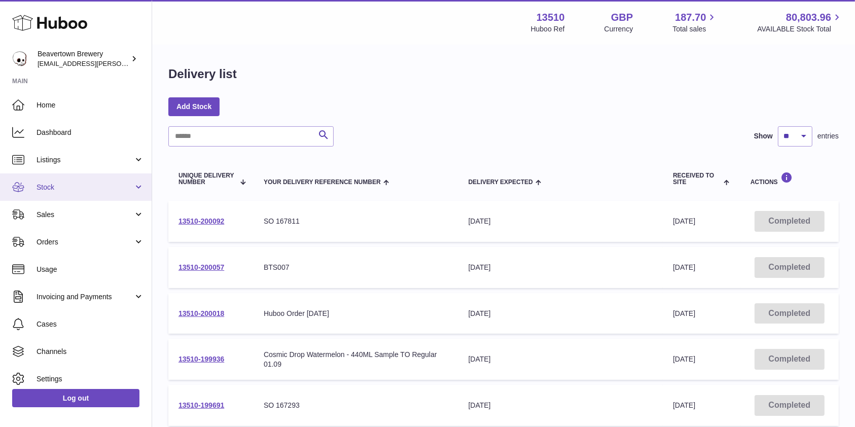
click at [50, 183] on span "Stock" at bounding box center [85, 188] width 97 height 10
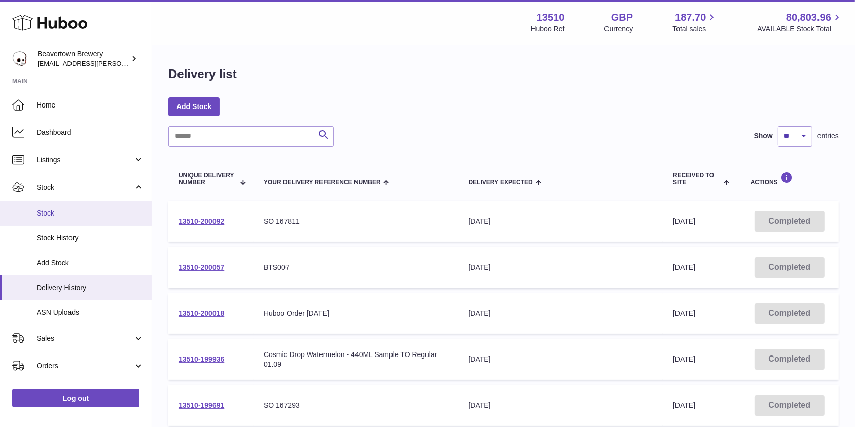
click at [51, 209] on span "Stock" at bounding box center [90, 213] width 107 height 10
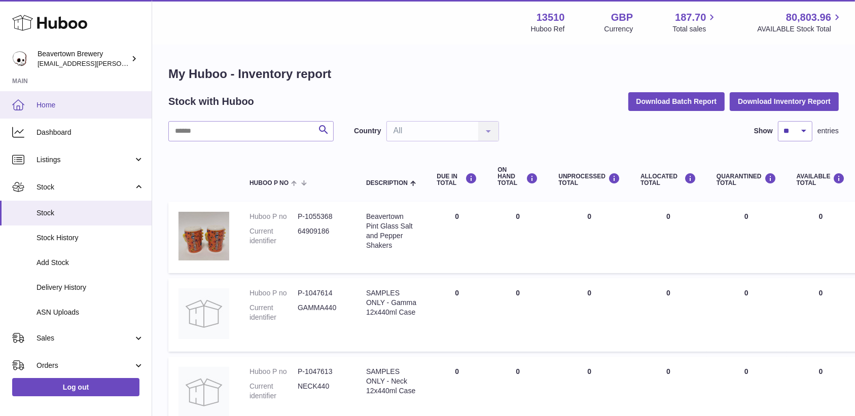
click at [83, 108] on span "Home" at bounding box center [90, 105] width 107 height 10
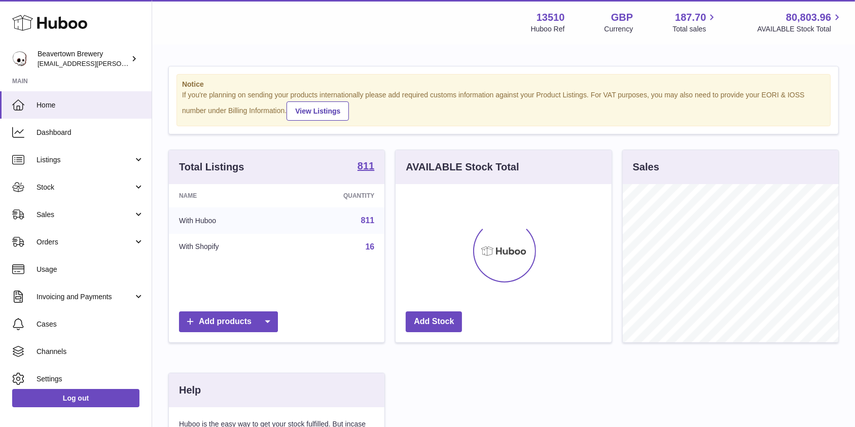
scroll to position [158, 215]
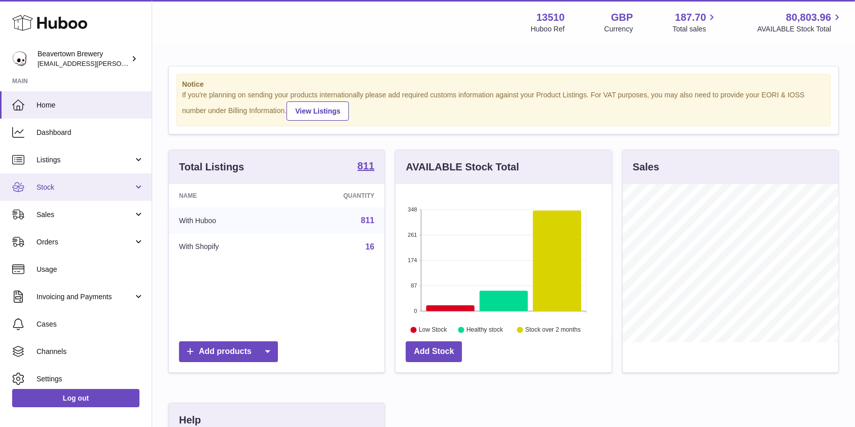
click at [62, 191] on span "Stock" at bounding box center [85, 188] width 97 height 10
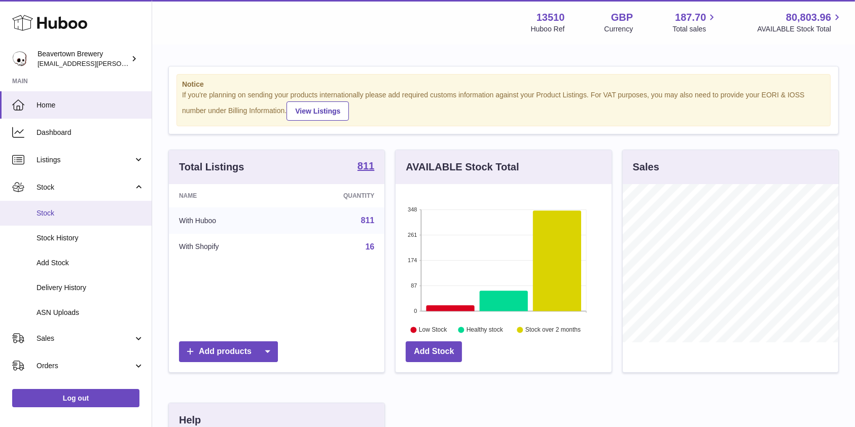
click at [59, 212] on span "Stock" at bounding box center [90, 213] width 107 height 10
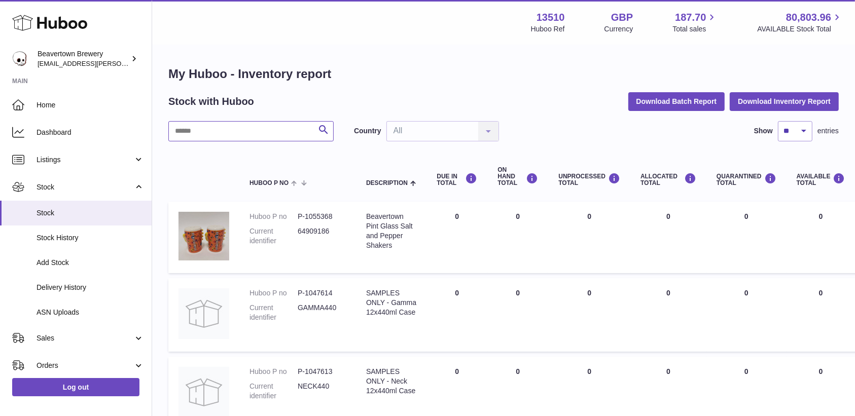
click at [189, 134] on input "text" at bounding box center [250, 131] width 165 height 20
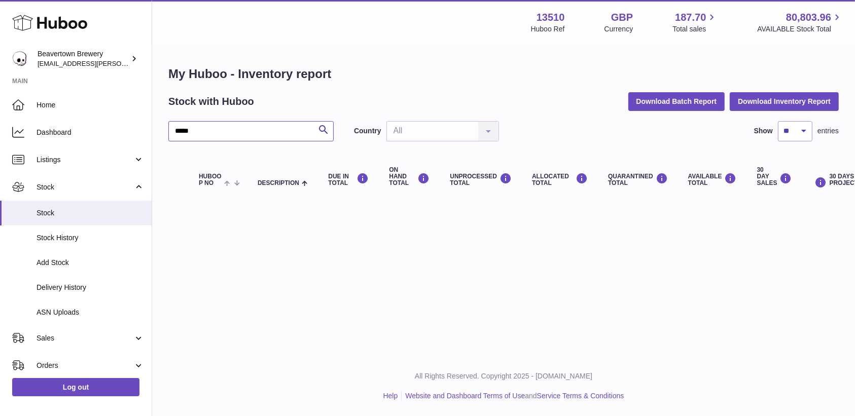
type input "*****"
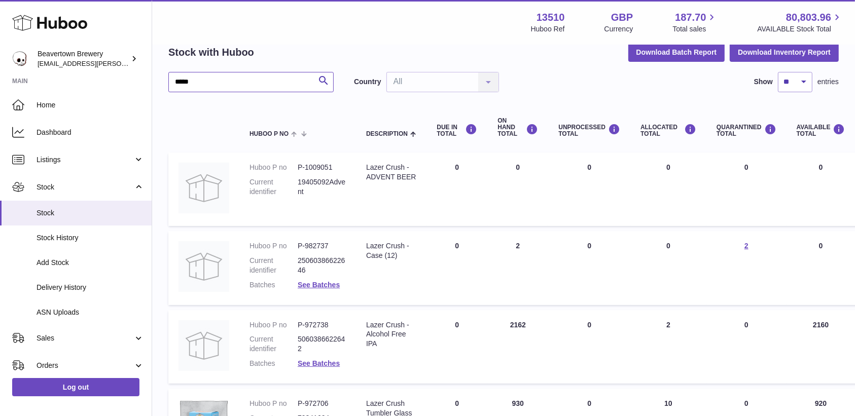
scroll to position [54, 0]
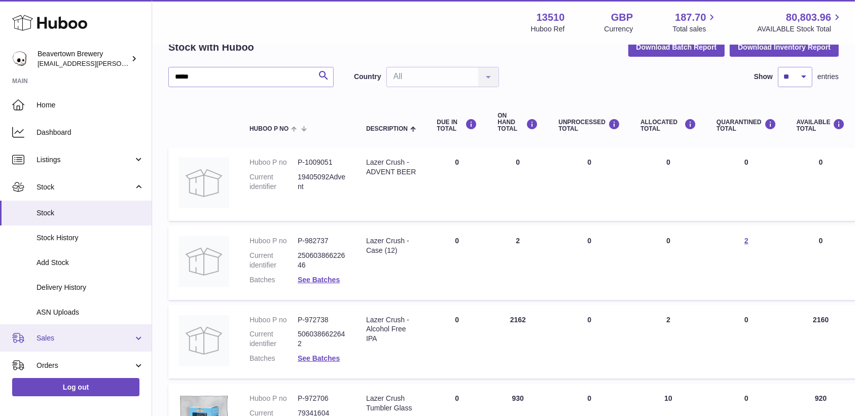
click at [55, 341] on span "Sales" at bounding box center [85, 339] width 97 height 10
click at [56, 364] on span "Sales" at bounding box center [90, 364] width 107 height 10
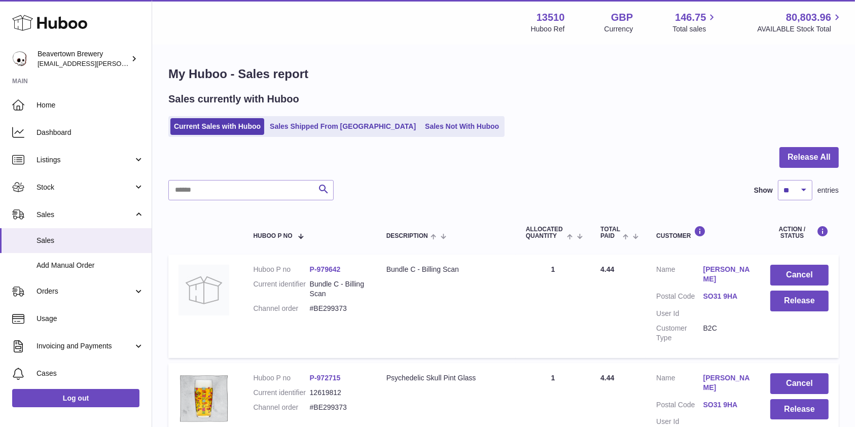
click at [438, 136] on ul "Current Sales with Huboo Sales Shipped From Huboo Sales Not With Huboo" at bounding box center [336, 126] width 336 height 21
click at [434, 133] on link "Sales Not With Huboo" at bounding box center [461, 126] width 81 height 17
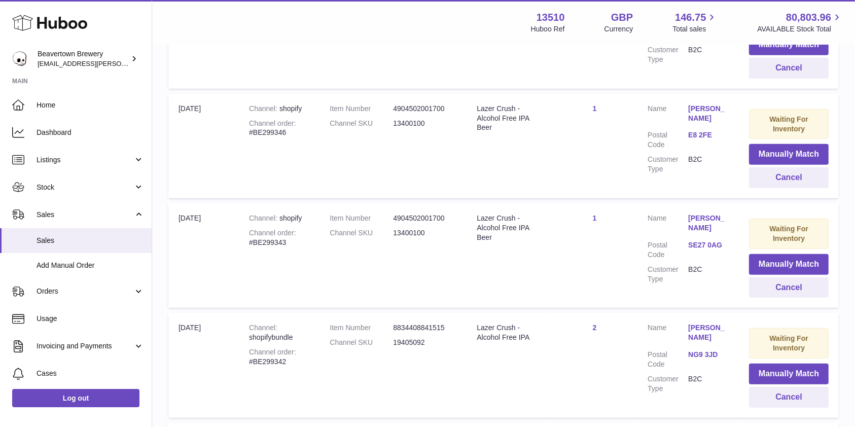
scroll to position [1044, 0]
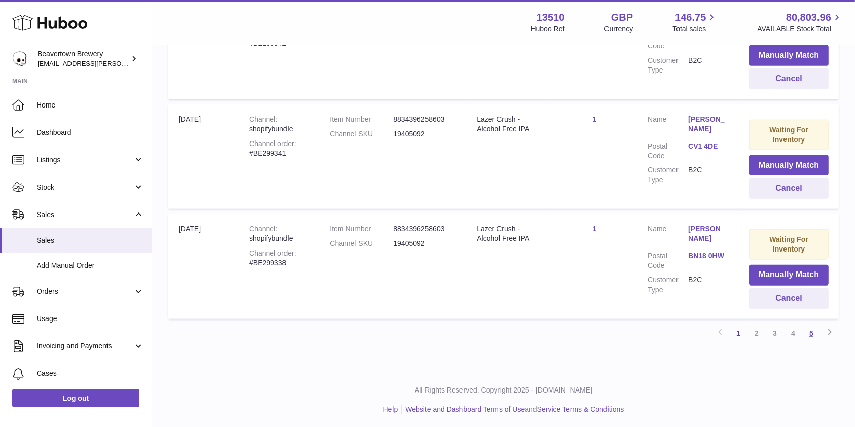
click at [811, 336] on link "5" at bounding box center [811, 333] width 18 height 18
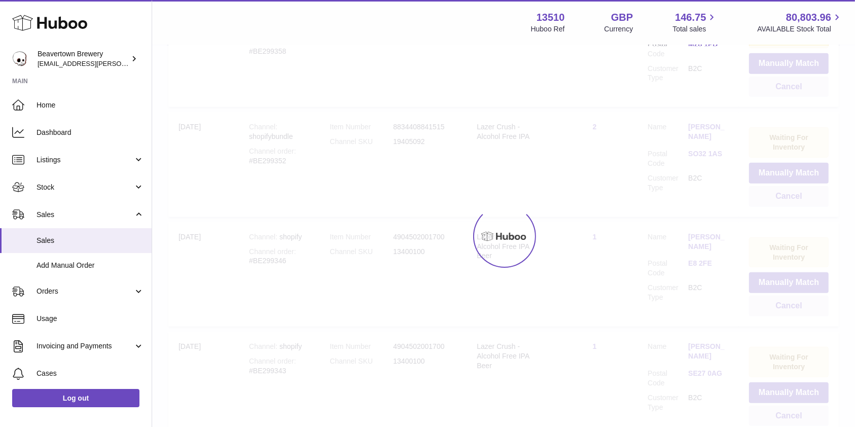
scroll to position [45, 0]
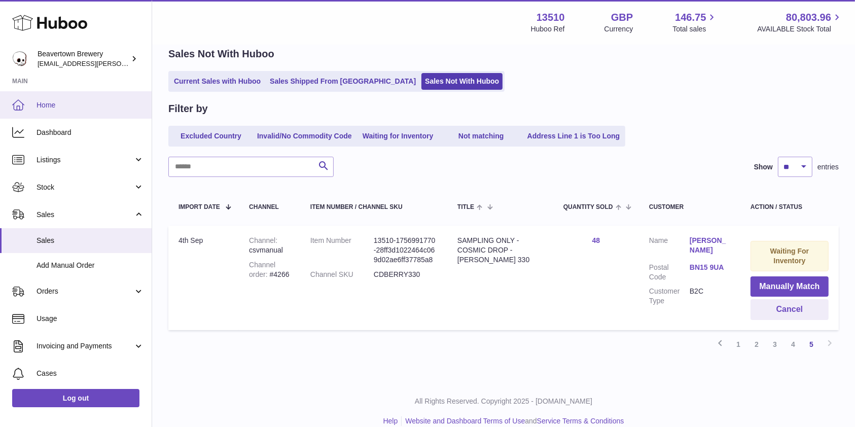
click at [28, 106] on link "Home" at bounding box center [76, 104] width 152 height 27
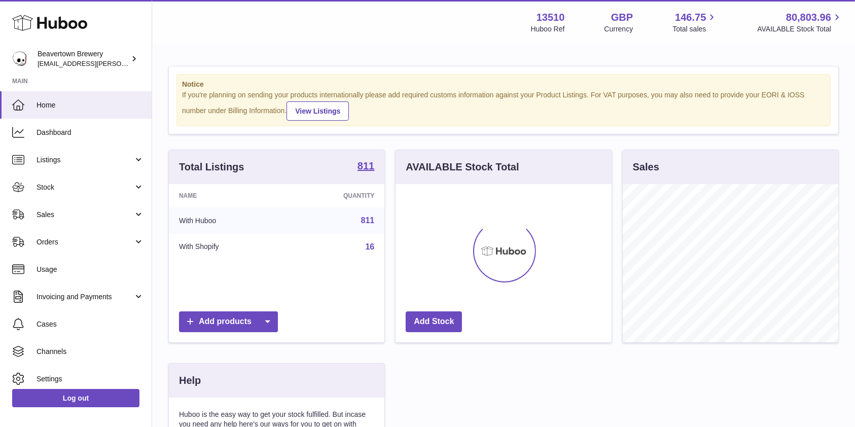
scroll to position [158, 215]
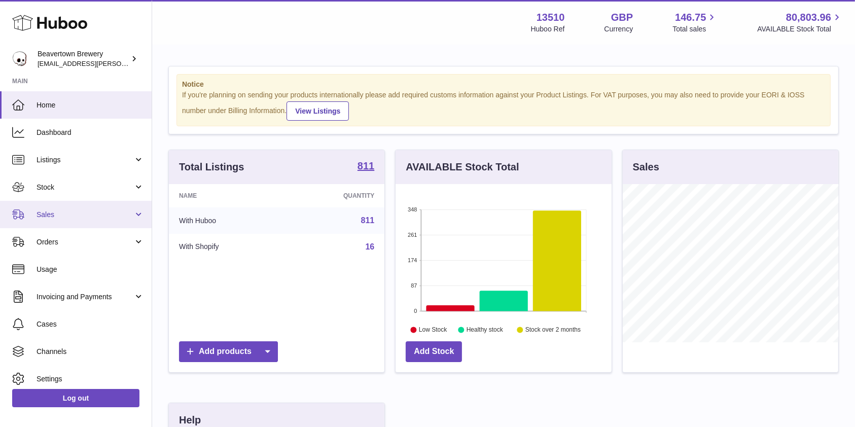
click at [110, 216] on span "Sales" at bounding box center [85, 215] width 97 height 10
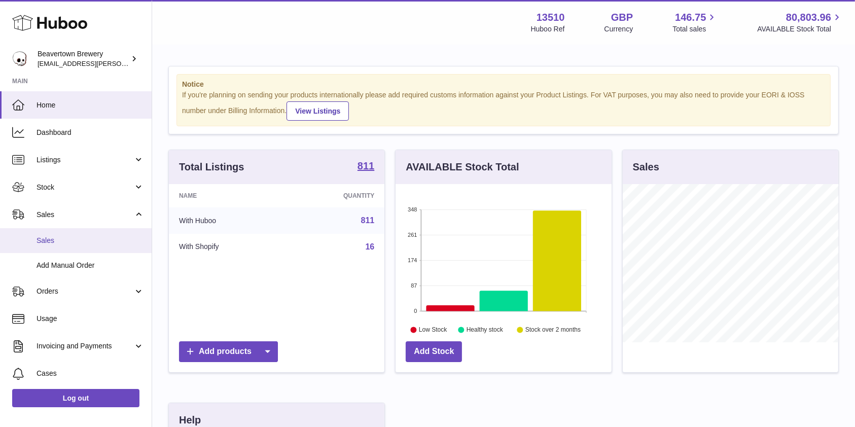
click at [89, 240] on span "Sales" at bounding box center [90, 241] width 107 height 10
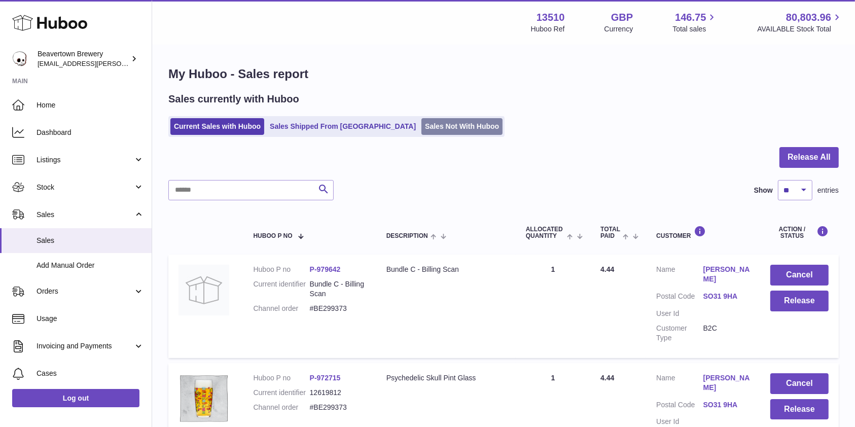
click at [421, 133] on link "Sales Not With Huboo" at bounding box center [461, 126] width 81 height 17
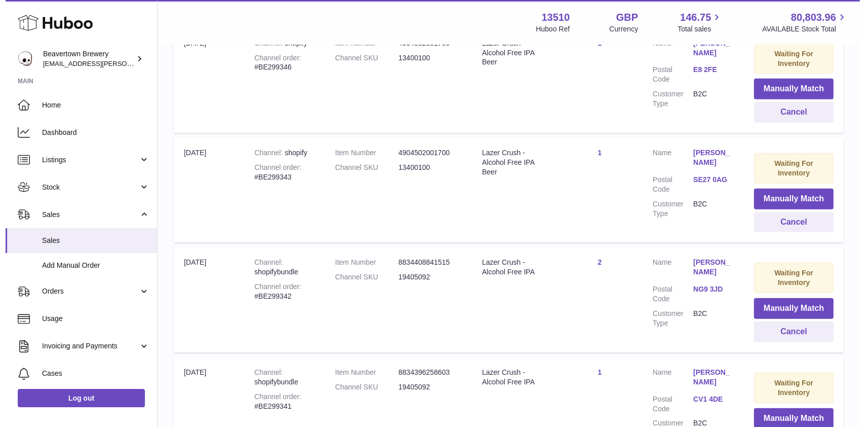
scroll to position [1044, 0]
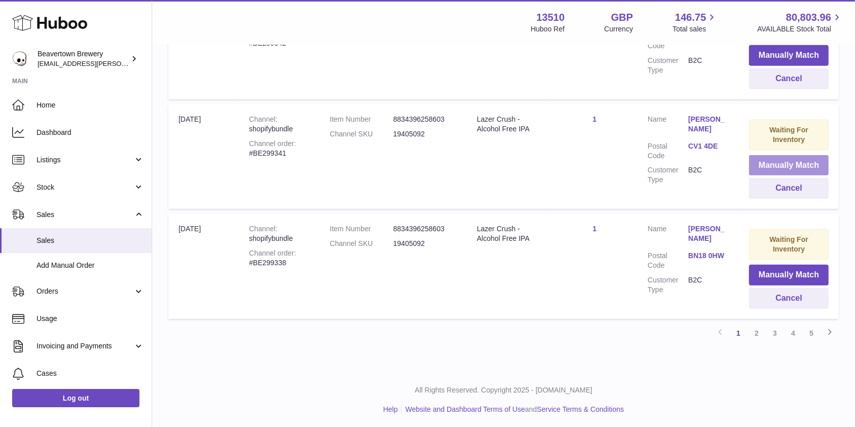
click at [772, 167] on button "Manually Match" at bounding box center [789, 165] width 80 height 21
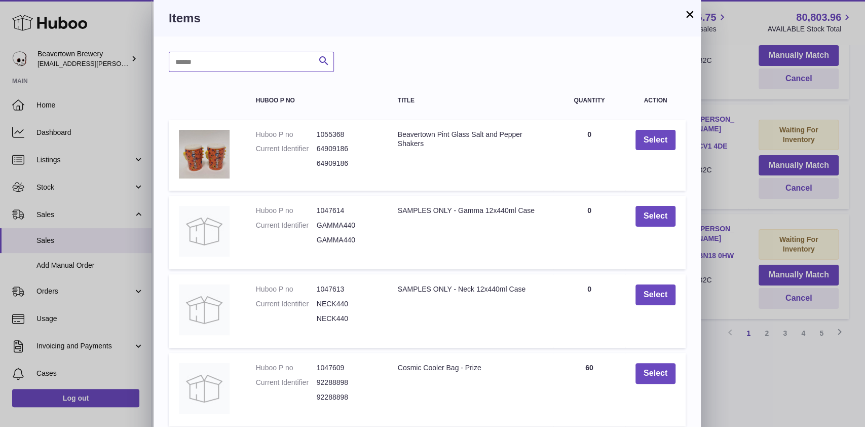
click at [234, 58] on input "text" at bounding box center [251, 62] width 165 height 20
type input "*****"
click at [329, 61] on icon "submit" at bounding box center [324, 61] width 12 height 13
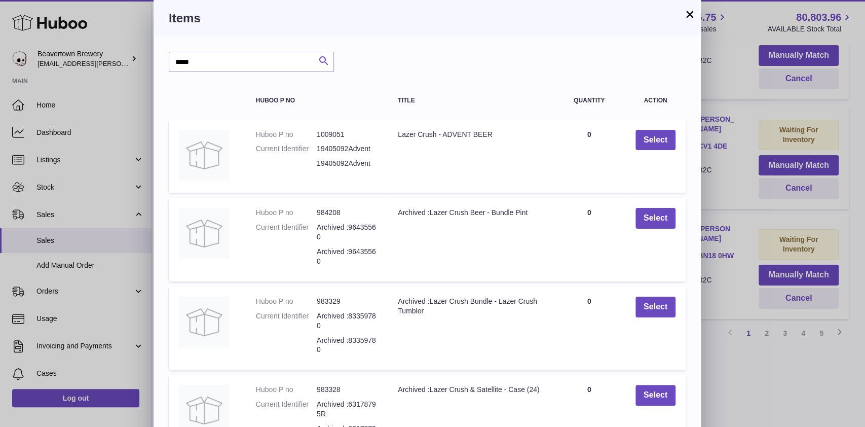
scroll to position [168, 0]
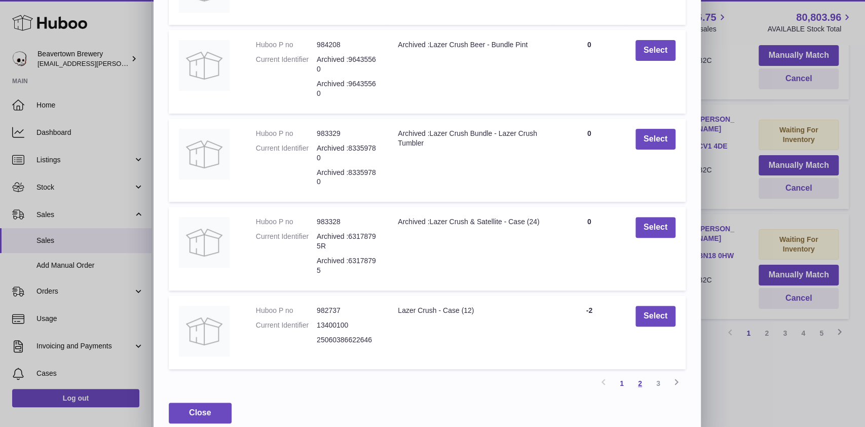
click at [637, 392] on link "2" at bounding box center [640, 383] width 18 height 18
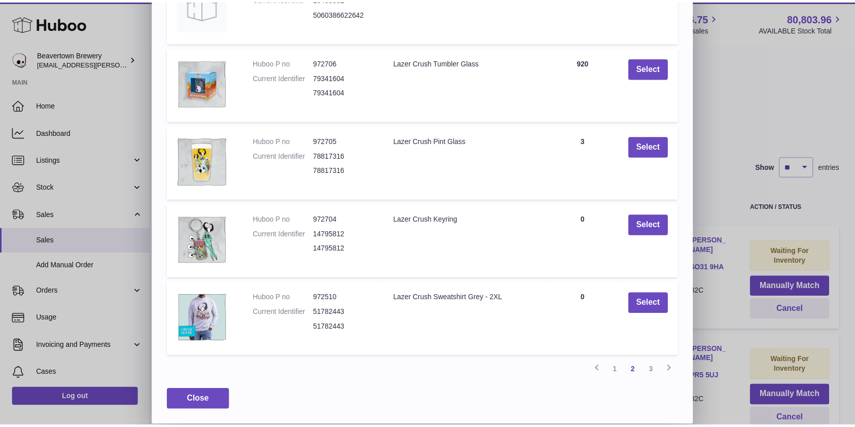
scroll to position [0, 0]
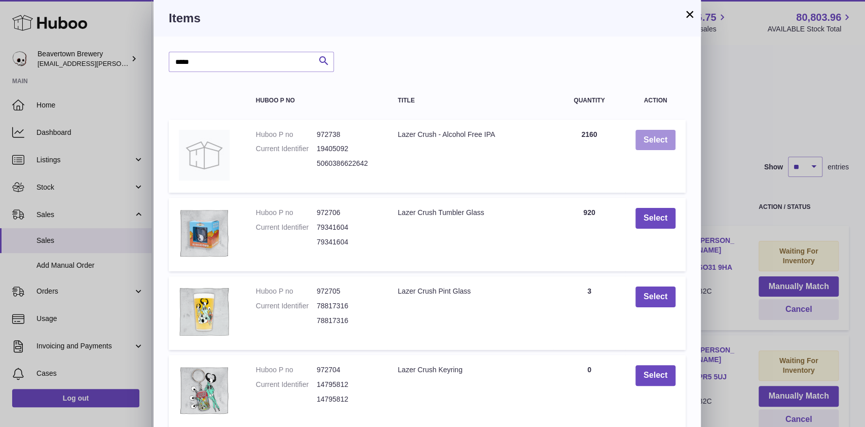
click at [645, 144] on button "Select" at bounding box center [656, 140] width 40 height 21
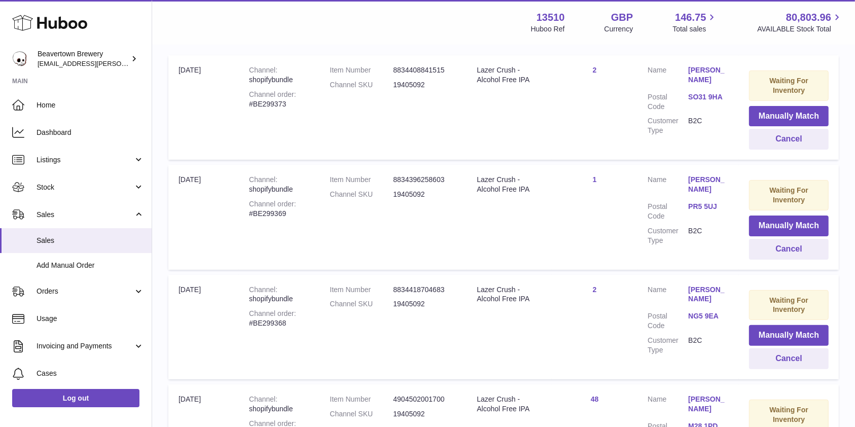
scroll to position [219, 0]
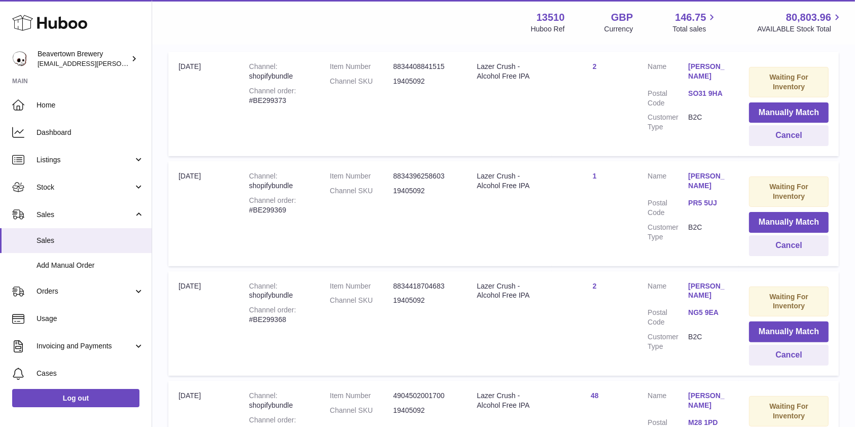
drag, startPoint x: 425, startPoint y: 191, endPoint x: 377, endPoint y: 197, distance: 48.5
click at [377, 197] on dl "Item Number 8834396258603 Channel SKU 19405092" at bounding box center [393, 185] width 127 height 29
drag, startPoint x: 439, startPoint y: 192, endPoint x: 394, endPoint y: 189, distance: 44.2
click at [394, 189] on dl "Item Number 8834396258603 Channel SKU 19405092" at bounding box center [393, 185] width 127 height 29
copy dl "19405092"
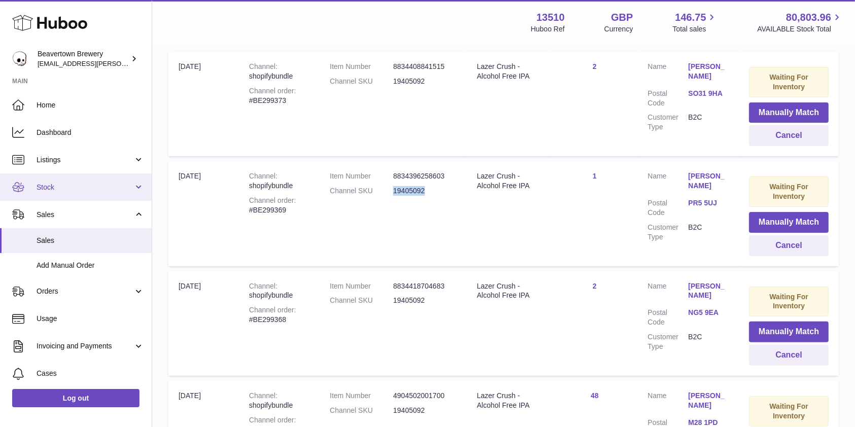
click at [51, 191] on span "Stock" at bounding box center [85, 188] width 97 height 10
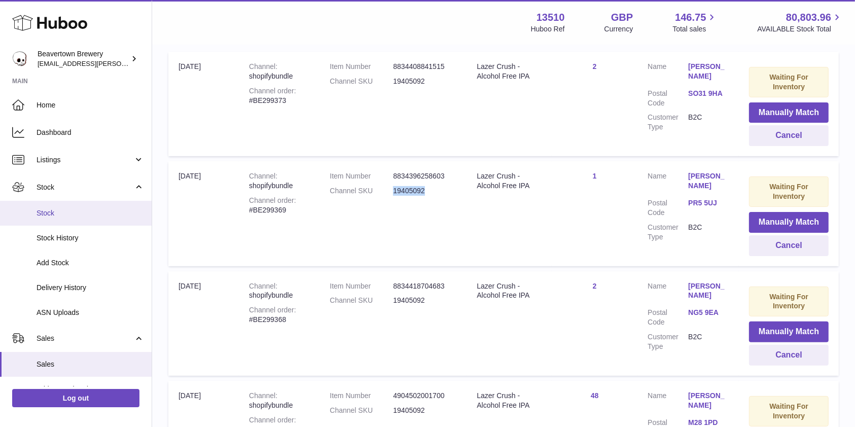
click at [64, 216] on span "Stock" at bounding box center [90, 213] width 107 height 10
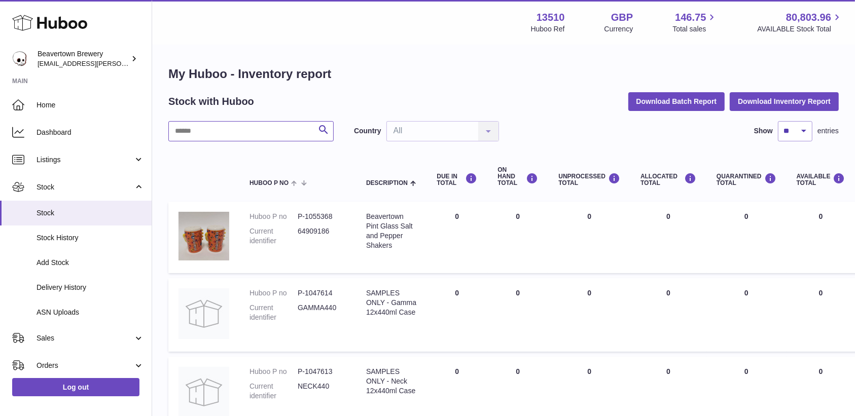
click at [227, 129] on input "text" at bounding box center [250, 131] width 165 height 20
paste input "********"
type input "********"
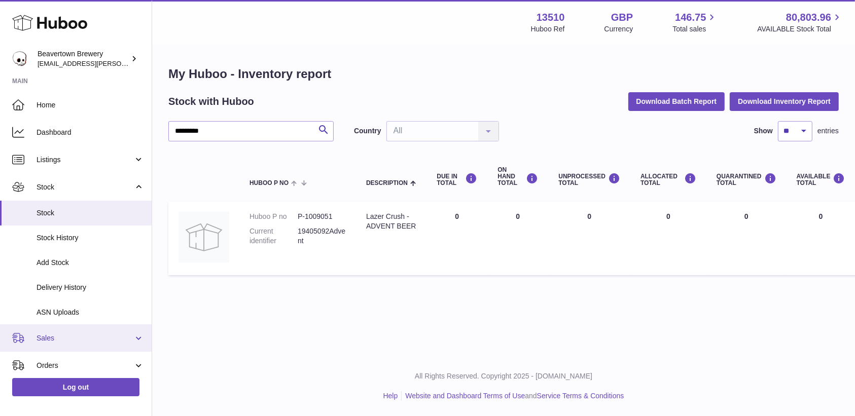
click at [60, 339] on span "Sales" at bounding box center [85, 339] width 97 height 10
click at [56, 373] on link "Sales" at bounding box center [76, 364] width 152 height 25
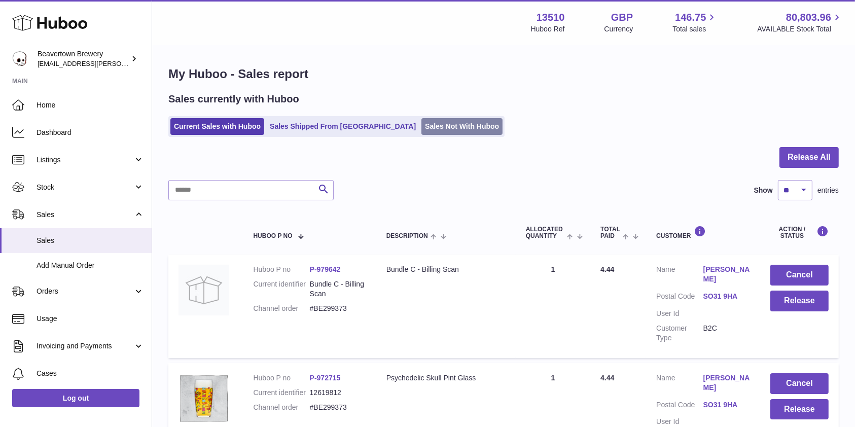
click at [431, 127] on link "Sales Not With Huboo" at bounding box center [461, 126] width 81 height 17
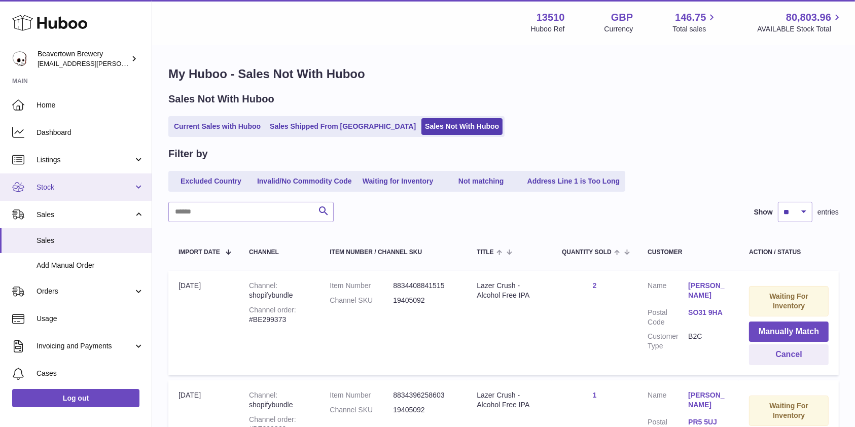
click at [56, 184] on span "Stock" at bounding box center [85, 188] width 97 height 10
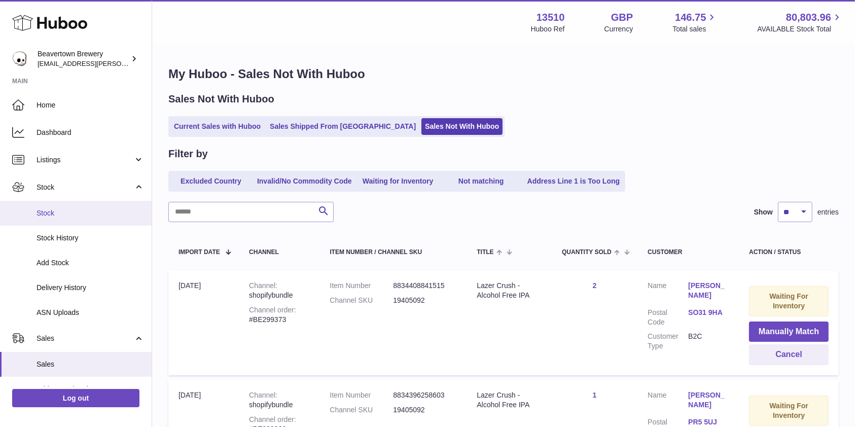
click at [53, 208] on span "Stock" at bounding box center [90, 213] width 107 height 10
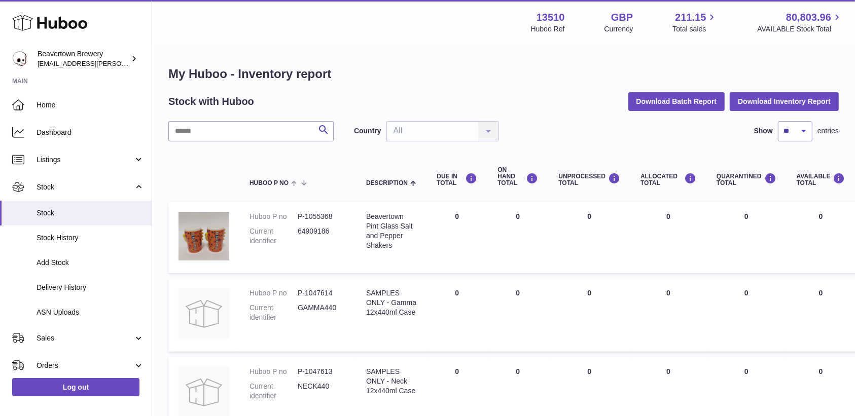
click at [231, 129] on input "text" at bounding box center [250, 131] width 165 height 20
type input "*****"
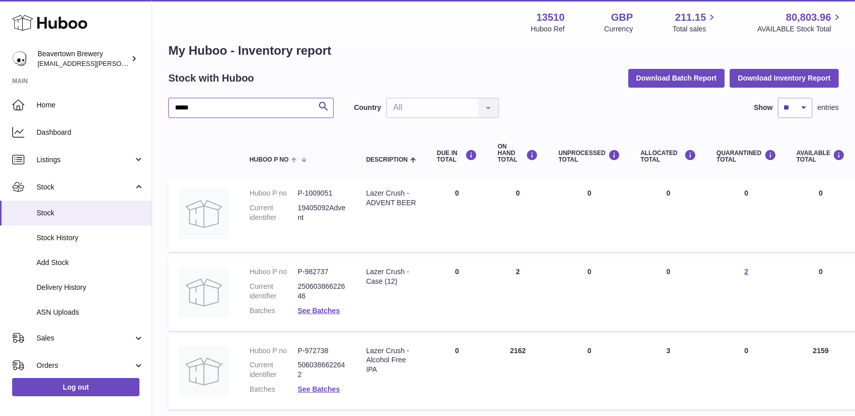
scroll to position [32, 0]
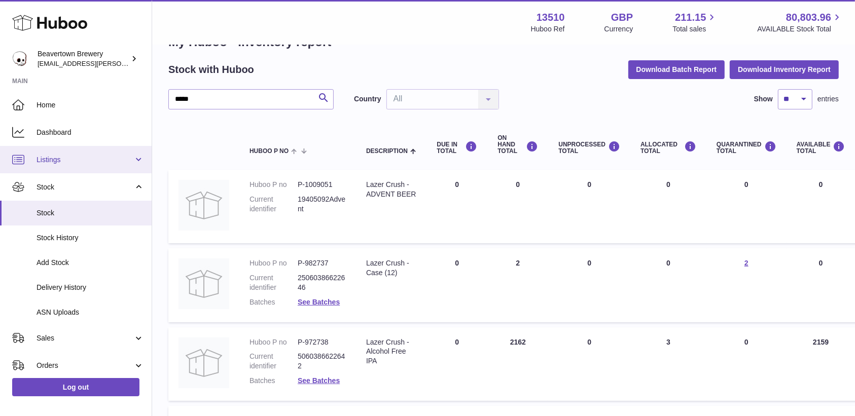
click at [64, 169] on link "Listings" at bounding box center [76, 159] width 152 height 27
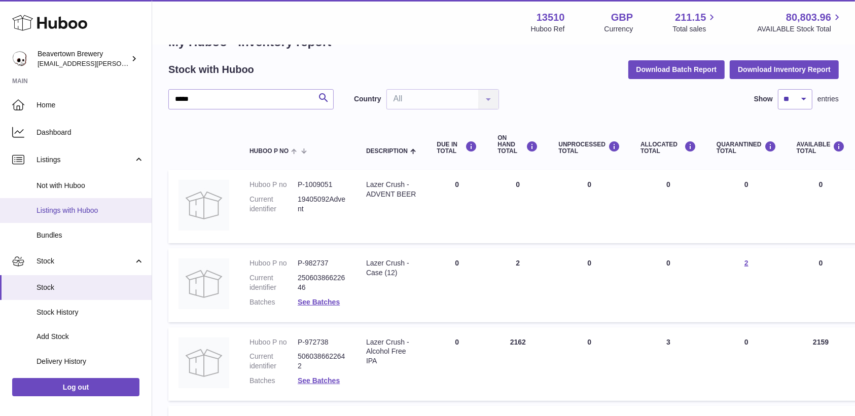
click at [60, 208] on span "Listings with Huboo" at bounding box center [90, 211] width 107 height 10
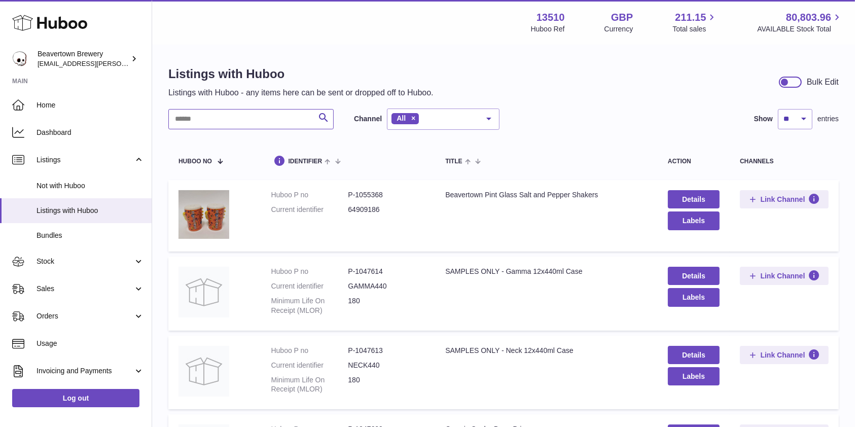
click at [274, 120] on input "text" at bounding box center [250, 119] width 165 height 20
paste input "********"
type input "********"
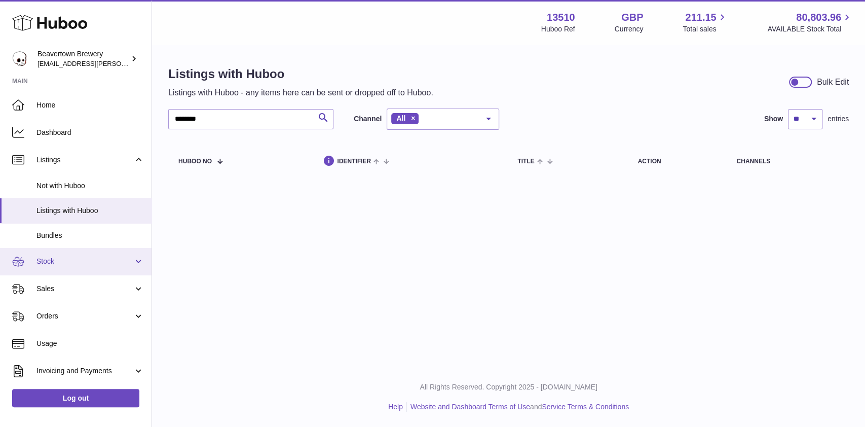
click at [57, 267] on link "Stock" at bounding box center [76, 261] width 152 height 27
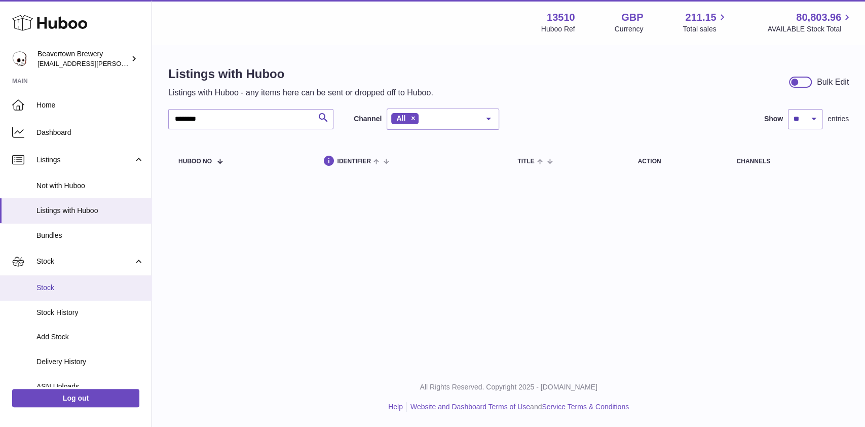
click at [54, 289] on span "Stock" at bounding box center [90, 288] width 107 height 10
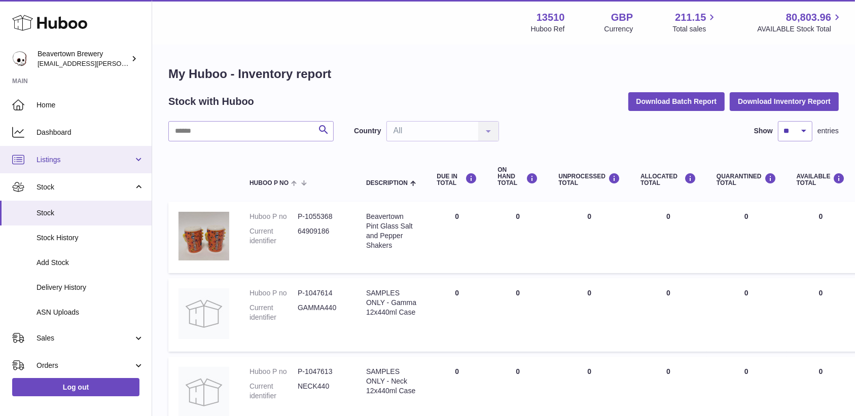
click at [61, 158] on span "Listings" at bounding box center [85, 160] width 97 height 10
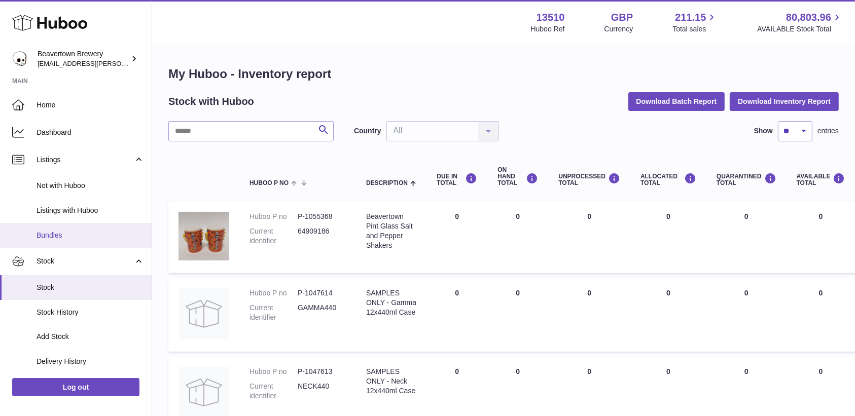
click at [61, 234] on span "Bundles" at bounding box center [90, 236] width 107 height 10
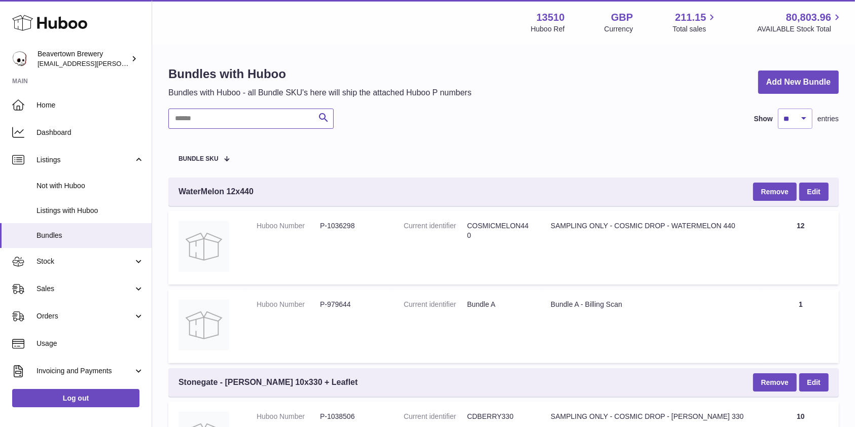
click at [203, 127] on input "text" at bounding box center [250, 118] width 165 height 20
paste input "********"
type input "********"
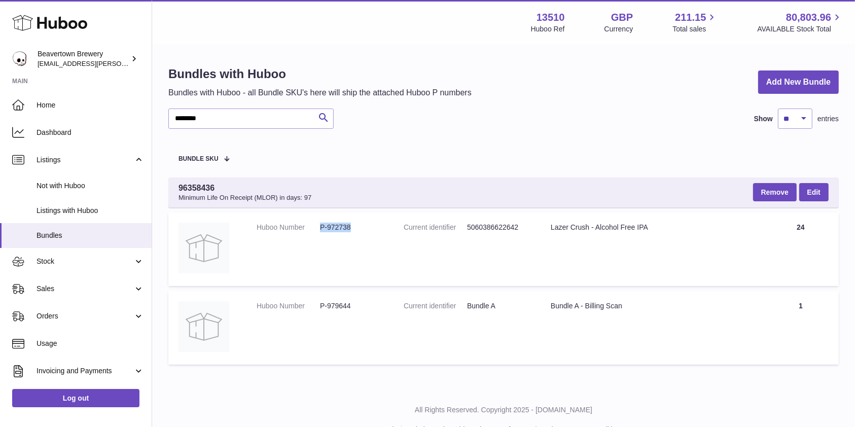
drag, startPoint x: 368, startPoint y: 233, endPoint x: 319, endPoint y: 229, distance: 49.4
click at [319, 229] on dl "Huboo Number P-972738" at bounding box center [320, 230] width 127 height 15
copy dl "P-972738"
click at [353, 228] on dd "P-972738" at bounding box center [351, 228] width 63 height 10
drag, startPoint x: 353, startPoint y: 228, endPoint x: 342, endPoint y: 229, distance: 10.7
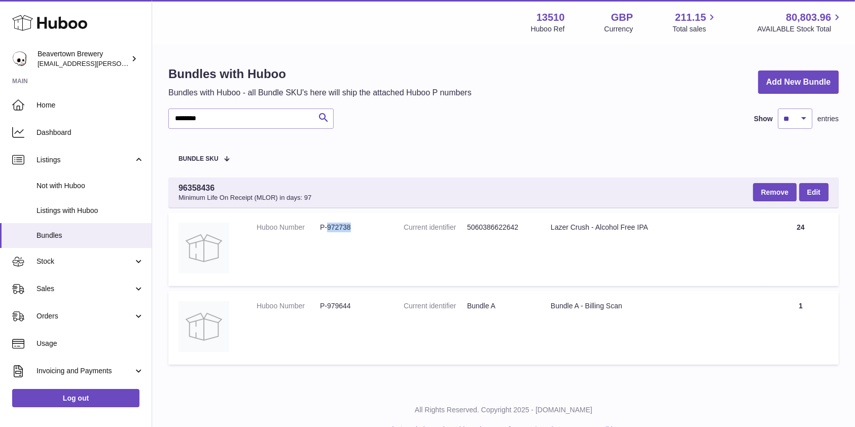
click at [342, 229] on dd "P-972738" at bounding box center [351, 228] width 63 height 10
click at [61, 290] on span "Sales" at bounding box center [85, 289] width 97 height 10
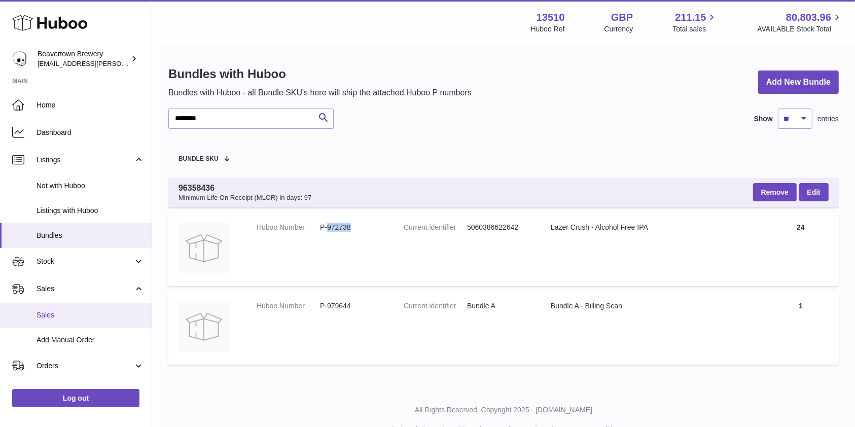
click at [54, 305] on link "Sales" at bounding box center [76, 315] width 152 height 25
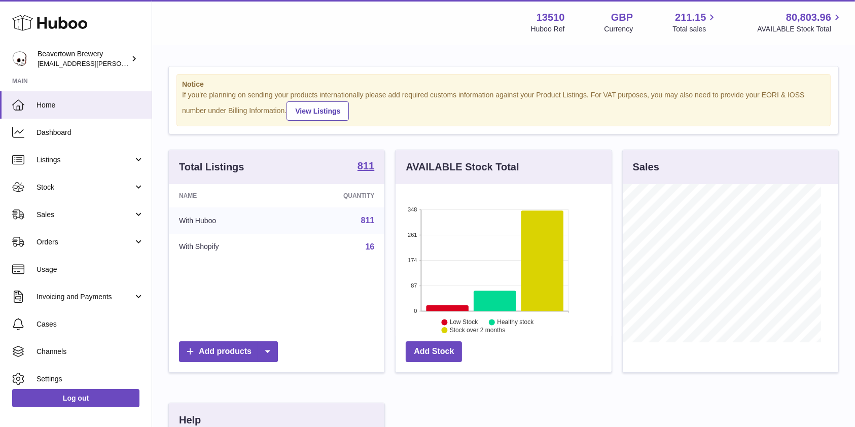
scroll to position [158, 215]
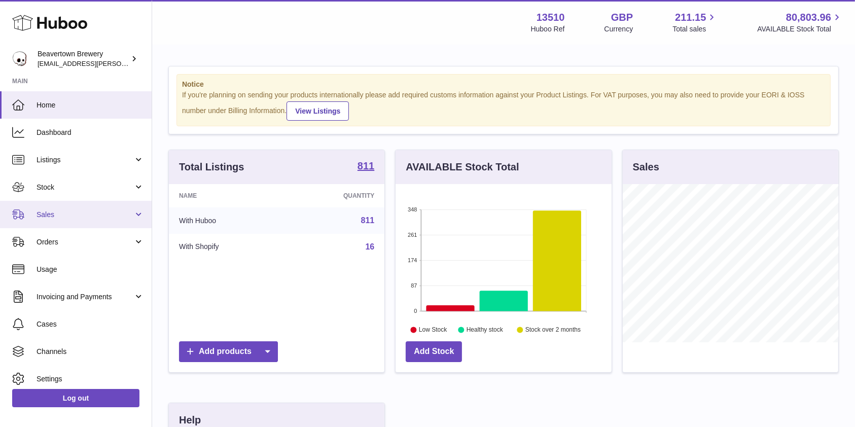
click at [83, 204] on link "Sales" at bounding box center [76, 214] width 152 height 27
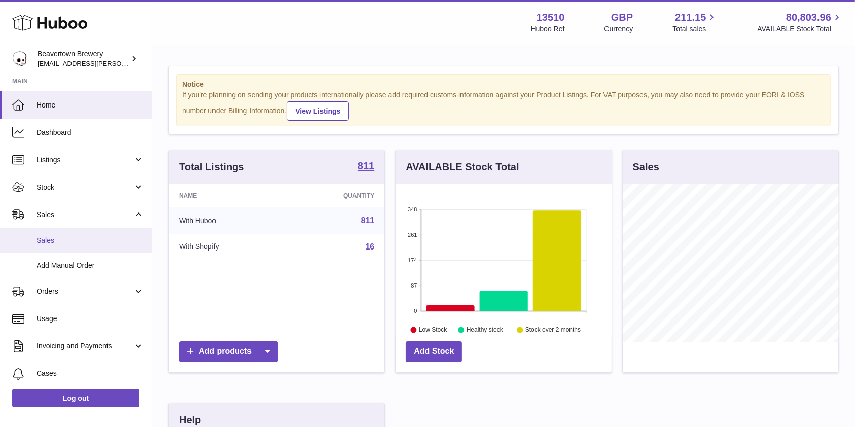
click at [59, 240] on span "Sales" at bounding box center [90, 241] width 107 height 10
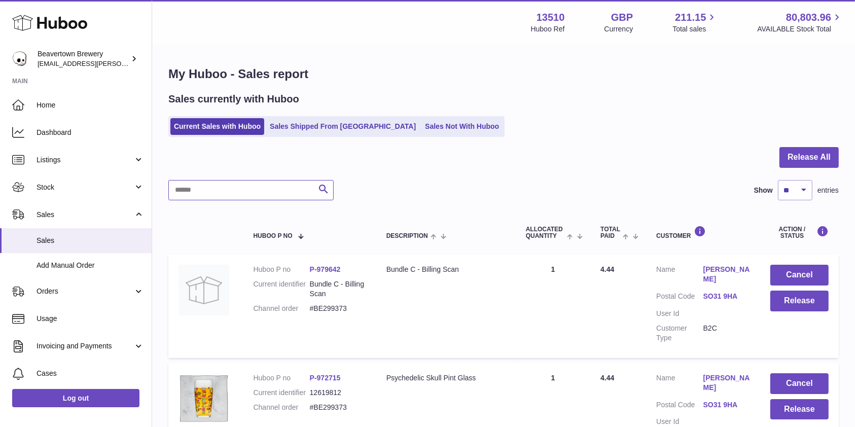
click at [239, 187] on input "text" at bounding box center [250, 190] width 165 height 20
paste input "********"
type input "********"
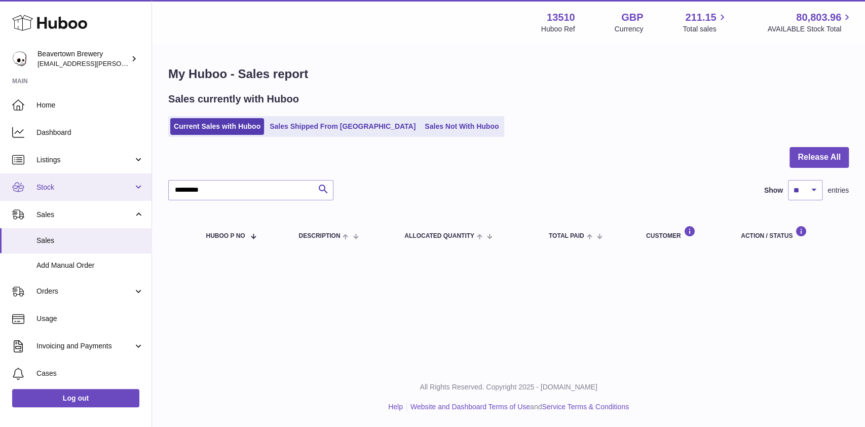
click at [55, 183] on span "Stock" at bounding box center [85, 188] width 97 height 10
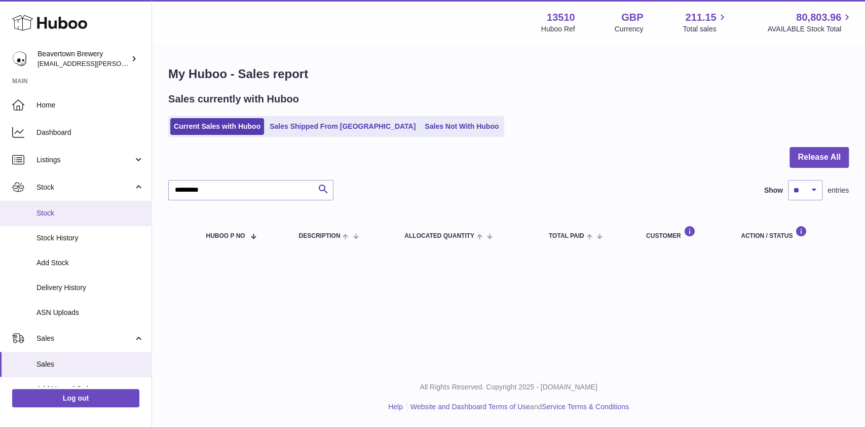
click at [49, 214] on span "Stock" at bounding box center [90, 213] width 107 height 10
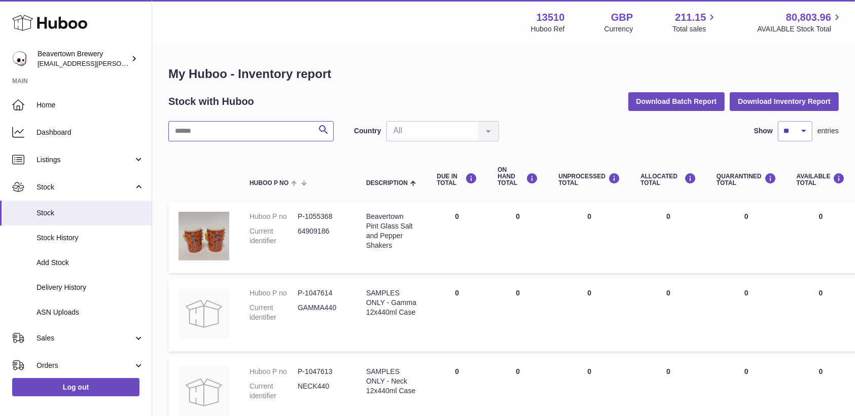
click at [191, 137] on input "text" at bounding box center [250, 131] width 165 height 20
paste input "********"
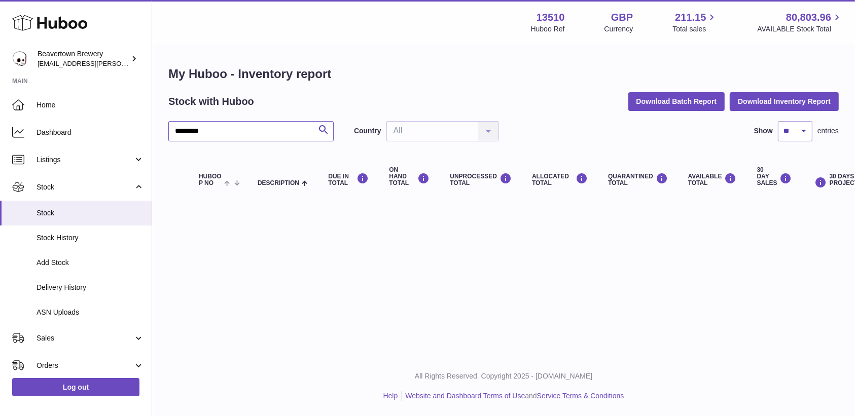
click at [185, 130] on input "********" at bounding box center [250, 131] width 165 height 20
type input "******"
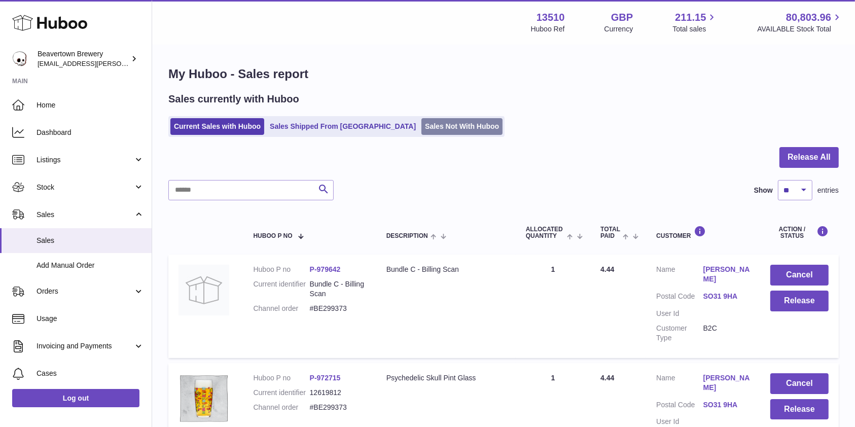
click at [421, 129] on link "Sales Not With Huboo" at bounding box center [461, 126] width 81 height 17
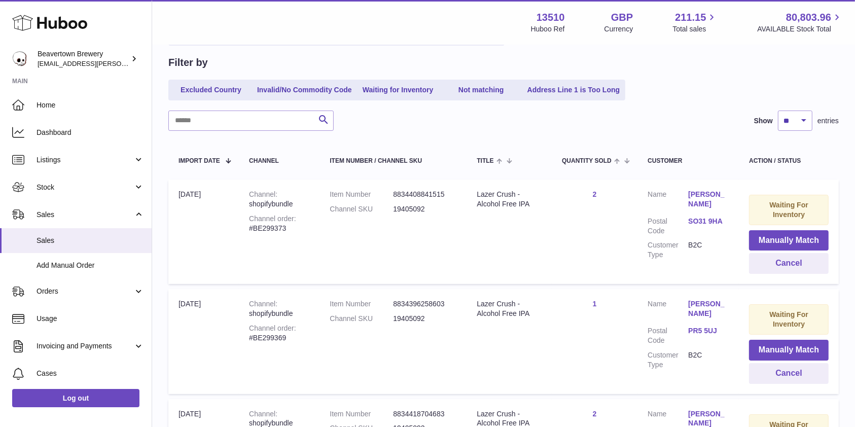
scroll to position [113, 0]
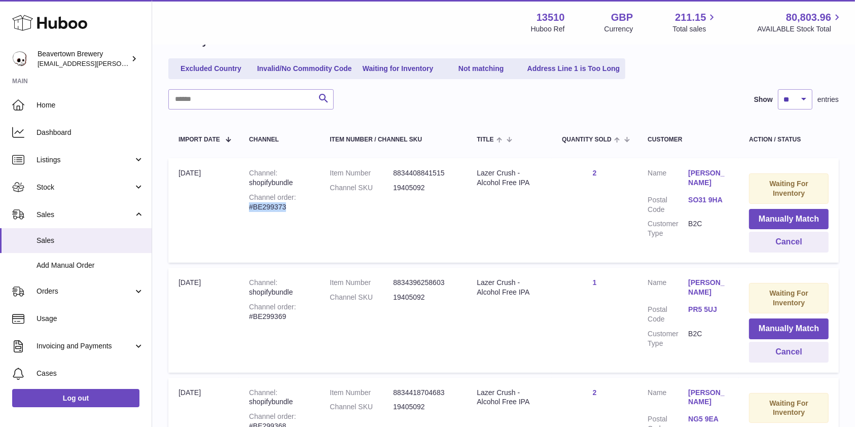
drag, startPoint x: 316, startPoint y: 210, endPoint x: 240, endPoint y: 210, distance: 75.5
click at [240, 210] on td "Channel shopifybundle Channel order #BE299373" at bounding box center [279, 210] width 81 height 104
copy div "#BE299373"
click at [41, 160] on span "Listings" at bounding box center [85, 160] width 97 height 10
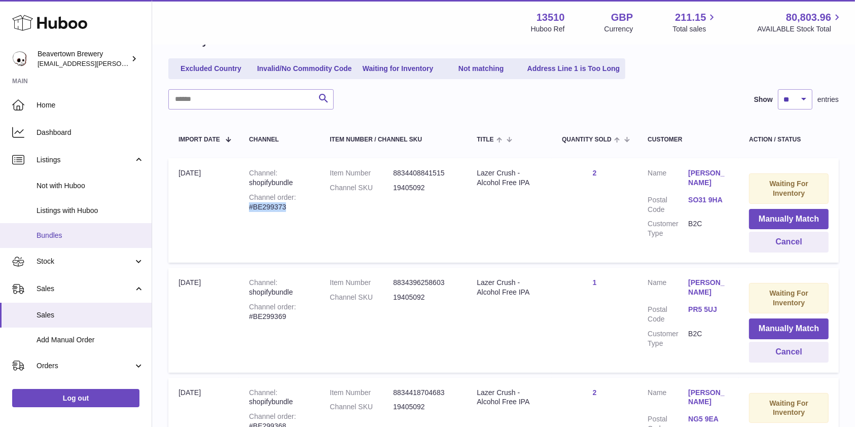
click at [61, 235] on span "Bundles" at bounding box center [90, 236] width 107 height 10
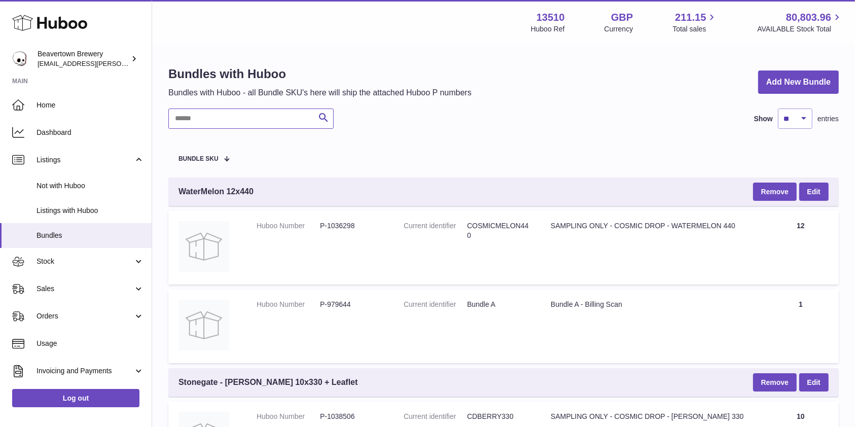
click at [233, 126] on input "text" at bounding box center [250, 118] width 165 height 20
paste input "********"
type input "********"
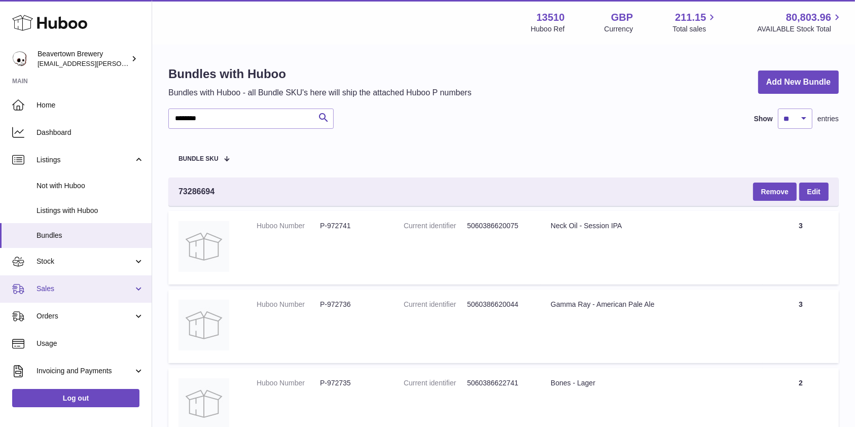
click at [67, 293] on span "Sales" at bounding box center [85, 289] width 97 height 10
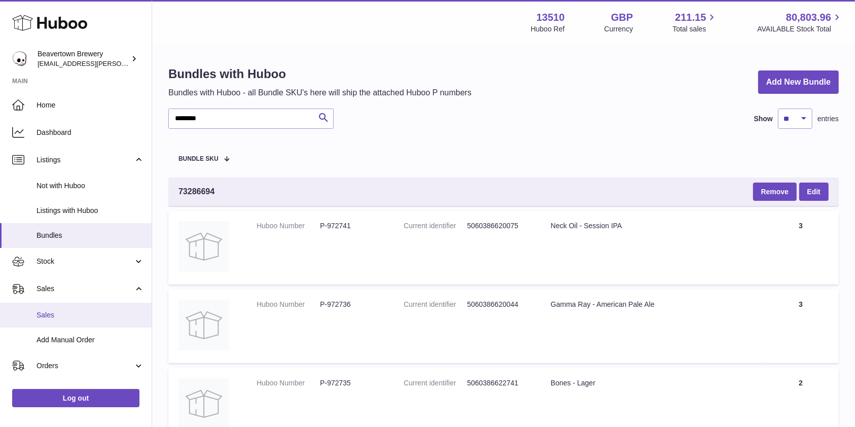
click at [57, 318] on span "Sales" at bounding box center [90, 315] width 107 height 10
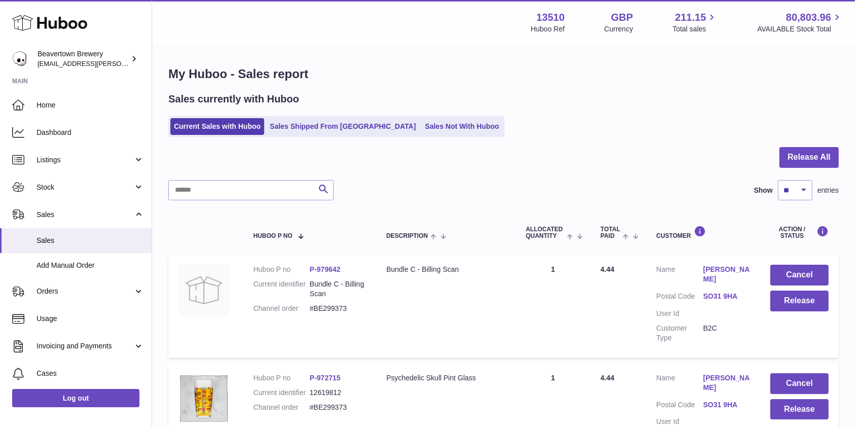
click at [412, 116] on ul "Current Sales with Huboo Sales Shipped From [GEOGRAPHIC_DATA] Sales Not With Hu…" at bounding box center [336, 126] width 336 height 21
click at [421, 122] on link "Sales Not With Huboo" at bounding box center [461, 126] width 81 height 17
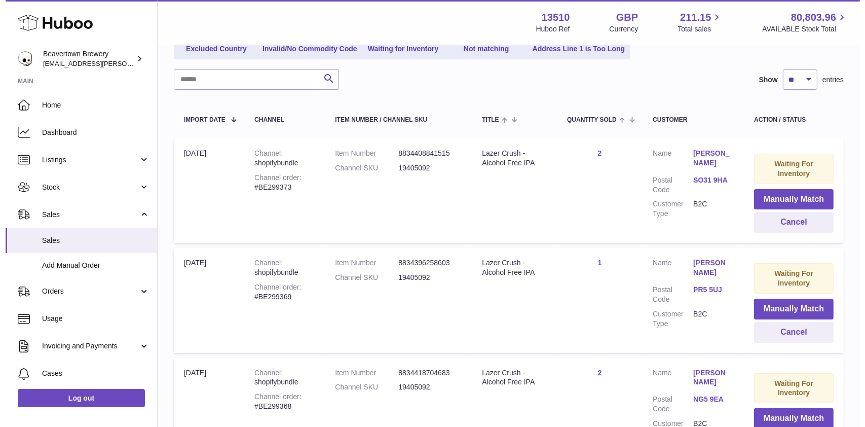
scroll to position [127, 0]
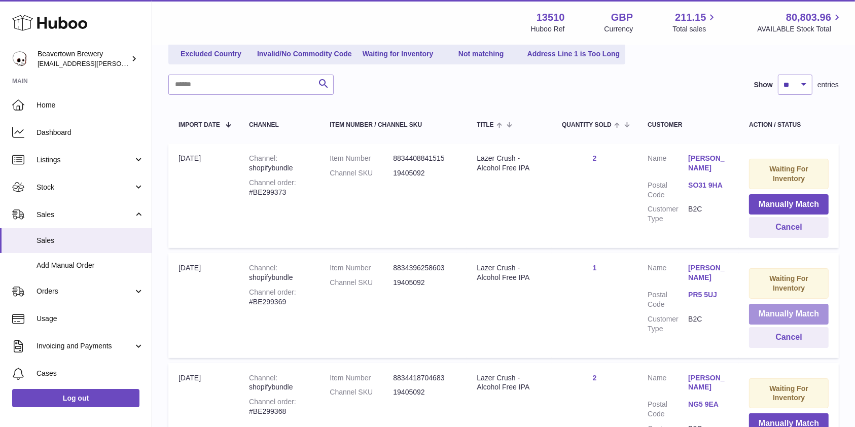
click at [770, 314] on button "Manually Match" at bounding box center [789, 314] width 80 height 21
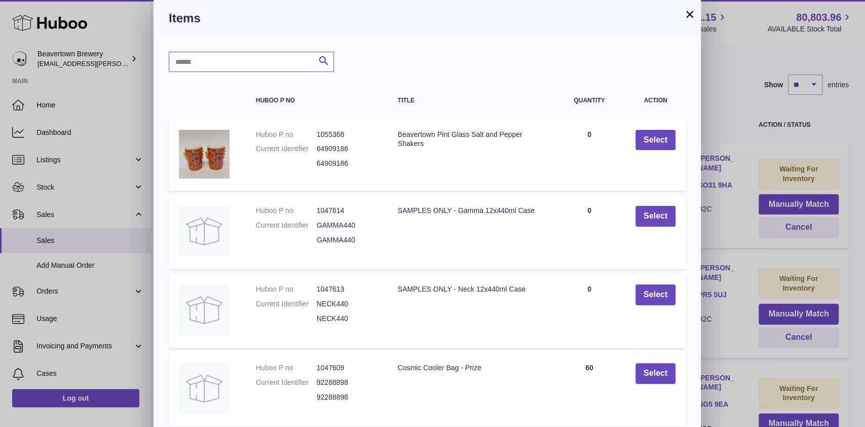
click at [221, 55] on input "text" at bounding box center [251, 62] width 165 height 20
type input "*****"
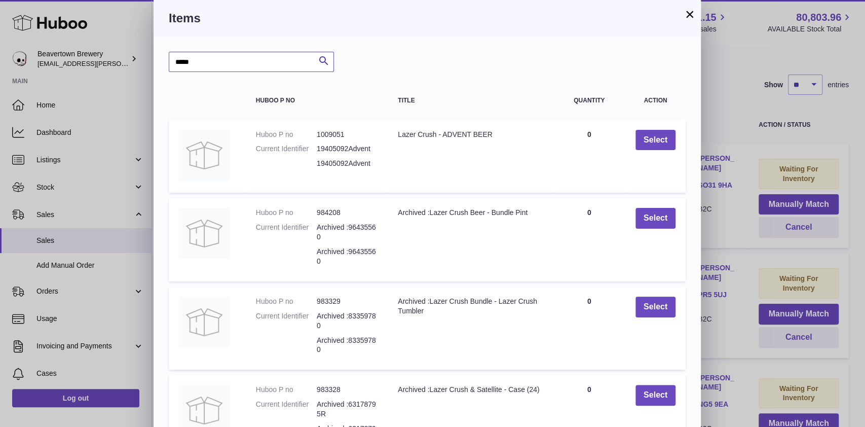
scroll to position [154, 0]
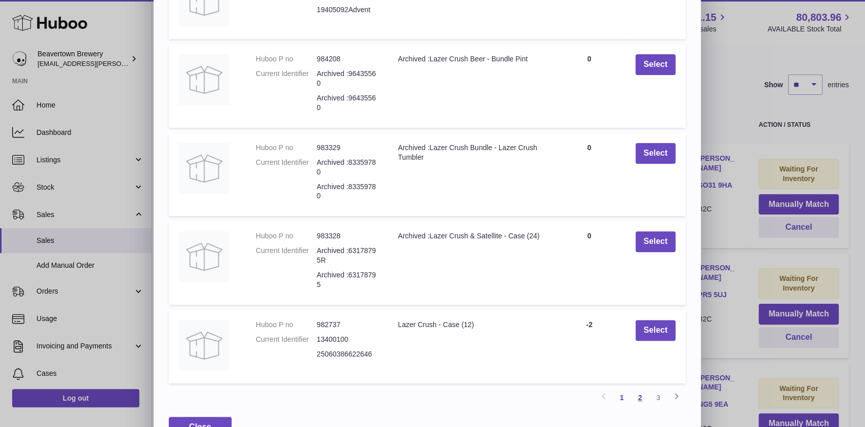
click at [639, 407] on link "2" at bounding box center [640, 397] width 18 height 18
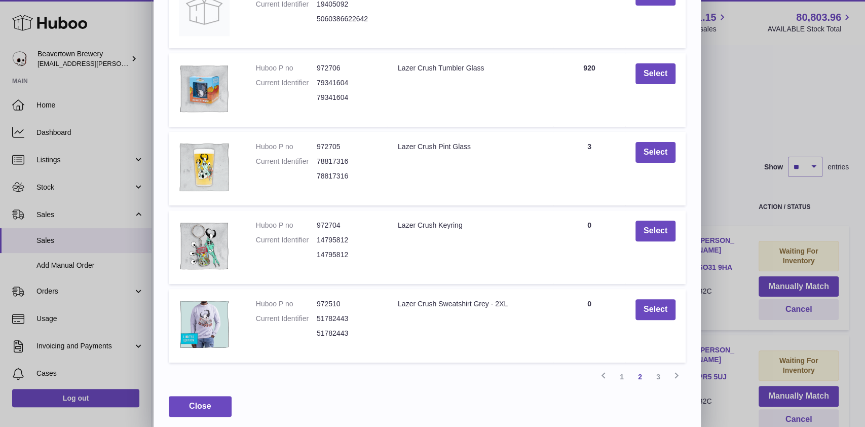
scroll to position [149, 0]
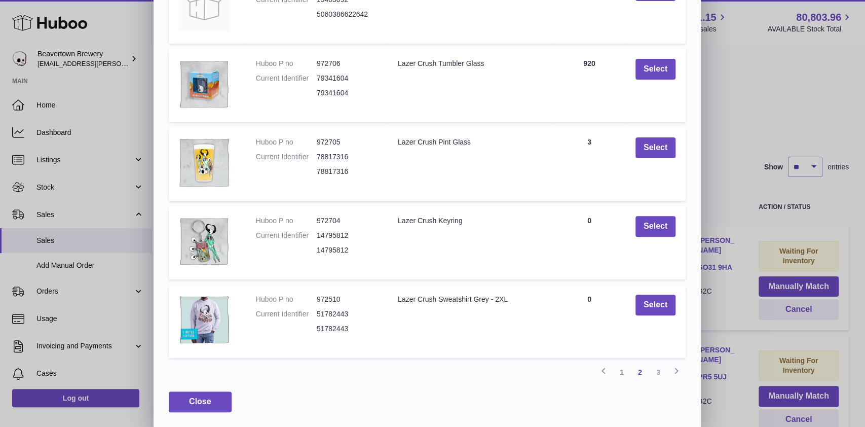
click at [651, 383] on div "***** Search Huboo P no Title Quantity Action Huboo P no 972738 Current Identif…" at bounding box center [428, 156] width 548 height 539
click at [654, 379] on link "3" at bounding box center [658, 372] width 18 height 18
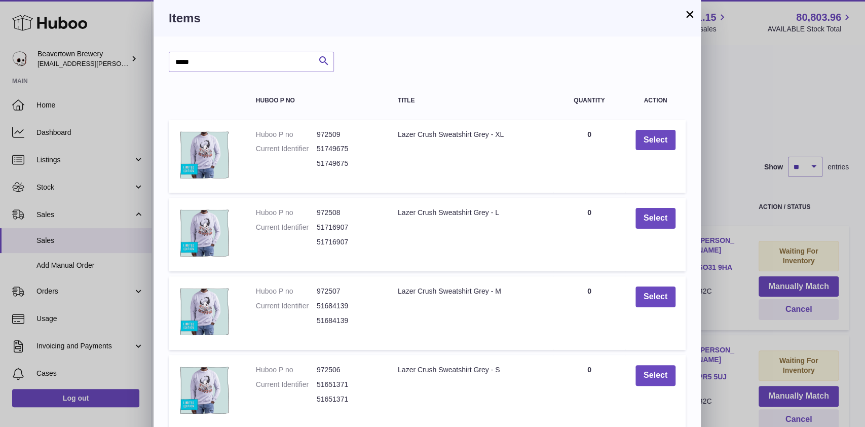
scroll to position [72, 0]
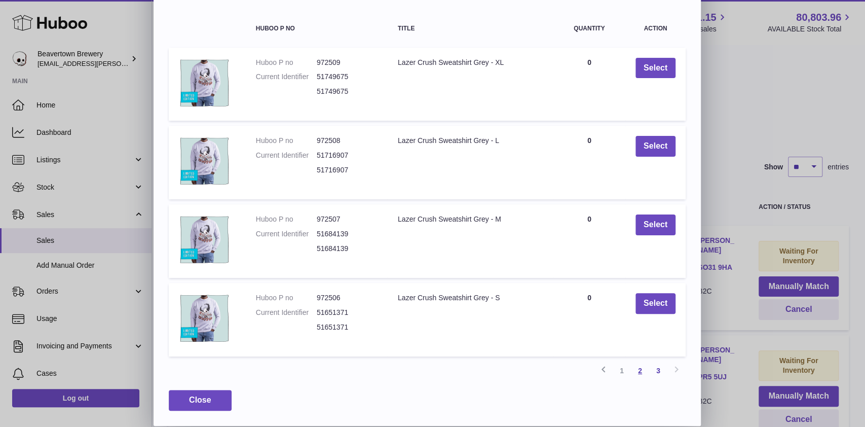
click at [633, 370] on link "2" at bounding box center [640, 370] width 18 height 18
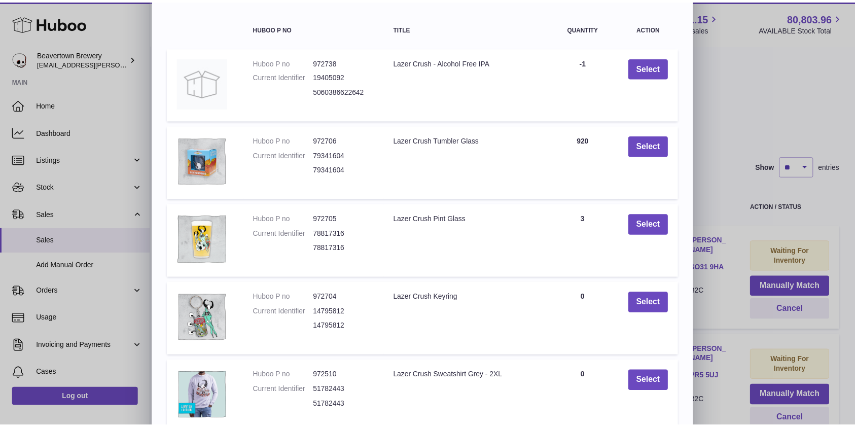
scroll to position [0, 0]
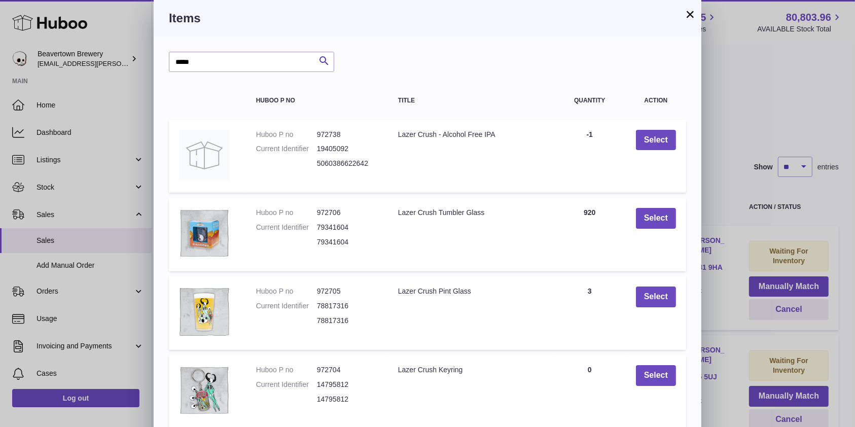
click at [102, 155] on div "× Items ***** Search Huboo P no Title Quantity Action Huboo P no 972738 Current…" at bounding box center [427, 288] width 855 height 576
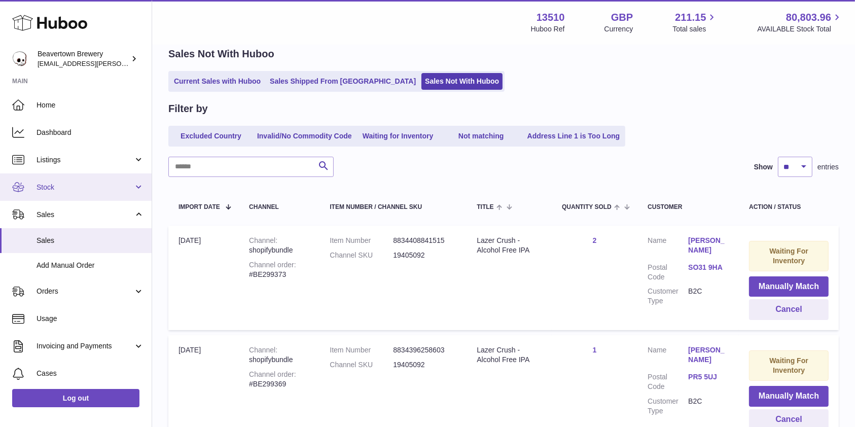
click at [77, 194] on link "Stock" at bounding box center [76, 186] width 152 height 27
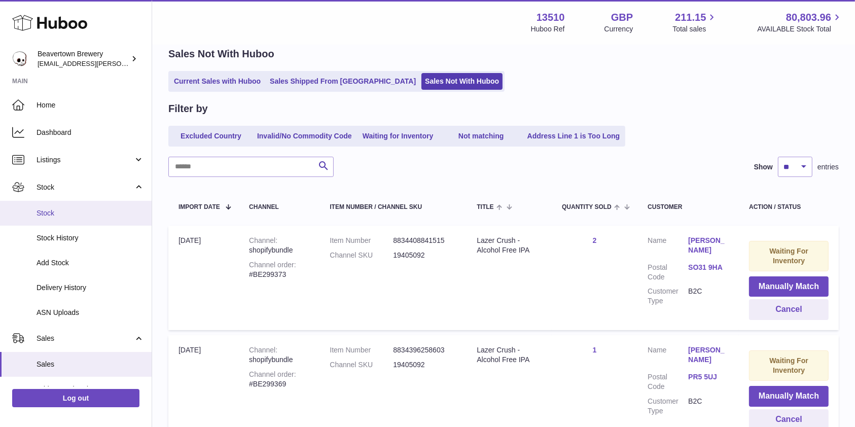
click at [65, 215] on span "Stock" at bounding box center [90, 213] width 107 height 10
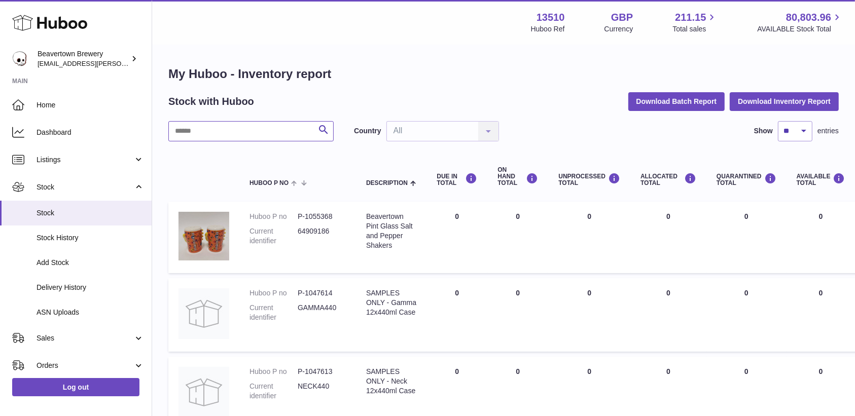
click at [229, 134] on input "text" at bounding box center [250, 131] width 165 height 20
type input "****"
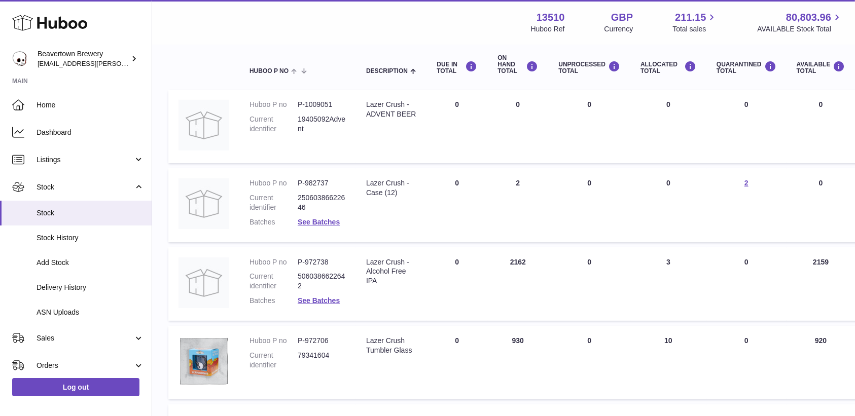
scroll to position [115, 0]
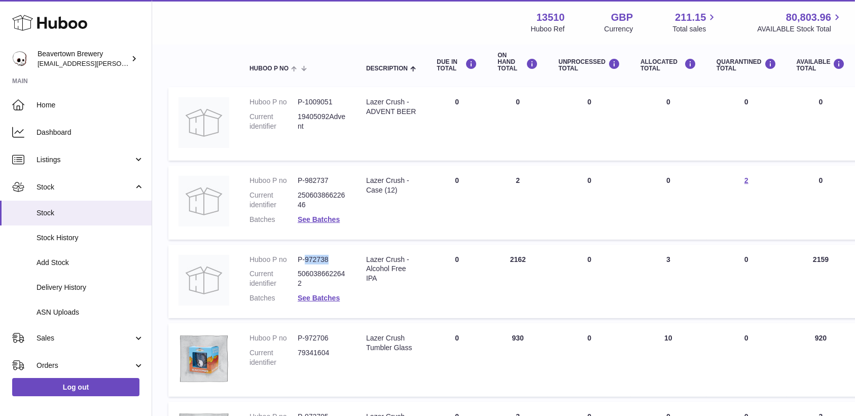
drag, startPoint x: 329, startPoint y: 261, endPoint x: 306, endPoint y: 261, distance: 23.3
click at [306, 261] on dd "P-972738" at bounding box center [322, 260] width 48 height 10
copy dd "972738"
click at [78, 329] on link "Sales" at bounding box center [76, 337] width 152 height 27
click at [58, 360] on span "Sales" at bounding box center [90, 364] width 107 height 10
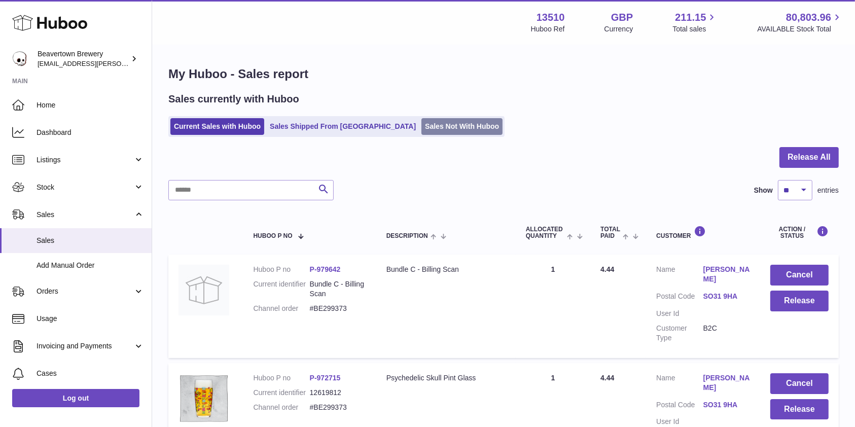
click at [432, 129] on link "Sales Not With Huboo" at bounding box center [461, 126] width 81 height 17
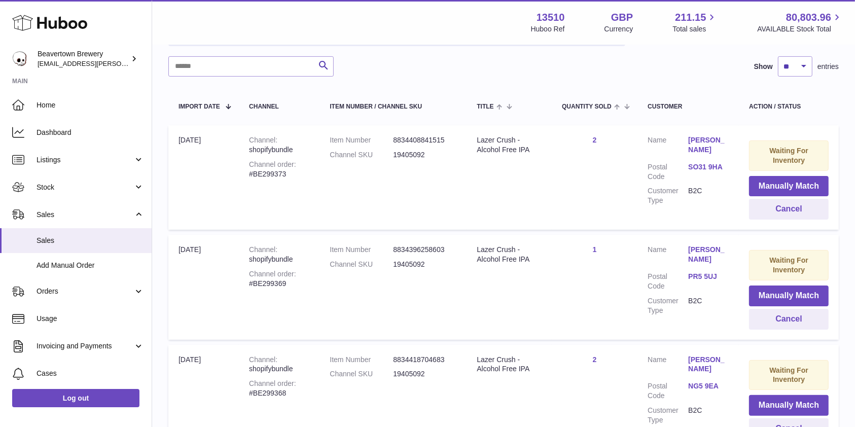
scroll to position [169, 0]
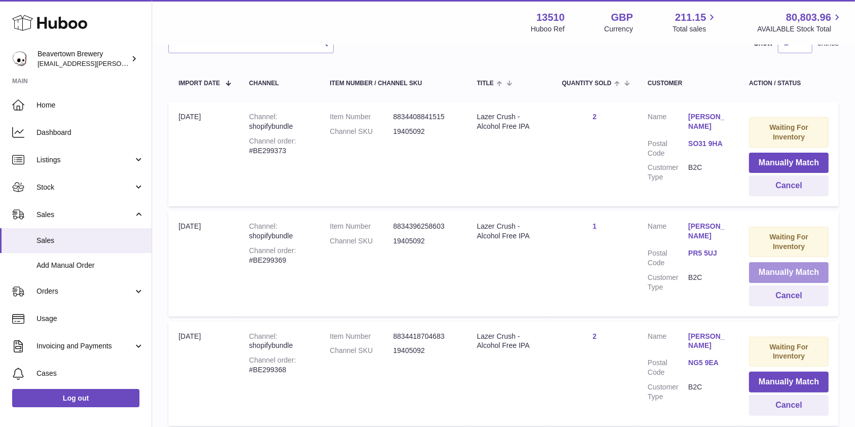
click at [774, 271] on button "Manually Match" at bounding box center [789, 272] width 80 height 21
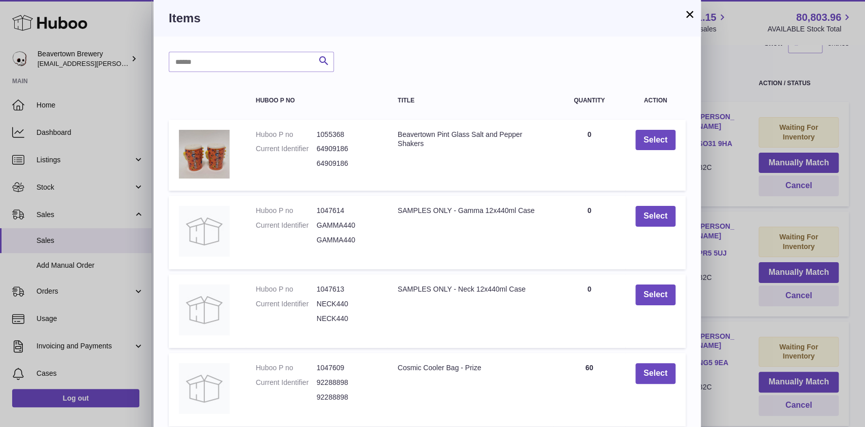
click at [217, 75] on div "Search Huboo P no Title Quantity Action Huboo P no 1055368 Current Identifier 6…" at bounding box center [428, 305] width 548 height 537
click at [209, 67] on input "text" at bounding box center [251, 62] width 165 height 20
paste input "******"
type input "******"
click at [322, 58] on icon "submit" at bounding box center [324, 61] width 12 height 13
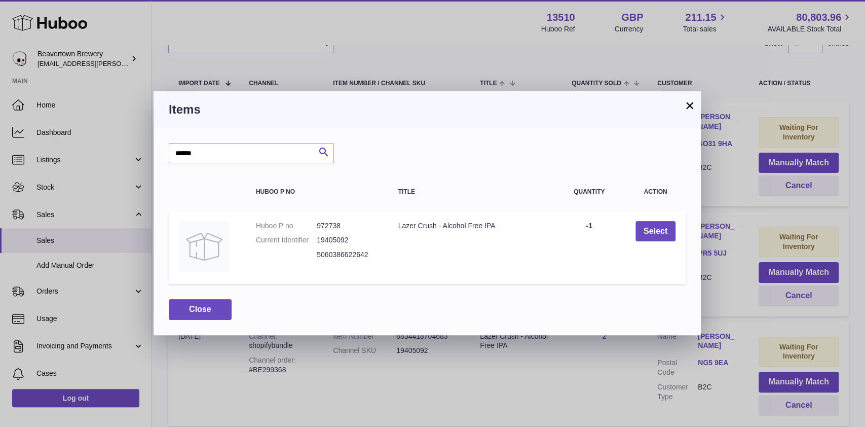
click at [694, 103] on button "×" at bounding box center [690, 105] width 12 height 12
